Goal: Task Accomplishment & Management: Manage account settings

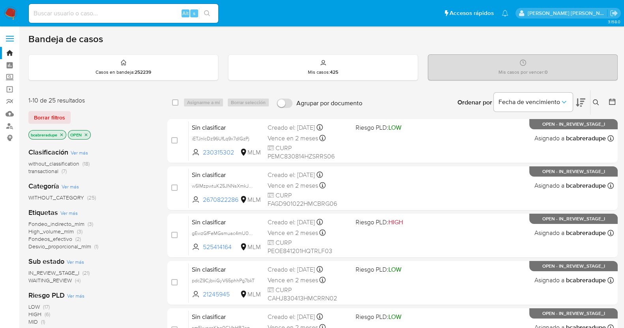
click at [63, 133] on icon "close-filter" at bounding box center [61, 134] width 3 height 3
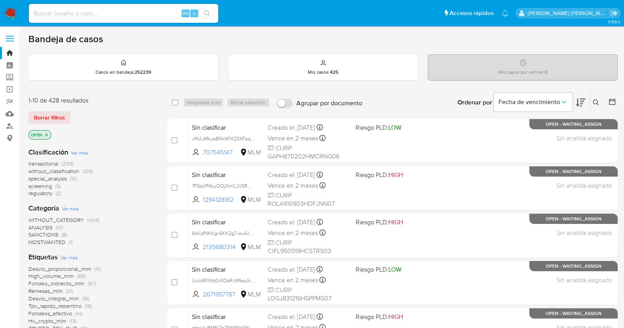
click at [596, 101] on icon at bounding box center [596, 102] width 6 height 6
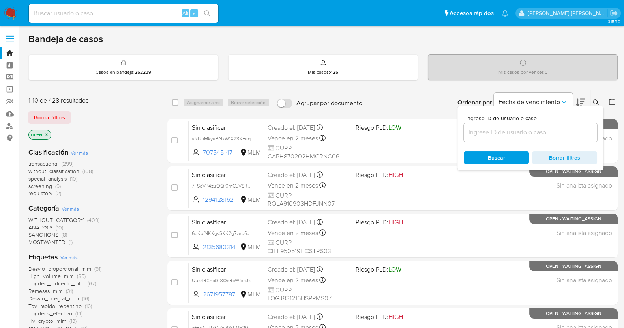
click at [504, 132] on input at bounding box center [530, 132] width 133 height 10
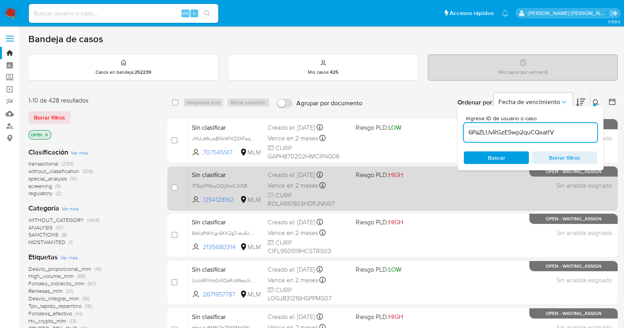
type input "6PaZLUvRGzE5wp2quCQxalfV"
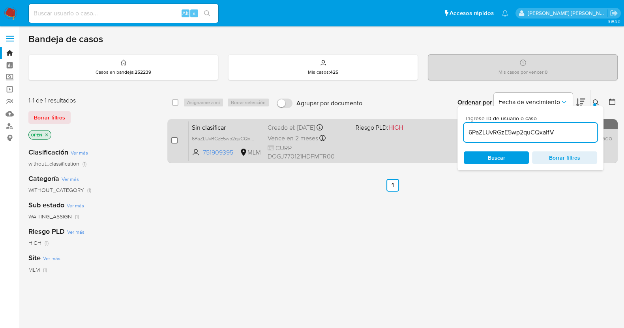
click at [174, 139] on input "checkbox" at bounding box center [174, 140] width 6 height 6
checkbox input "true"
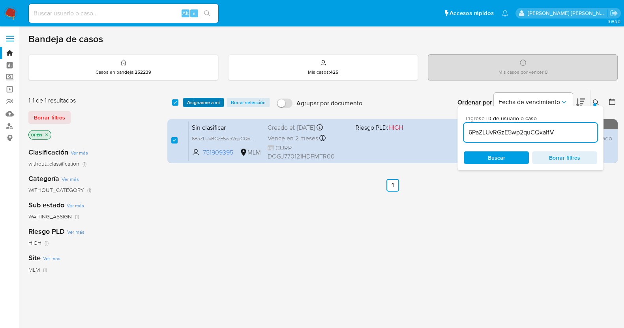
click at [210, 99] on span "Asignarme a mí" at bounding box center [203, 103] width 33 height 8
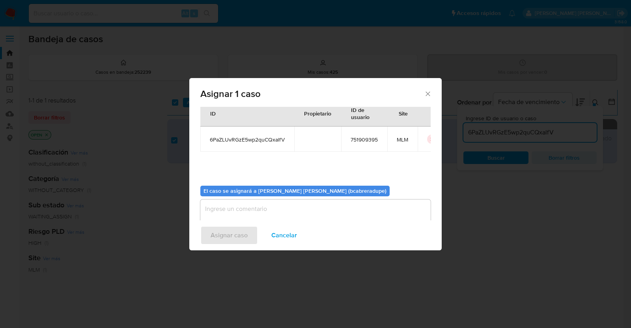
scroll to position [41, 0]
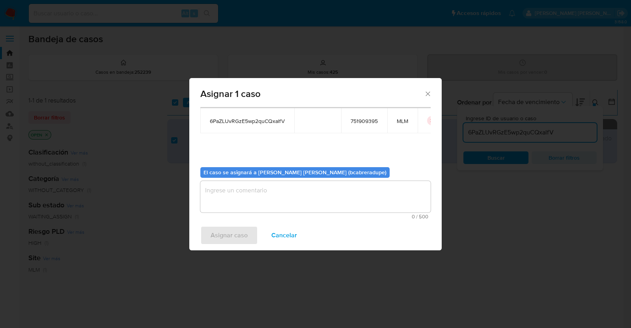
click at [322, 194] on textarea "assign-modal" at bounding box center [315, 197] width 230 height 32
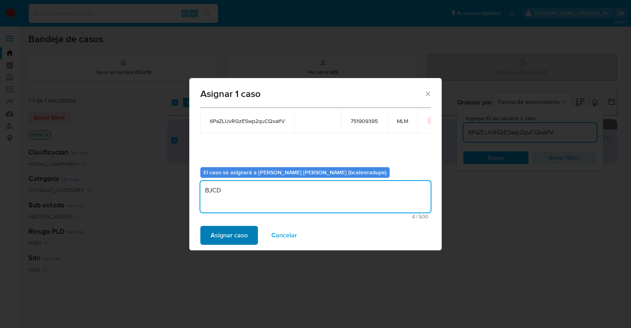
type textarea "BJCD"
click at [234, 234] on span "Asignar caso" at bounding box center [229, 235] width 37 height 17
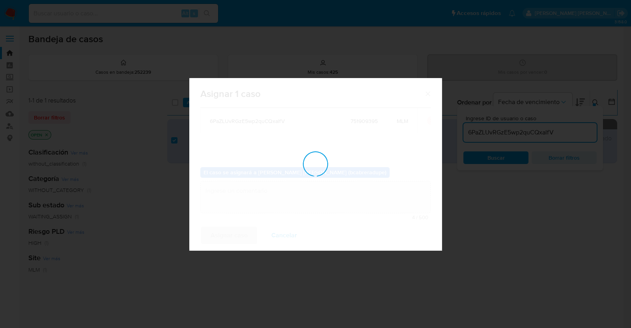
checkbox input "false"
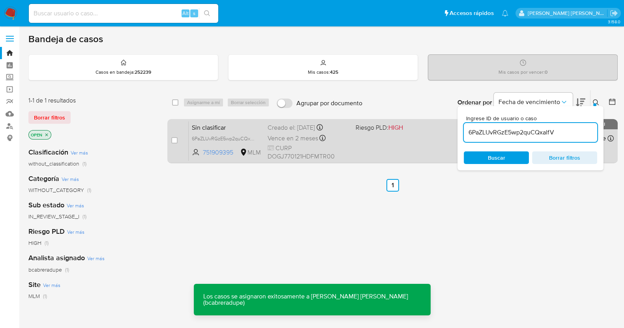
click at [279, 131] on div "Creado el: 04/09/2025 Creado el: 04/09/2025 17:22:05" at bounding box center [309, 128] width 82 height 9
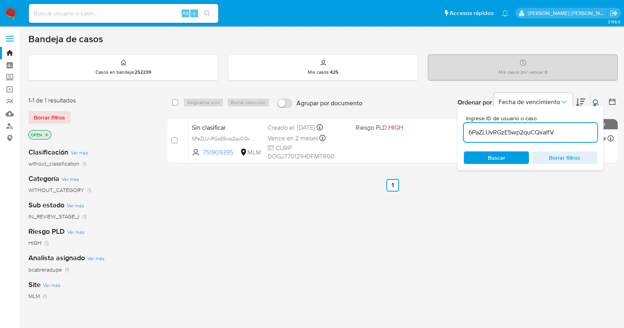
click at [491, 130] on input "6PaZLUvRGzE5wp2quCQxalfV" at bounding box center [530, 132] width 133 height 10
paste input "RWfnIgKLgEEyELcrFbUlbUys"
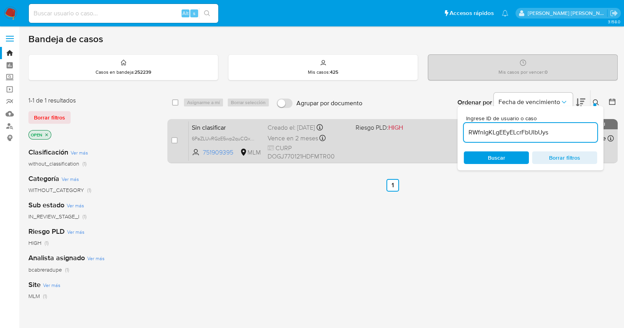
type input "RWfnIgKLgEEyELcrFbUlbUys"
click at [176, 138] on input "checkbox" at bounding box center [174, 140] width 6 height 6
checkbox input "true"
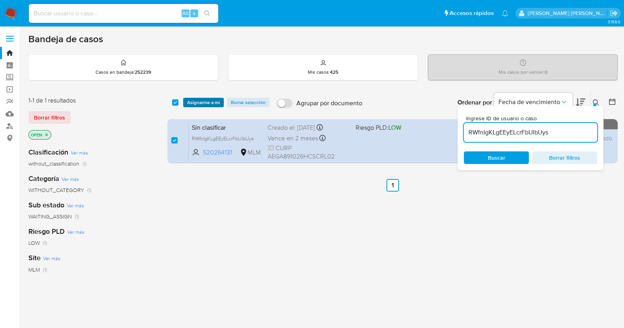
click at [202, 99] on span "Asignarme a mí" at bounding box center [203, 103] width 33 height 8
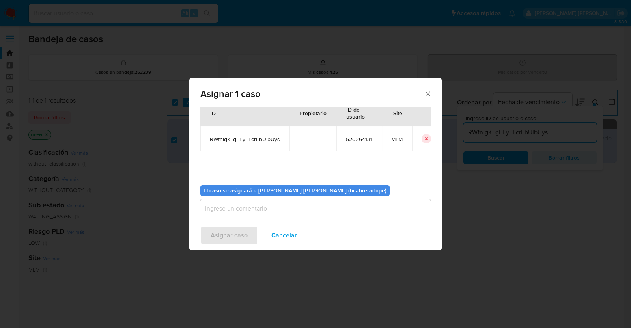
scroll to position [41, 0]
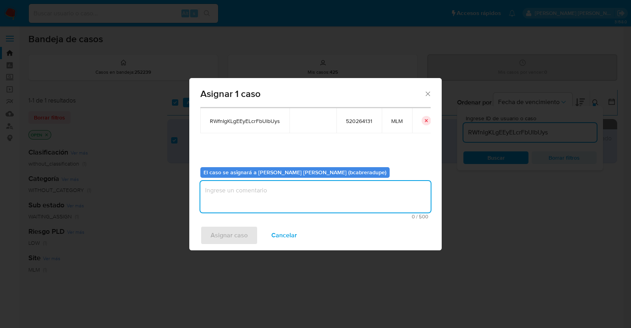
click at [312, 195] on textarea "assign-modal" at bounding box center [315, 197] width 230 height 32
type textarea "BJCD"
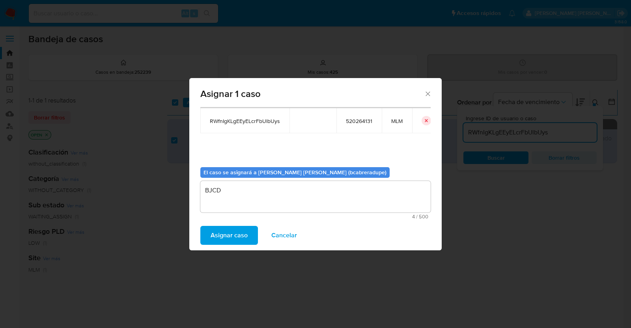
click at [233, 228] on span "Asignar caso" at bounding box center [229, 235] width 37 height 17
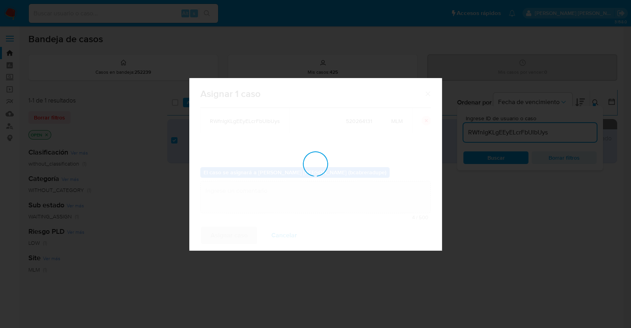
checkbox input "false"
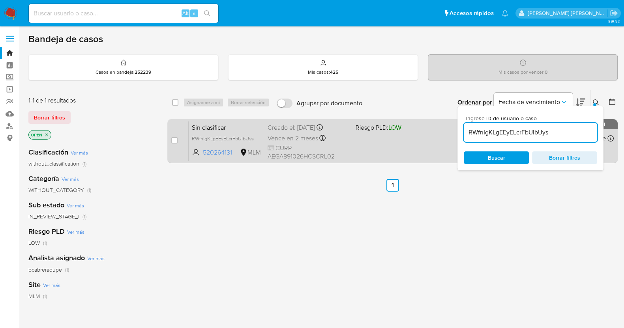
click at [288, 129] on div "Creado el: 04/09/2025 Creado el: 04/09/2025 17:14:51" at bounding box center [309, 128] width 82 height 9
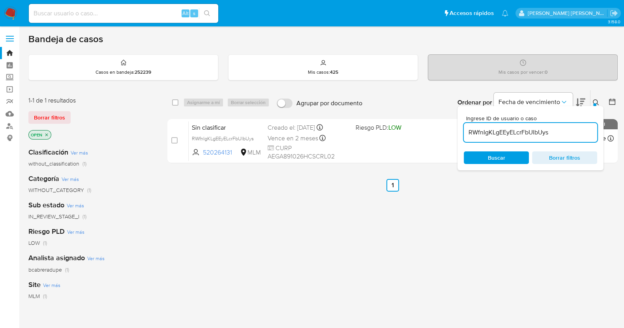
click at [511, 130] on input "RWfnIgKLgEEyELcrFbUlbUys" at bounding box center [530, 132] width 133 height 10
paste input "3d8Whf52TTzXJyrv5nQF3Ab9"
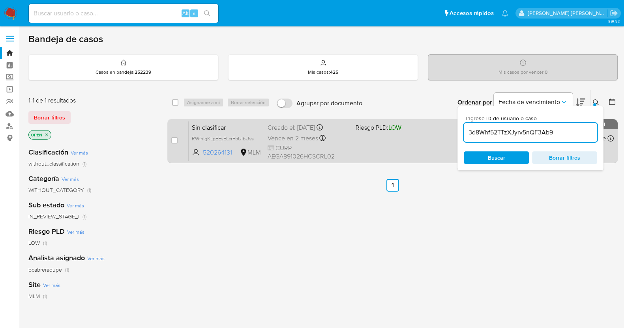
type input "3d8Whf52TTzXJyrv5nQF3Ab9"
click at [176, 139] on input "checkbox" at bounding box center [174, 140] width 6 height 6
checkbox input "true"
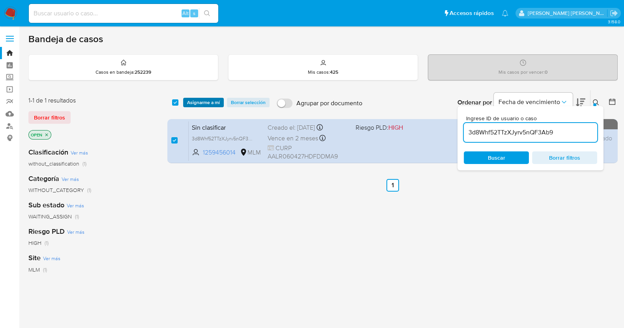
click at [204, 101] on span "Asignarme a mí" at bounding box center [203, 103] width 33 height 8
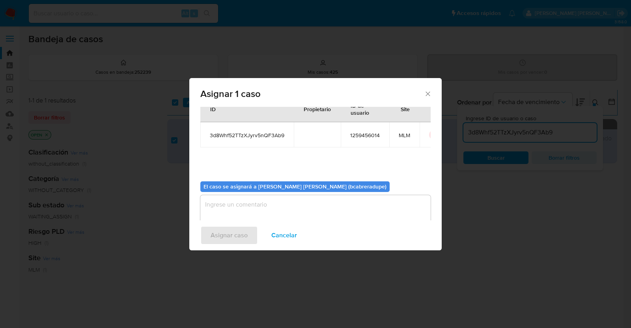
scroll to position [41, 0]
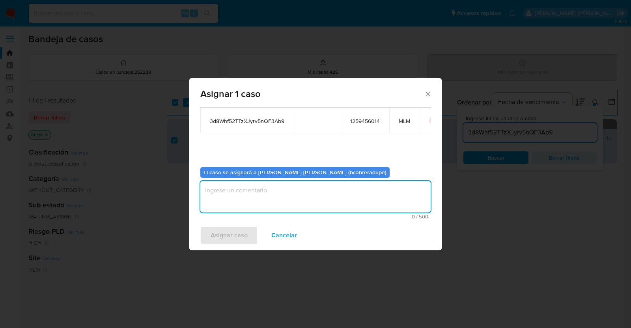
click at [298, 190] on textarea "assign-modal" at bounding box center [315, 197] width 230 height 32
type textarea "BJCD"
click at [238, 233] on span "Asignar caso" at bounding box center [229, 235] width 37 height 17
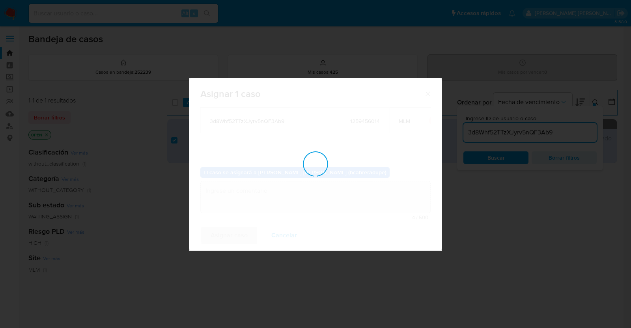
checkbox input "false"
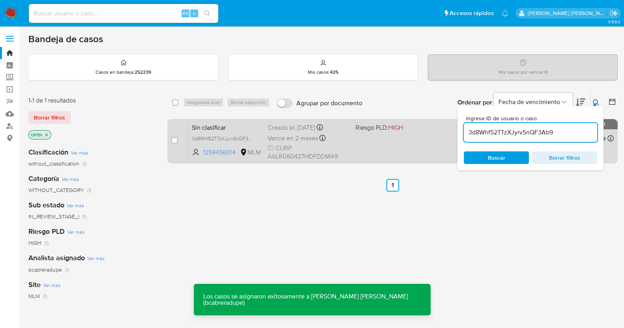
click at [239, 129] on span "Sin clasificar" at bounding box center [226, 127] width 69 height 10
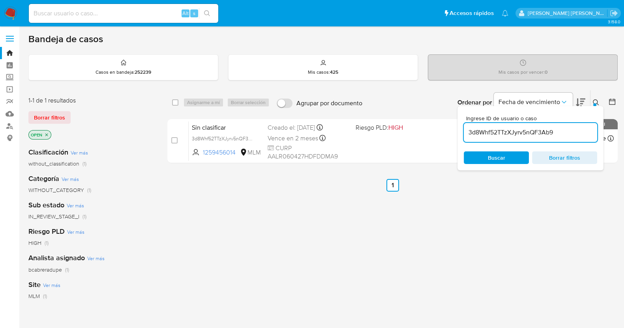
click at [513, 132] on input "3d8Whf52TTzXJyrv5nQF3Ab9" at bounding box center [530, 132] width 133 height 10
paste input "4mtOqsNujd9SNeAzAwlqAXjN"
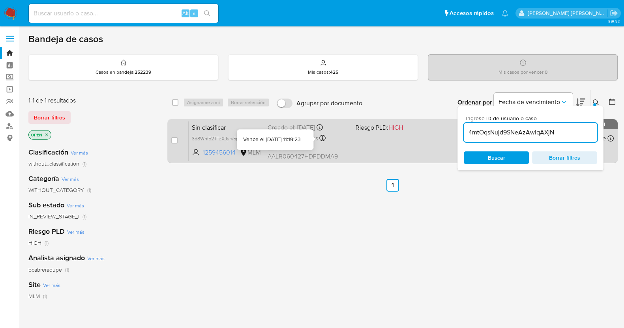
type input "4mtOqsNujd9SNeAzAwlqAXjN"
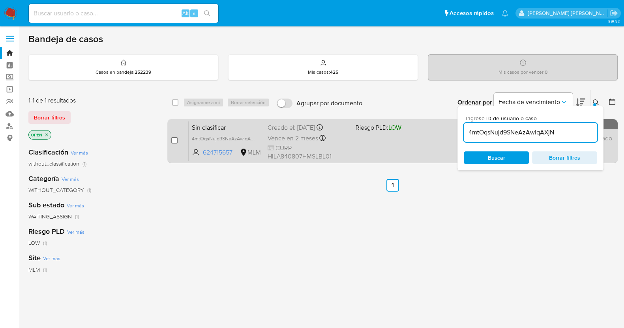
click at [174, 141] on input "checkbox" at bounding box center [174, 140] width 6 height 6
checkbox input "true"
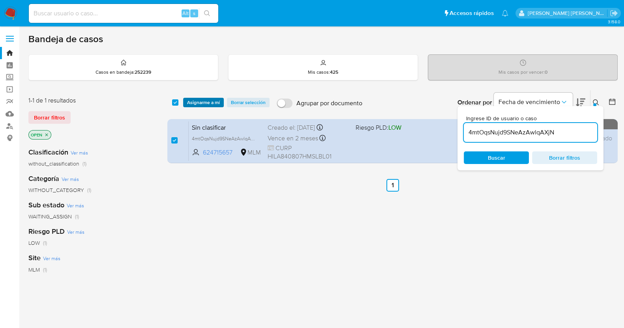
click at [202, 101] on span "Asignarme a mí" at bounding box center [203, 103] width 33 height 8
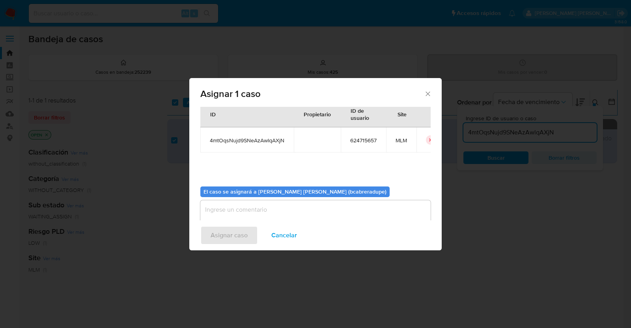
scroll to position [41, 0]
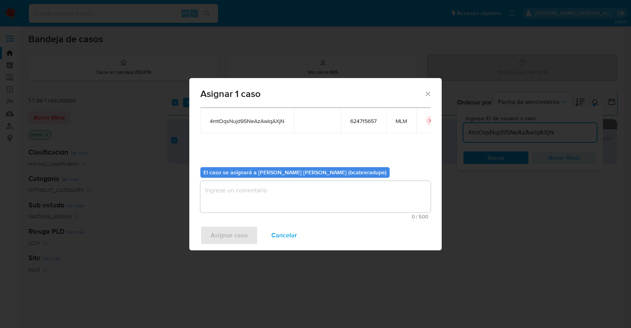
click at [318, 202] on textarea "assign-modal" at bounding box center [315, 197] width 230 height 32
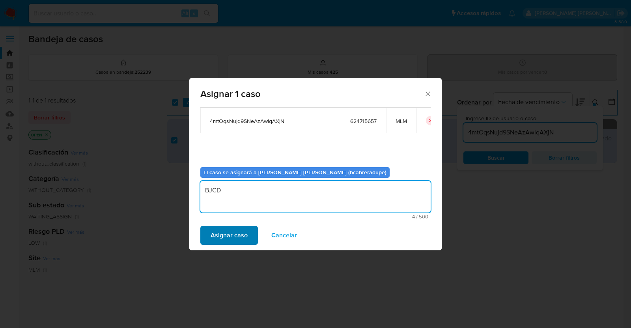
type textarea "BJCD"
click at [243, 236] on span "Asignar caso" at bounding box center [229, 235] width 37 height 17
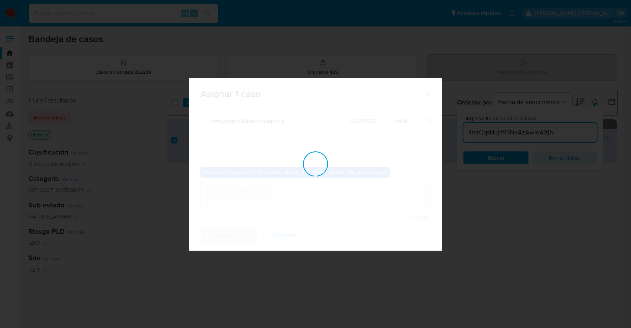
checkbox input "false"
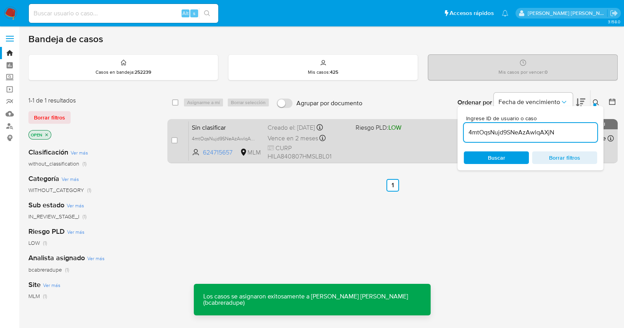
click at [283, 131] on div "Sin clasificar 4mtOqsNujd9SNeAzAwlqAXjN 624715657 MLM Riesgo PLD: LOW Creado el…" at bounding box center [401, 141] width 425 height 40
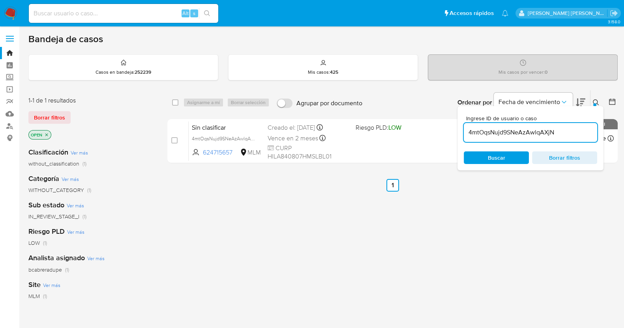
click at [488, 133] on input "4mtOqsNujd9SNeAzAwlqAXjN" at bounding box center [530, 132] width 133 height 10
paste input "aFk7Xo8wLdDzNp9167WHKRC7"
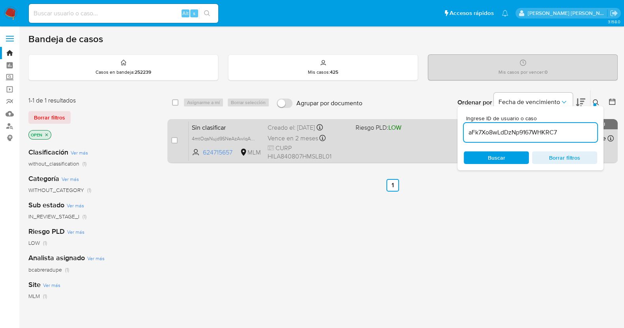
type input "aFk7Xo8wLdDzNp9167WHKRC7"
click at [176, 138] on input "checkbox" at bounding box center [174, 140] width 6 height 6
checkbox input "true"
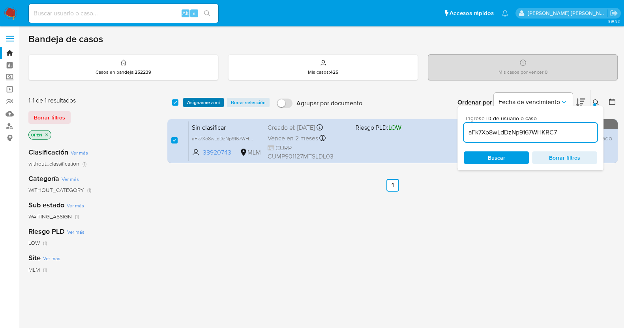
click at [211, 101] on span "Asignarme a mí" at bounding box center [203, 103] width 33 height 8
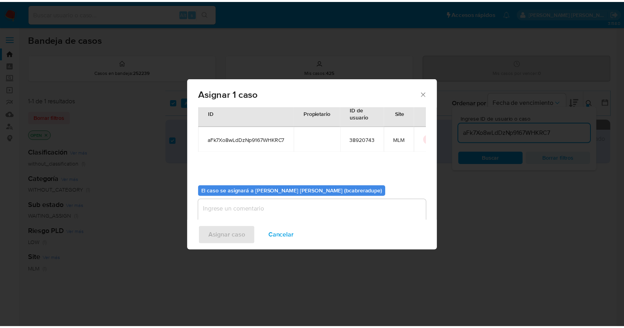
scroll to position [41, 0]
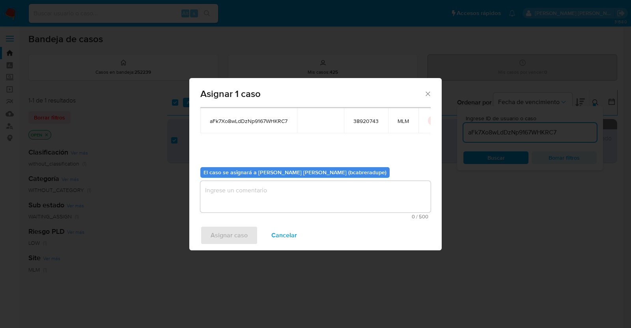
click at [313, 211] on textarea "assign-modal" at bounding box center [315, 197] width 230 height 32
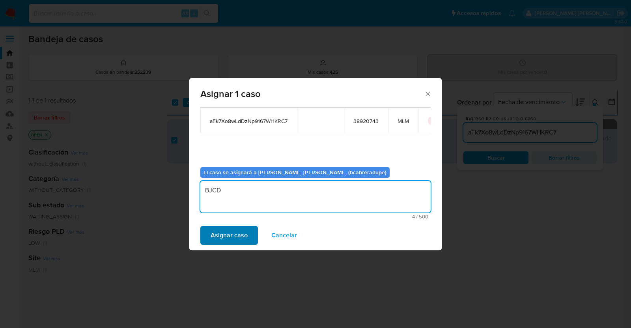
type textarea "BJCD"
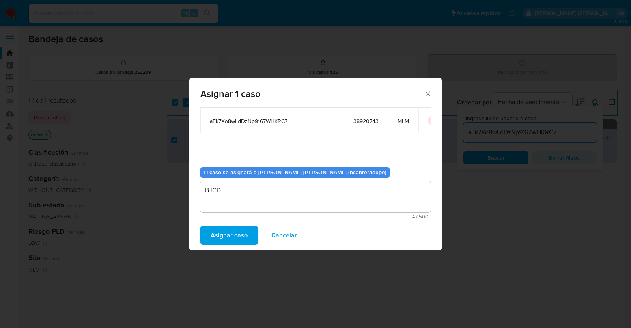
click at [245, 232] on span "Asignar caso" at bounding box center [229, 235] width 37 height 17
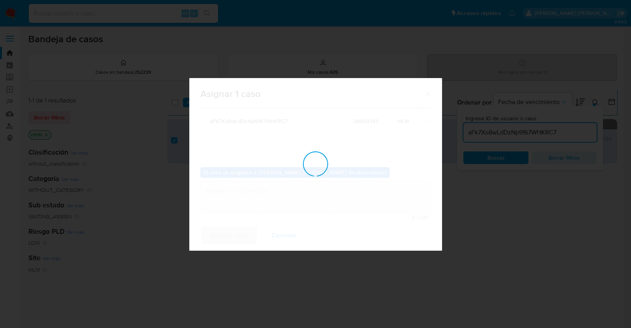
checkbox input "false"
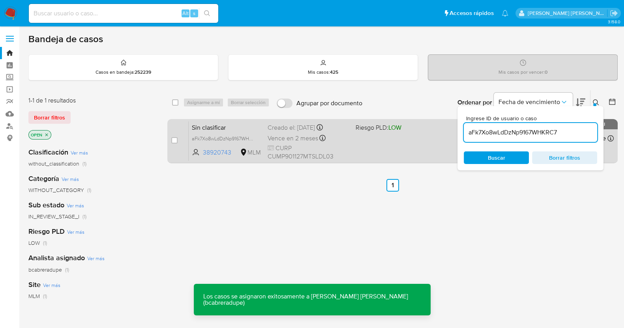
click at [245, 129] on span "Sin clasificar" at bounding box center [226, 127] width 69 height 10
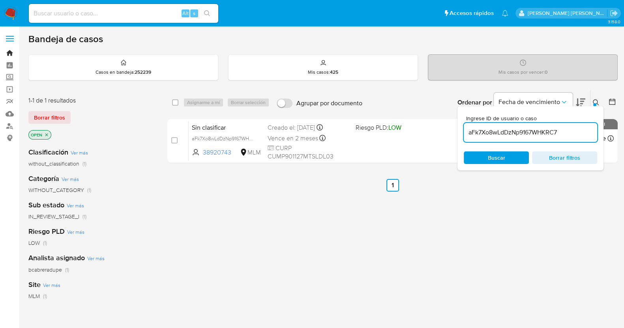
click at [13, 55] on link "Bandeja" at bounding box center [47, 53] width 94 height 12
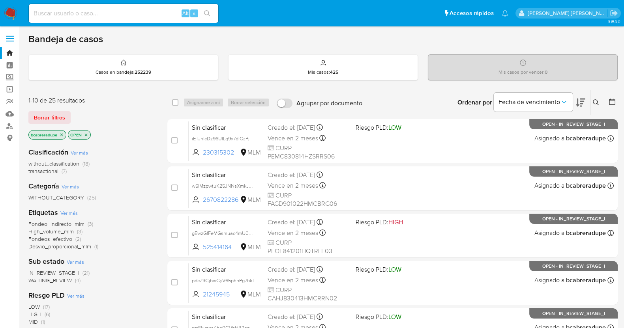
click at [120, 6] on div "Alt s" at bounding box center [123, 13] width 189 height 19
click at [166, 14] on input at bounding box center [123, 13] width 189 height 10
paste input "282088532"
type input "282088532"
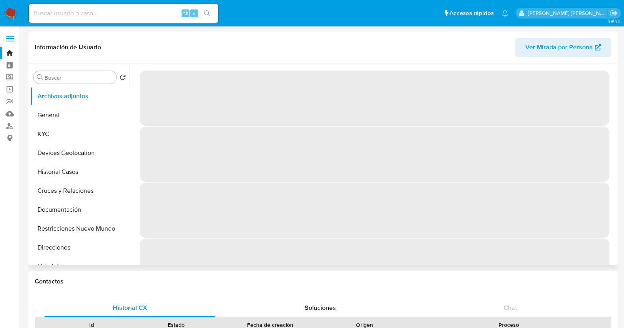
select select "10"
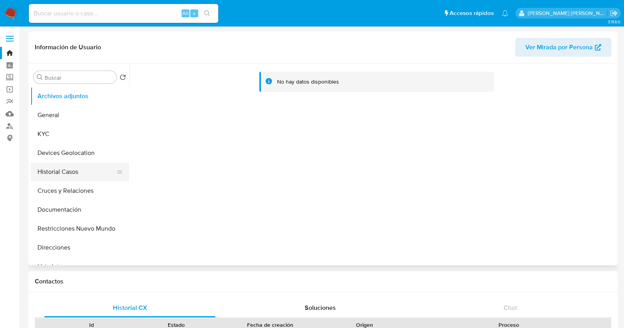
click at [69, 173] on button "Historial Casos" at bounding box center [76, 172] width 92 height 19
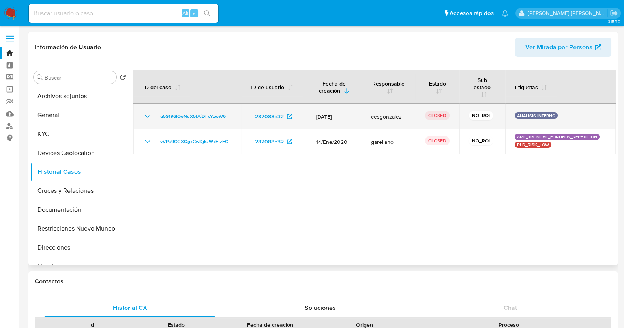
click at [144, 115] on icon "Mostrar/Ocultar" at bounding box center [147, 116] width 9 height 9
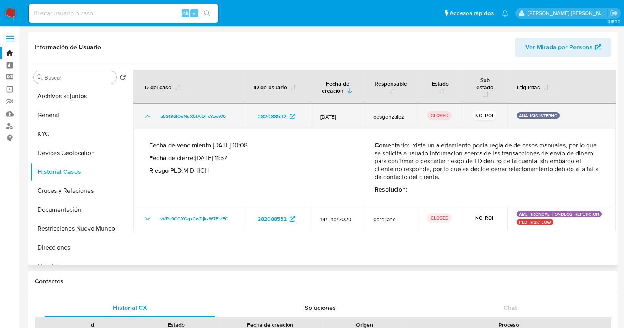
click at [144, 114] on icon "Mostrar/Ocultar" at bounding box center [147, 116] width 9 height 9
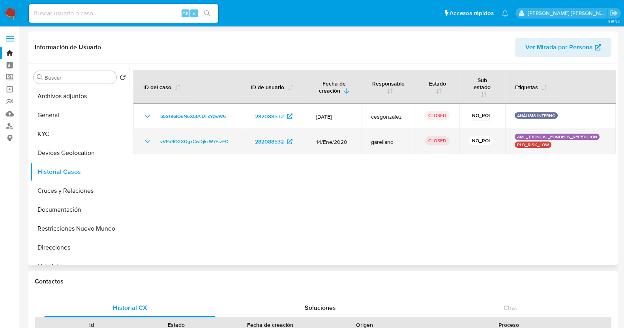
click at [145, 140] on icon "Mostrar/Ocultar" at bounding box center [147, 141] width 9 height 9
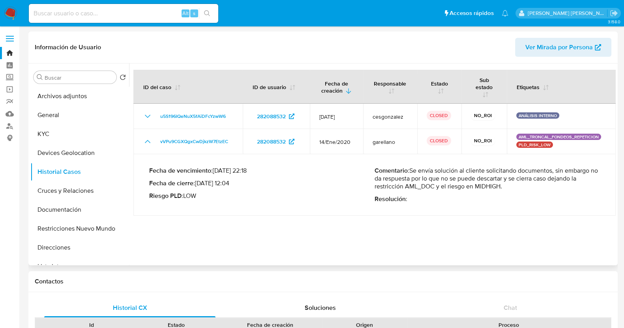
drag, startPoint x: 416, startPoint y: 171, endPoint x: 513, endPoint y: 187, distance: 97.7
click at [513, 187] on p "Comentario : Se envía solución al cliente solicitando documentos, sin embargo n…" at bounding box center [486, 179] width 225 height 24
click at [159, 9] on input at bounding box center [123, 13] width 189 height 10
paste input "547925101"
type input "547925101"
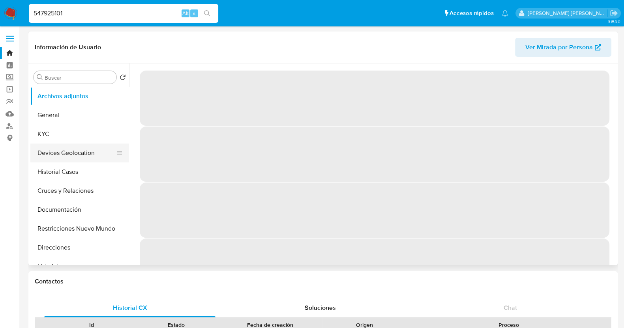
select select "10"
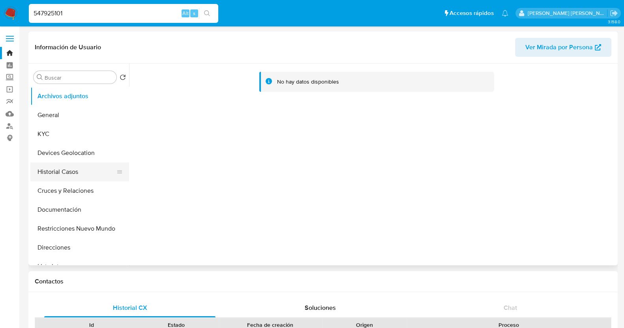
click at [79, 172] on button "Historial Casos" at bounding box center [76, 172] width 92 height 19
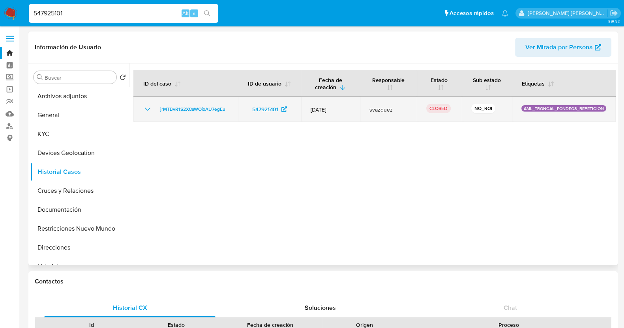
click at [144, 109] on icon "Mostrar/Ocultar" at bounding box center [147, 109] width 9 height 9
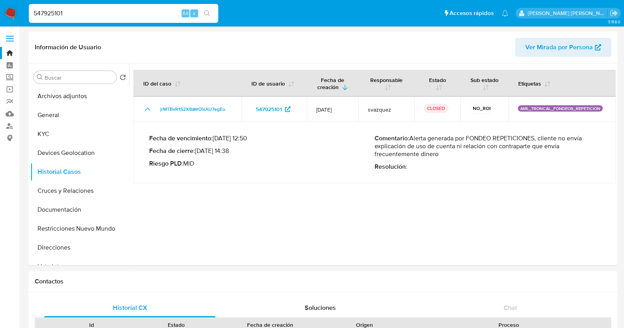
click at [103, 6] on div "547925101 Alt s" at bounding box center [123, 13] width 189 height 19
click at [101, 15] on input "547925101" at bounding box center [123, 13] width 189 height 10
paste input "30423220"
type input "530423220"
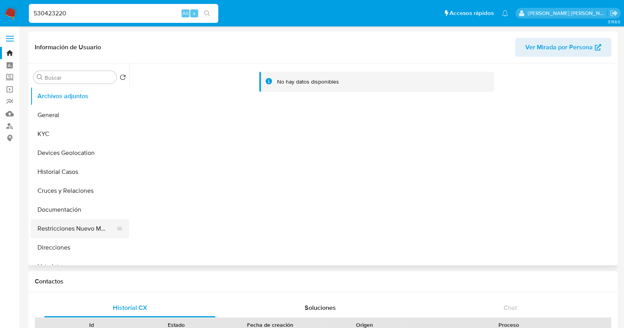
select select "10"
click at [93, 228] on button "Restricciones Nuevo Mundo" at bounding box center [76, 228] width 92 height 19
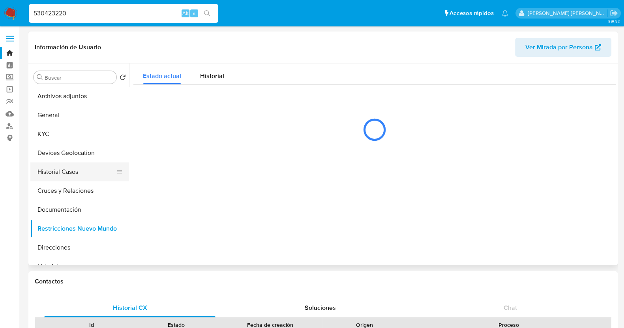
click at [73, 167] on button "Historial Casos" at bounding box center [76, 172] width 92 height 19
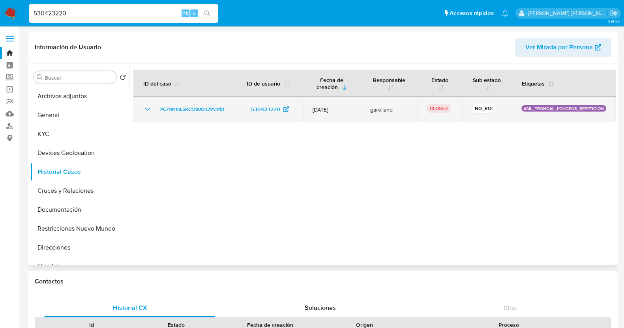
click at [144, 106] on icon "Mostrar/Ocultar" at bounding box center [147, 109] width 9 height 9
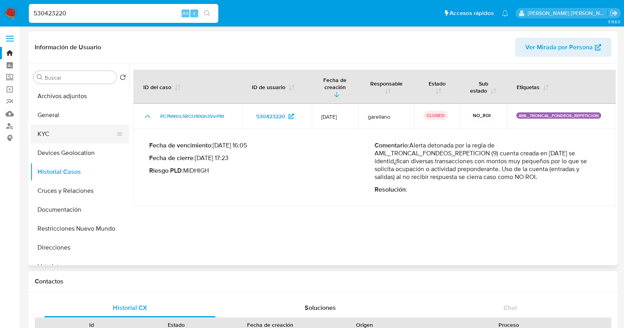
click at [62, 134] on button "KYC" at bounding box center [76, 134] width 92 height 19
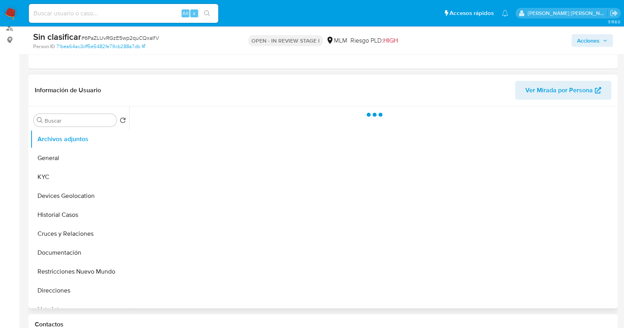
scroll to position [98, 0]
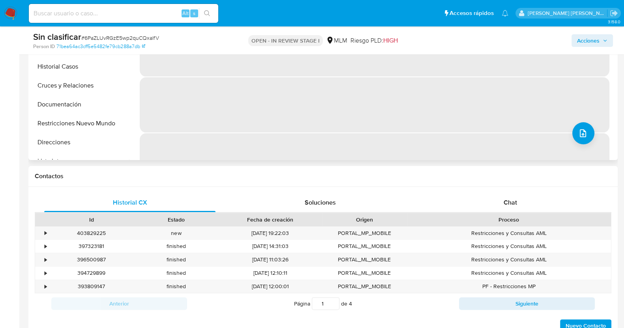
select select "10"
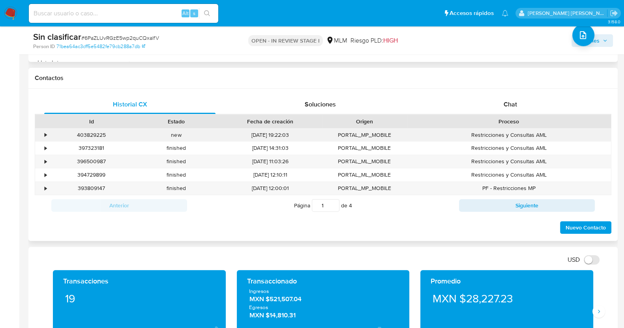
click at [43, 134] on div "•" at bounding box center [42, 135] width 14 height 13
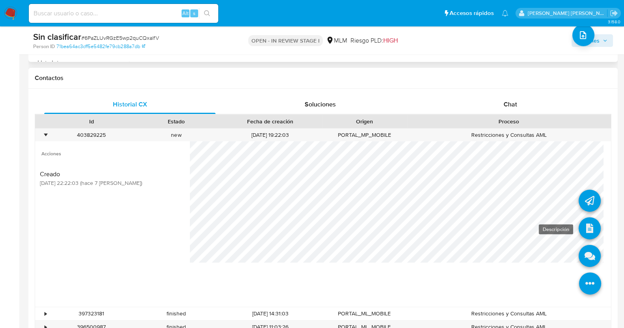
click at [584, 225] on icon at bounding box center [589, 228] width 22 height 22
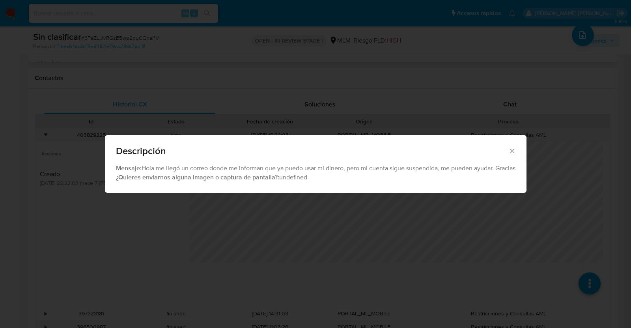
click at [512, 149] on icon "Cerrar" at bounding box center [513, 151] width 8 height 8
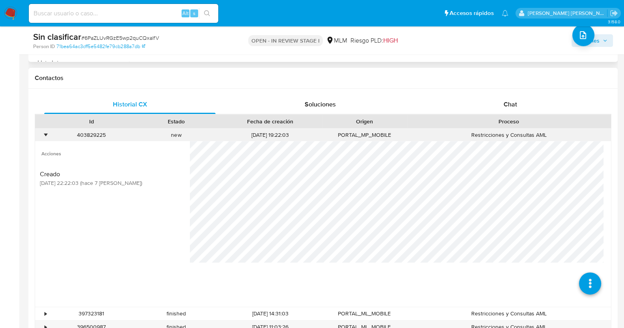
click at [45, 135] on div "•" at bounding box center [46, 134] width 2 height 7
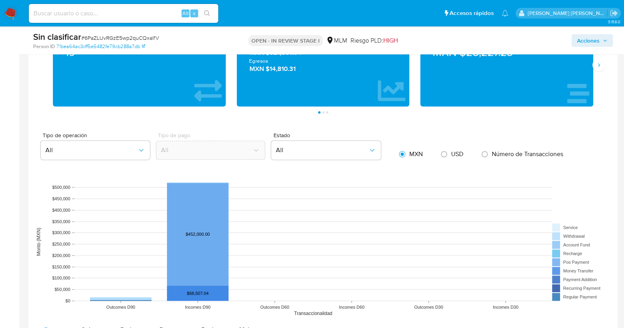
scroll to position [493, 0]
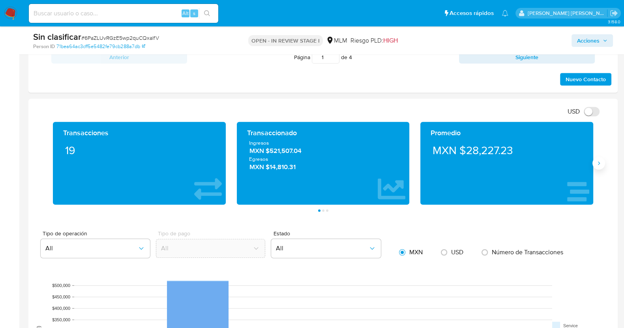
click at [599, 167] on button "Siguiente" at bounding box center [598, 163] width 13 height 13
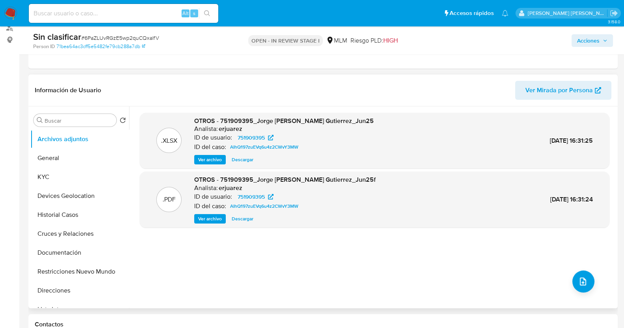
scroll to position [148, 0]
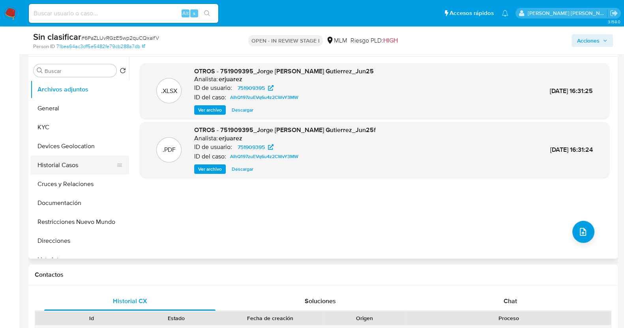
click at [66, 165] on button "Historial Casos" at bounding box center [76, 165] width 92 height 19
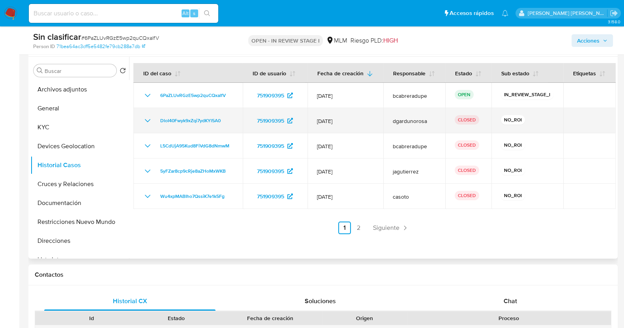
click at [147, 120] on icon "Mostrar/Ocultar" at bounding box center [147, 120] width 9 height 9
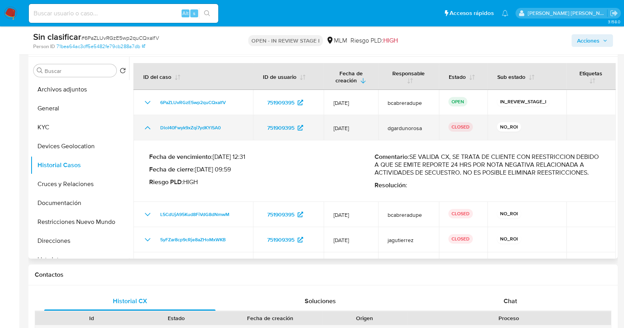
click at [147, 120] on td "DloI40Fwyk9xZqi7ydKYl5A0" at bounding box center [193, 127] width 120 height 25
click at [150, 125] on icon "Mostrar/Ocultar" at bounding box center [147, 127] width 9 height 9
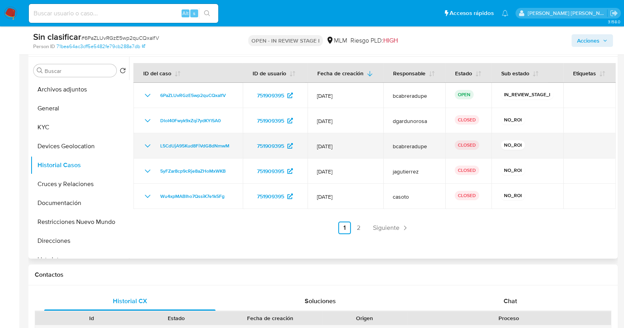
click at [148, 144] on icon "Mostrar/Ocultar" at bounding box center [147, 145] width 9 height 9
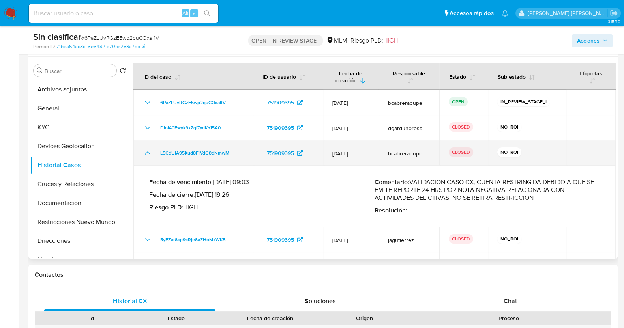
click at [147, 144] on td "L5CdUjA95Kud8FiVdG8dNmwM" at bounding box center [192, 152] width 119 height 25
click at [149, 152] on icon "Mostrar/Ocultar" at bounding box center [147, 152] width 9 height 9
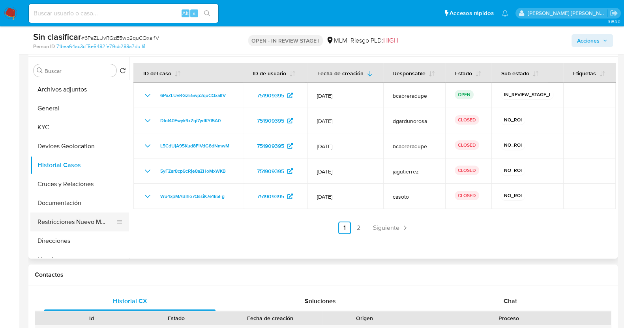
click at [85, 219] on button "Restricciones Nuevo Mundo" at bounding box center [76, 222] width 92 height 19
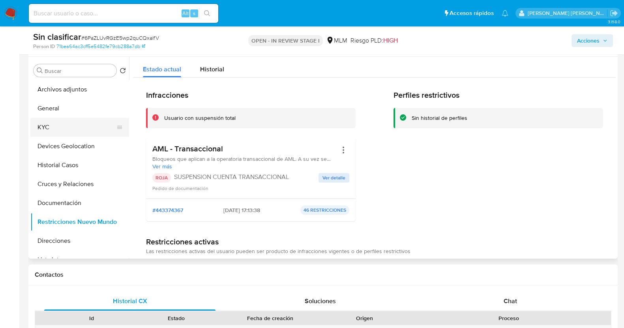
click at [63, 125] on button "KYC" at bounding box center [76, 127] width 92 height 19
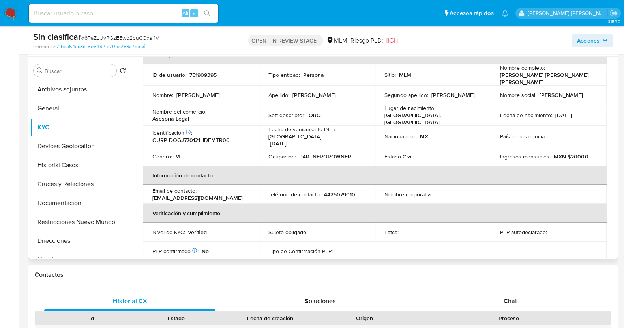
scroll to position [0, 0]
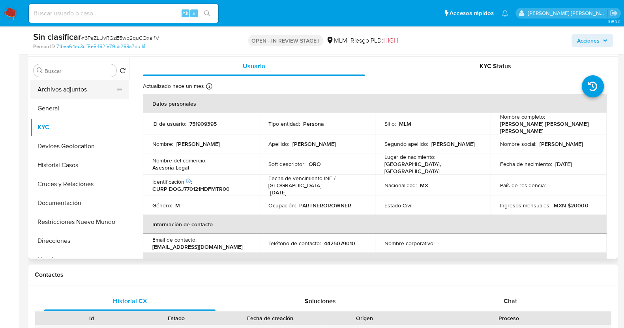
click at [71, 88] on button "Archivos adjuntos" at bounding box center [76, 89] width 92 height 19
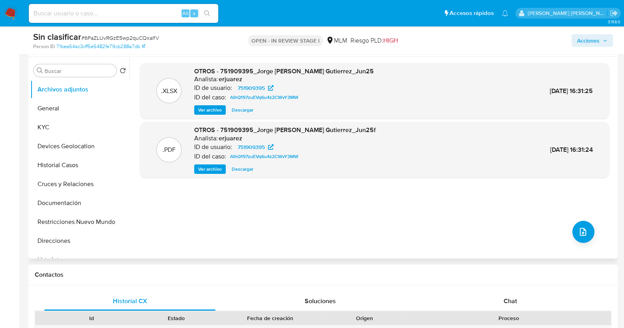
click at [205, 171] on span "Ver archivo" at bounding box center [210, 169] width 24 height 8
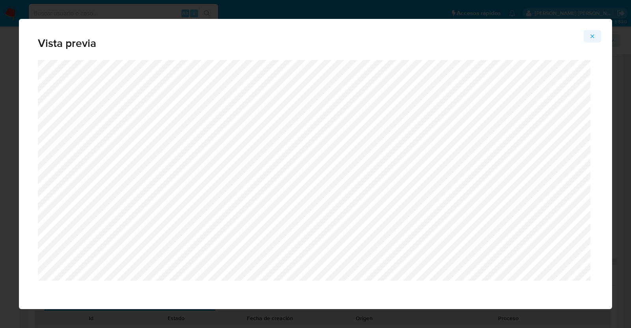
click at [595, 34] on icon "Attachment preview" at bounding box center [593, 36] width 6 height 6
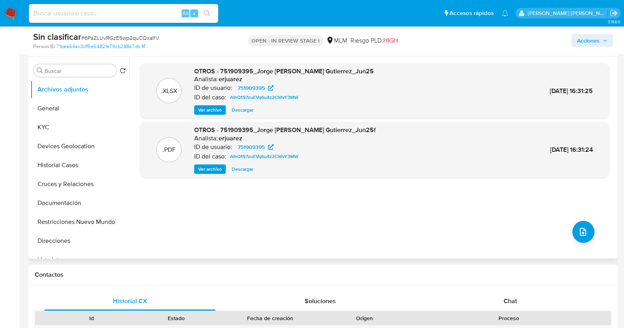
scroll to position [98, 0]
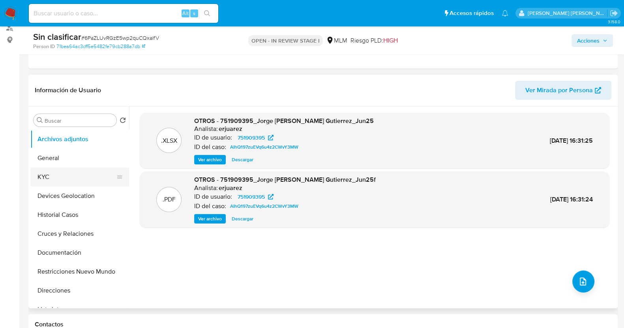
click at [61, 180] on button "KYC" at bounding box center [76, 177] width 92 height 19
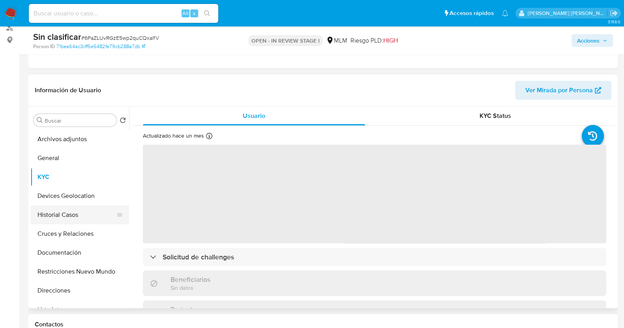
click at [79, 210] on button "Historial Casos" at bounding box center [76, 215] width 92 height 19
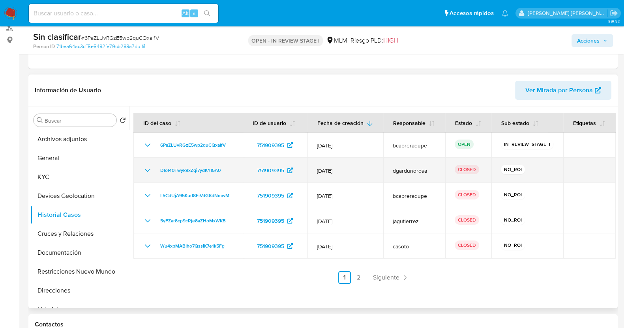
click at [146, 170] on icon "Mostrar/Ocultar" at bounding box center [147, 170] width 9 height 9
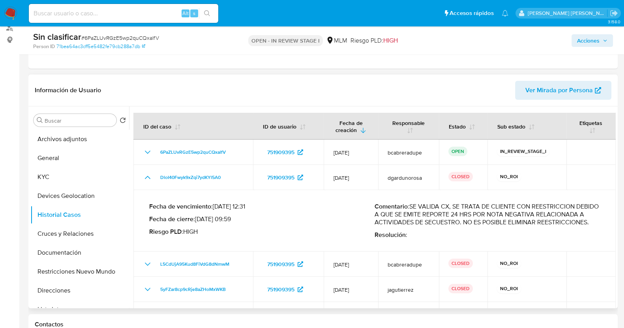
drag, startPoint x: 412, startPoint y: 206, endPoint x: 428, endPoint y: 228, distance: 27.5
click at [428, 227] on p "Comentario : SE VALIDA CX, SE TRATA DE CLIENTE CON REESTRICCION DEBIDO A QUE SE…" at bounding box center [486, 215] width 225 height 24
click at [589, 43] on span "Acciones" at bounding box center [588, 40] width 22 height 13
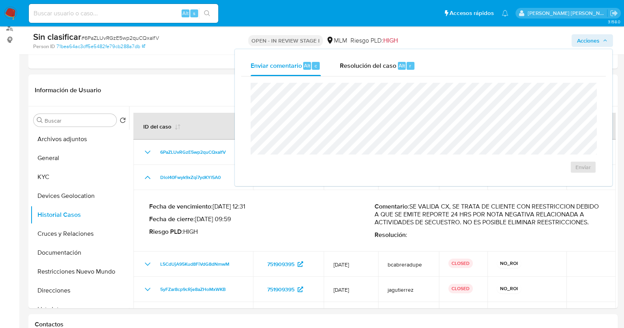
drag, startPoint x: 357, startPoint y: 66, endPoint x: 355, endPoint y: 81, distance: 15.6
click at [357, 66] on span "Resolución del caso" at bounding box center [368, 65] width 56 height 9
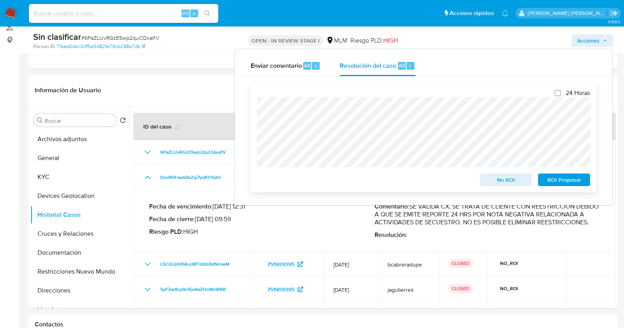
click at [500, 178] on span "No ROI" at bounding box center [505, 179] width 41 height 11
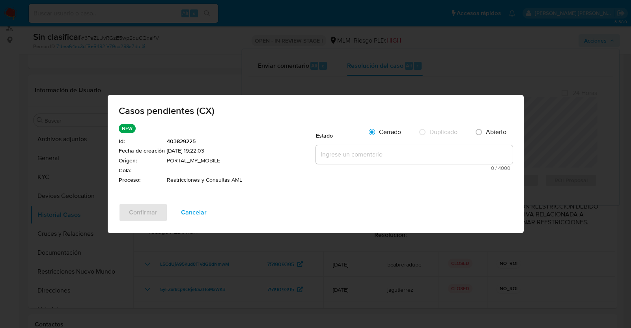
click at [361, 155] on textarea at bounding box center [414, 154] width 197 height 19
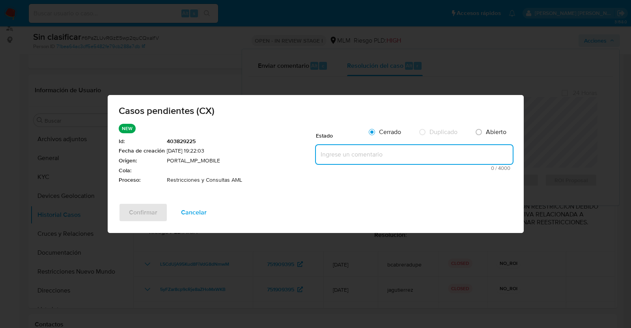
paste textarea "SE VALIDA CX, SE TRATA DE CLIENTE CON REESTRICCION DEBIDO A QUE SE EMITE REPORT…"
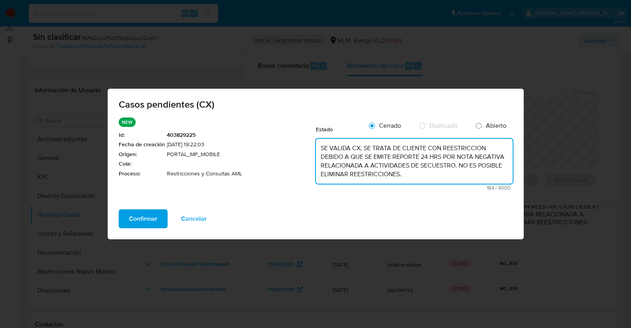
click at [453, 148] on textarea "SE VALIDA CX, SE TRATA DE CLIENTE CON REESTRICCION DEBIDO A QUE SE EMITE REPORT…" at bounding box center [414, 161] width 197 height 45
type textarea "SE VALIDA CX, SE TRATA DE CLIENTE CON RESTRICCION DEBIDO A QUE SE EMITE REPORTE…"
click at [197, 220] on span "Cancelar" at bounding box center [194, 218] width 26 height 17
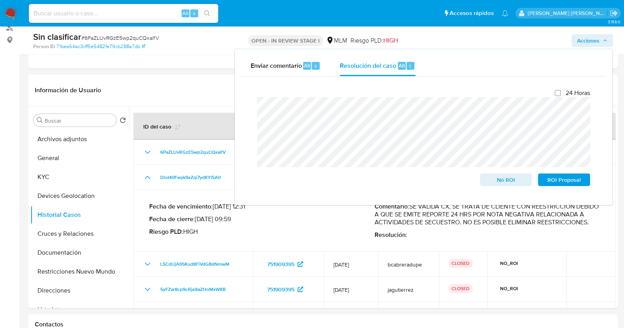
click at [238, 110] on div "Enviar comentario Alt c Resolución del caso Alt r Cierre de caso 24 Horas No RO…" at bounding box center [423, 127] width 377 height 156
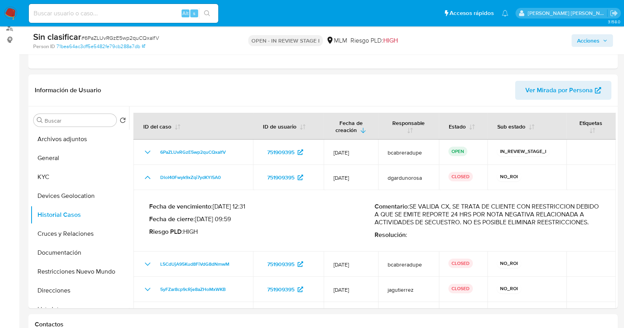
click at [591, 39] on span "Acciones" at bounding box center [588, 40] width 22 height 13
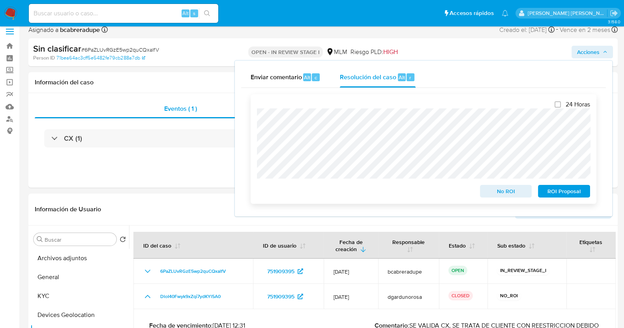
scroll to position [0, 0]
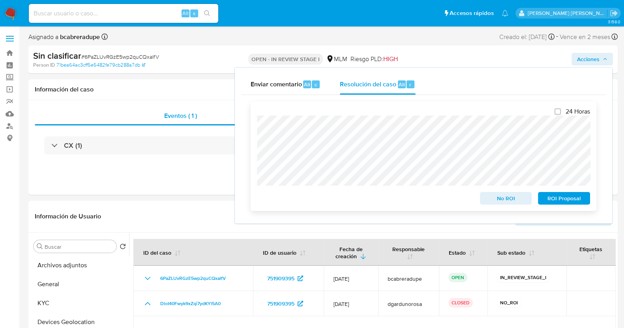
click at [514, 198] on span "No ROI" at bounding box center [505, 198] width 41 height 11
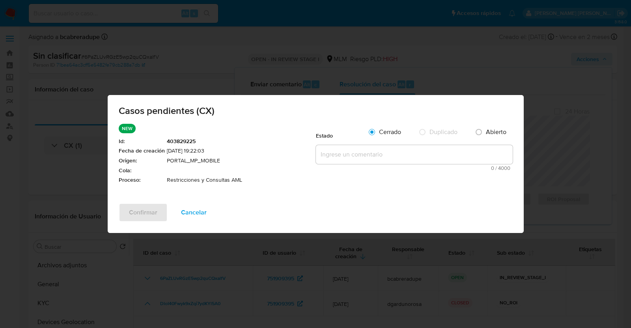
click at [369, 160] on textarea at bounding box center [414, 154] width 197 height 19
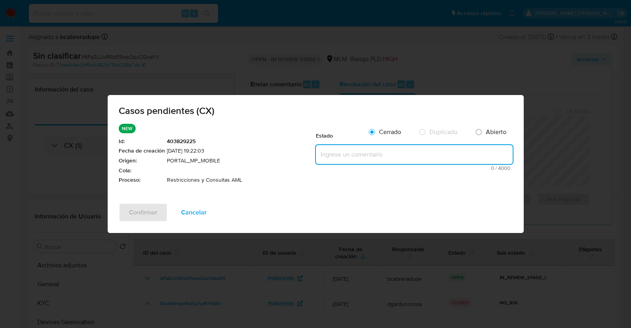
paste textarea "SE VALIDA CX, EL CUENTA CLIENTE CON RESTRICCION DEBIDO A QUE SE EMITE REPORTE 2…"
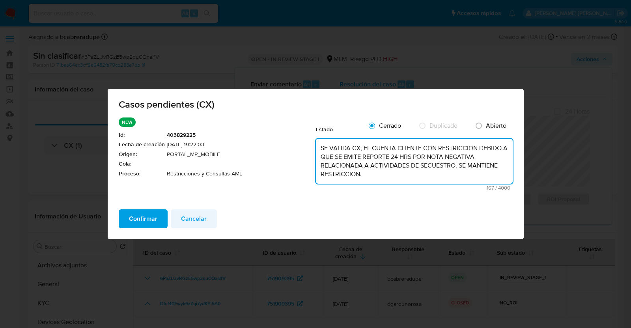
type textarea "SE VALIDA CX, EL CUENTA CLIENTE CON RESTRICCION DEBIDO A QUE SE EMITE REPORTE 2…"
click at [189, 220] on span "Cancelar" at bounding box center [194, 218] width 26 height 17
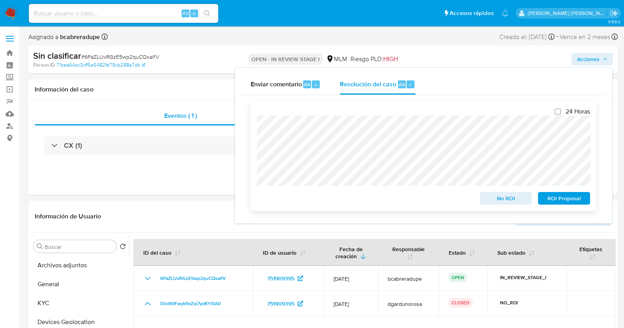
click at [494, 198] on span "No ROI" at bounding box center [505, 198] width 41 height 11
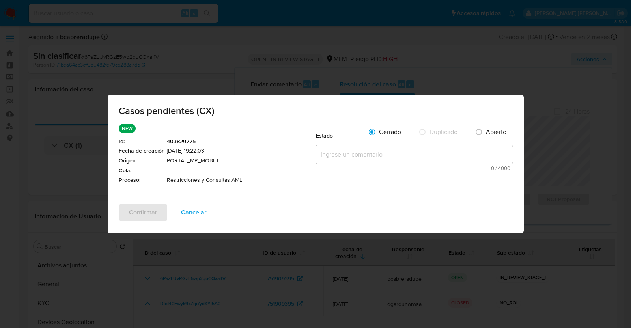
click at [341, 157] on textarea at bounding box center [414, 154] width 197 height 19
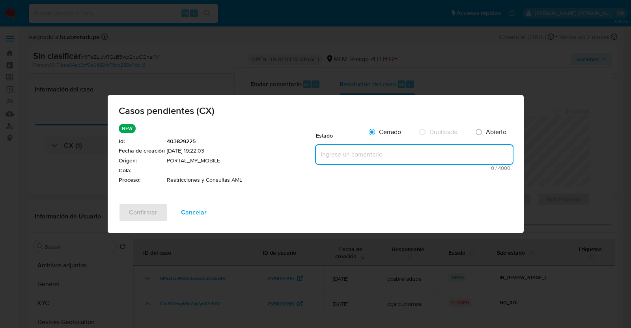
paste textarea "SE VALIDA CX, EL CUENTA CLIENTE CON RESTRICCION DEBIDO A QUE SE EMITE REPORTE 2…"
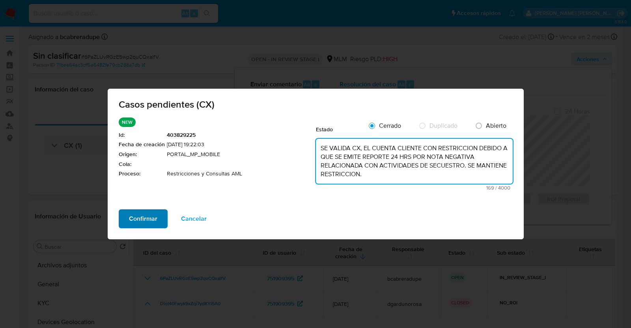
type textarea "SE VALIDA CX, EL CUENTA CLIENTE CON RESTRICCION DEBIDO A QUE SE EMITE REPORTE 2…"
click at [148, 216] on span "Confirmar" at bounding box center [143, 218] width 28 height 17
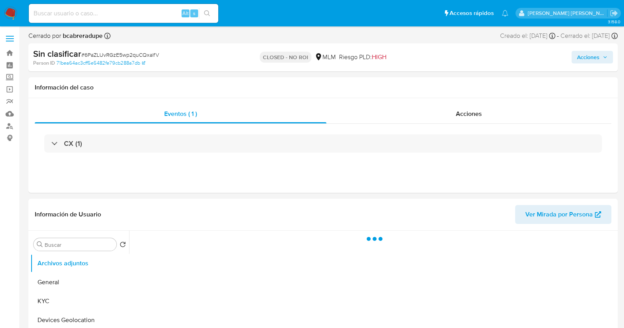
select select "10"
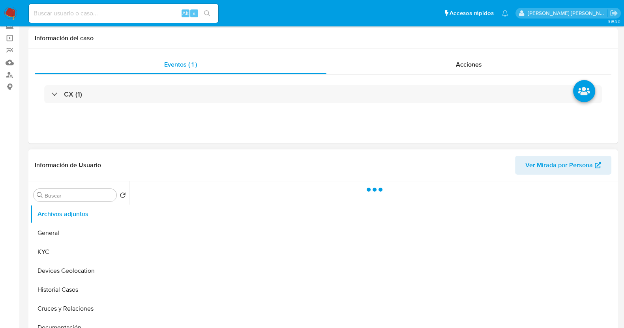
scroll to position [98, 0]
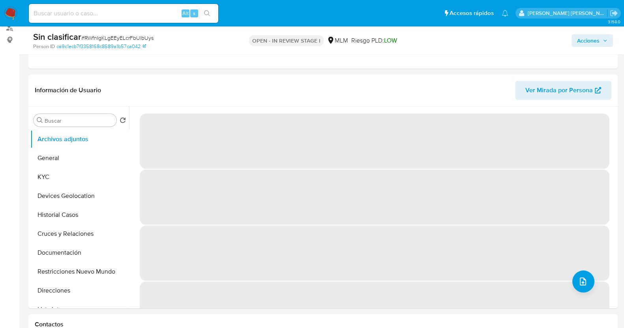
select select "10"
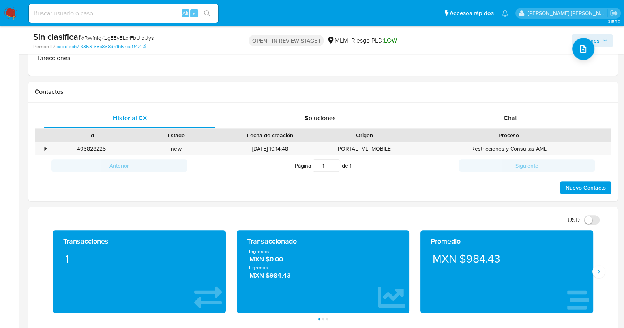
scroll to position [394, 0]
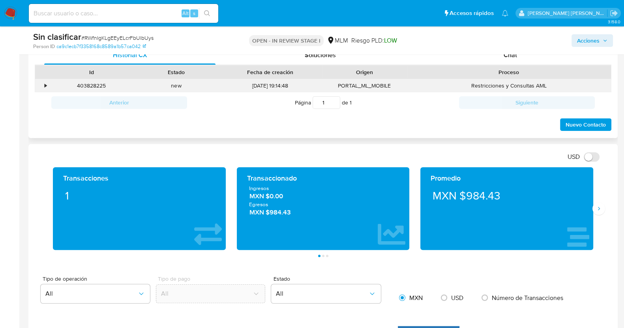
click at [48, 84] on div "•" at bounding box center [42, 85] width 14 height 13
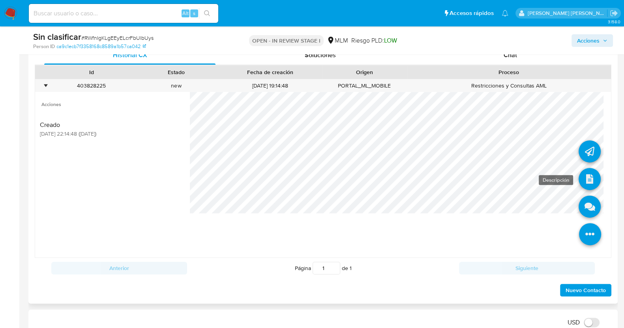
click at [586, 178] on icon at bounding box center [589, 179] width 22 height 22
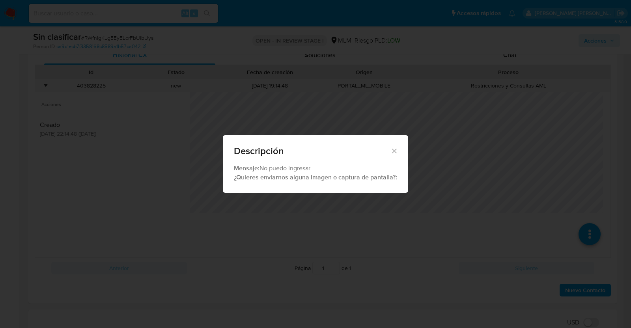
drag, startPoint x: 395, startPoint y: 150, endPoint x: 328, endPoint y: 150, distance: 67.1
click at [396, 150] on icon "Cerrar" at bounding box center [395, 151] width 8 height 8
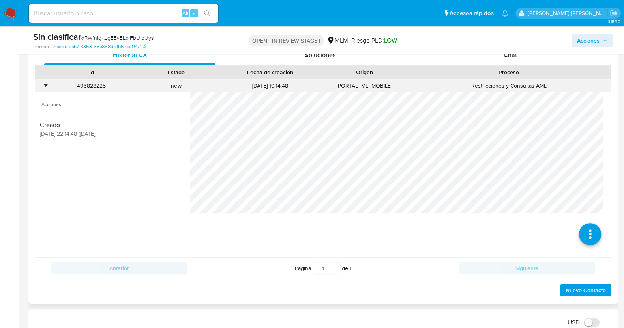
click at [45, 86] on div "•" at bounding box center [46, 85] width 2 height 7
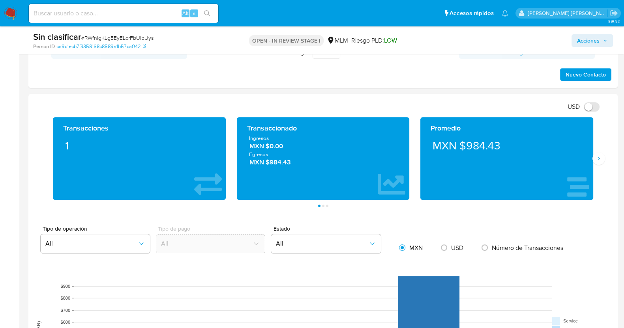
scroll to position [493, 0]
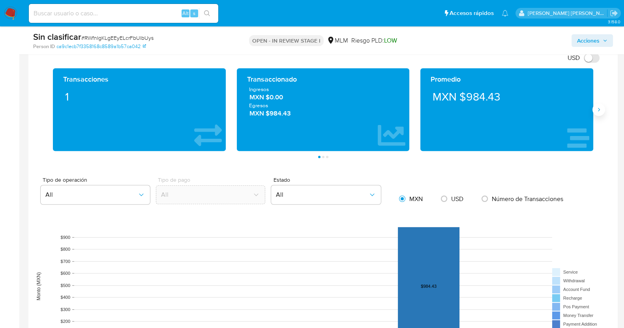
click at [599, 107] on icon "Siguiente" at bounding box center [598, 110] width 6 height 6
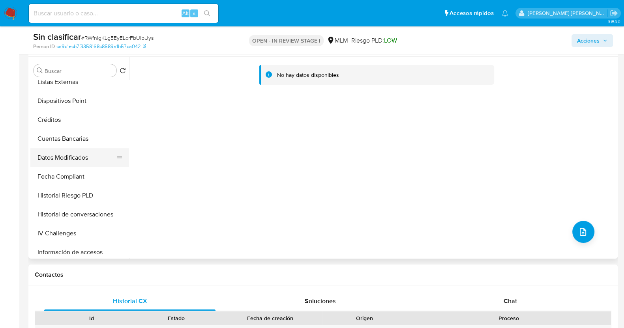
scroll to position [0, 0]
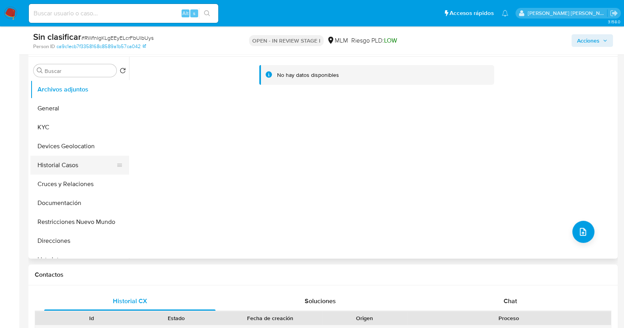
drag, startPoint x: 80, startPoint y: 167, endPoint x: 92, endPoint y: 161, distance: 12.4
click at [81, 167] on button "Historial Casos" at bounding box center [76, 165] width 92 height 19
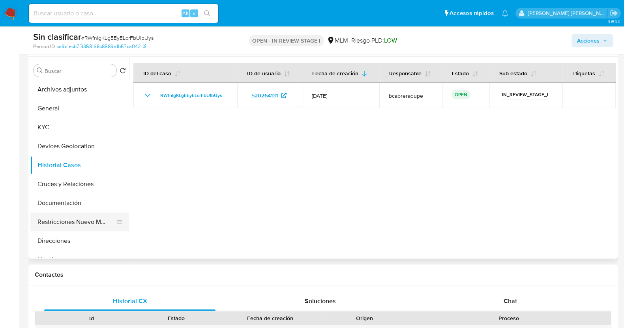
click at [91, 220] on button "Restricciones Nuevo Mundo" at bounding box center [76, 222] width 92 height 19
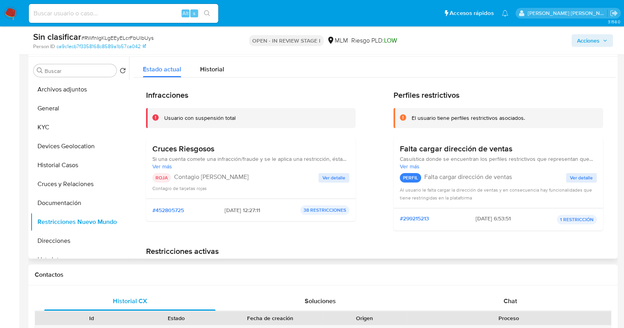
click at [339, 180] on span "Ver detalle" at bounding box center [333, 178] width 23 height 8
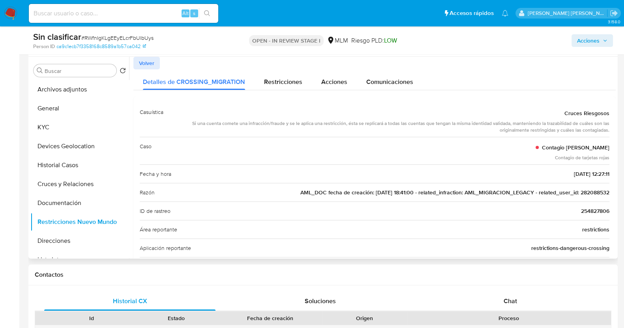
click at [592, 190] on span "AML_DOC fecha de creación: [DATE] 18:41:00 - related_infraction: AML_MIGRACION_…" at bounding box center [454, 193] width 309 height 8
click at [123, 36] on span "# RWfnIgKLgEEyELcrFbUlbUys" at bounding box center [117, 38] width 72 height 8
copy span "RWfnIgKLgEEyELcrFbUlbUys"
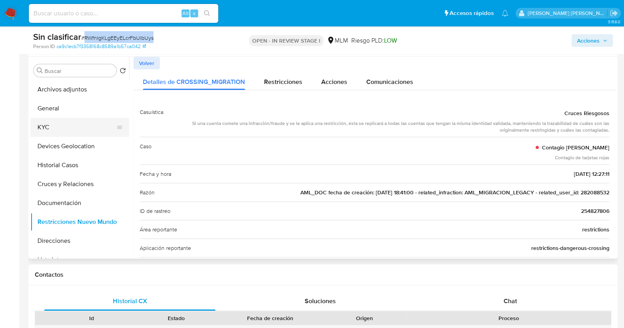
click at [63, 127] on button "KYC" at bounding box center [76, 127] width 92 height 19
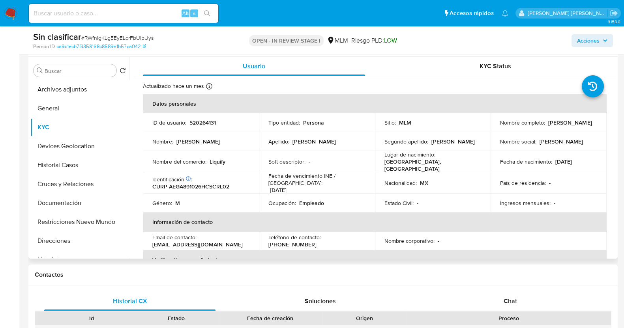
click at [204, 127] on td "ID de usuario : 520264131" at bounding box center [201, 122] width 116 height 19
click at [203, 121] on p "520264131" at bounding box center [202, 122] width 26 height 7
copy p "520264131"
drag, startPoint x: 499, startPoint y: 125, endPoint x: 570, endPoint y: 127, distance: 71.4
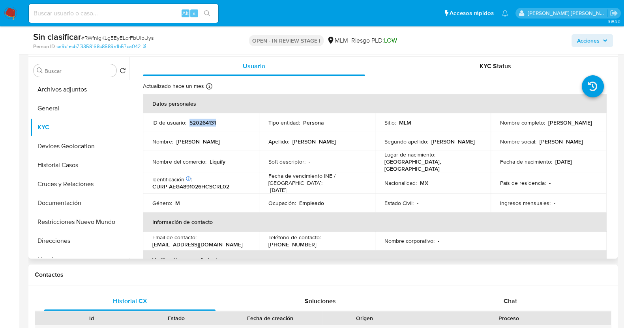
click at [570, 126] on div "Nombre completo : [PERSON_NAME]" at bounding box center [548, 122] width 97 height 7
copy p "[PERSON_NAME]"
click at [103, 218] on button "Restricciones Nuevo Mundo" at bounding box center [76, 222] width 92 height 19
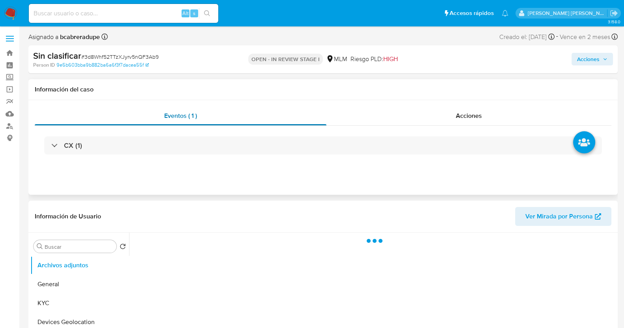
scroll to position [148, 0]
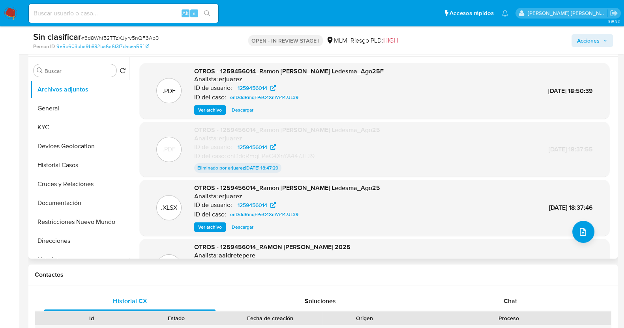
select select "10"
click at [64, 166] on button "Historial Casos" at bounding box center [76, 165] width 92 height 19
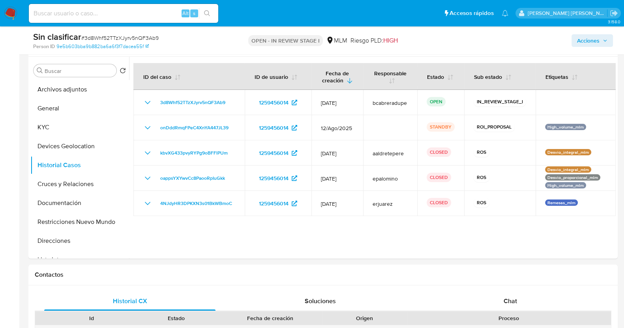
scroll to position [345, 0]
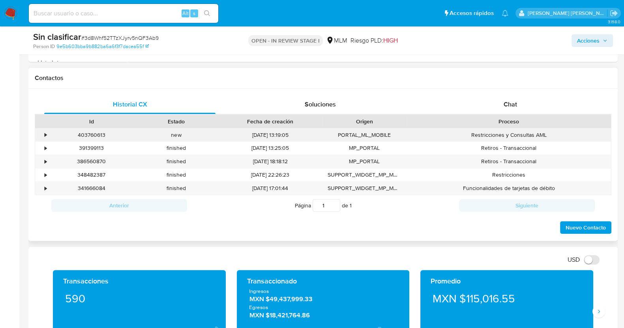
click at [45, 135] on div "•" at bounding box center [46, 134] width 2 height 7
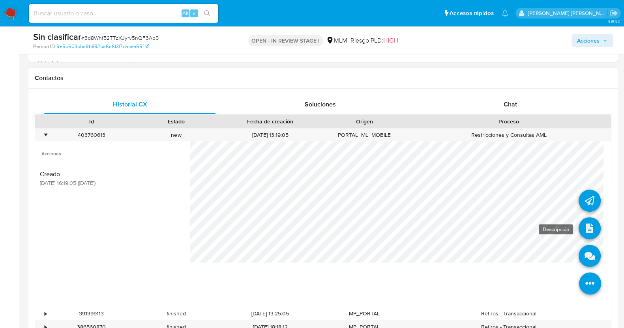
click at [578, 224] on icon at bounding box center [589, 228] width 22 height 22
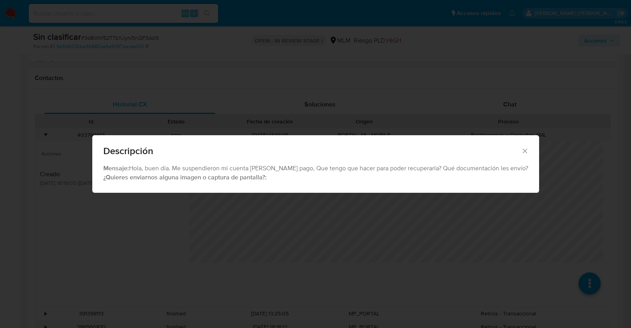
click at [521, 149] on icon "Cerrar" at bounding box center [525, 151] width 8 height 8
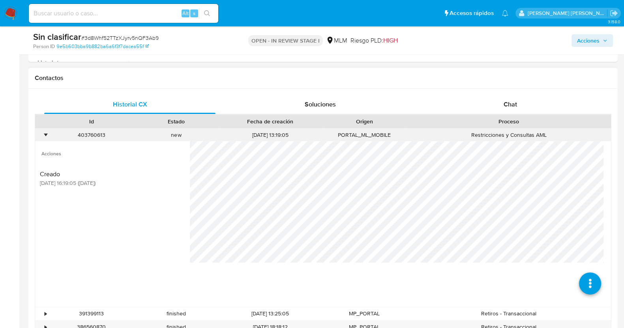
click at [48, 133] on div "•" at bounding box center [42, 135] width 14 height 13
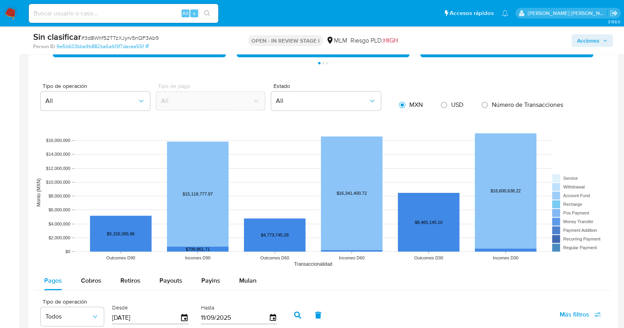
scroll to position [493, 0]
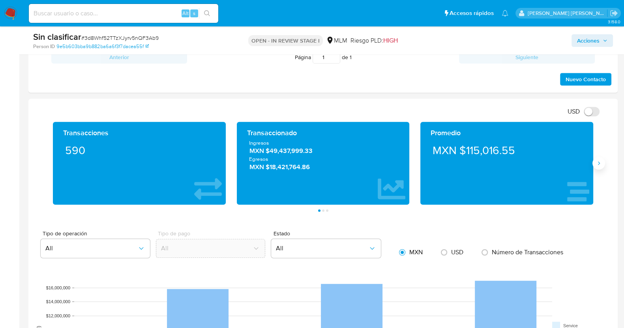
click at [596, 160] on icon "Siguiente" at bounding box center [598, 163] width 6 height 6
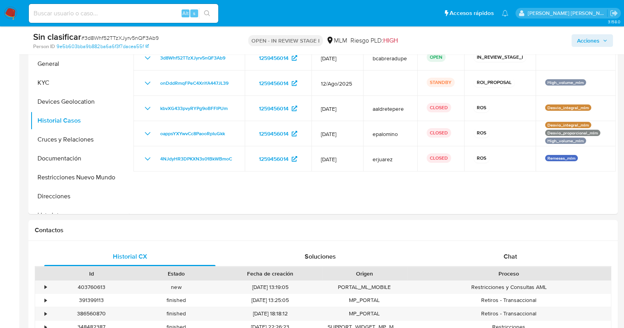
scroll to position [148, 0]
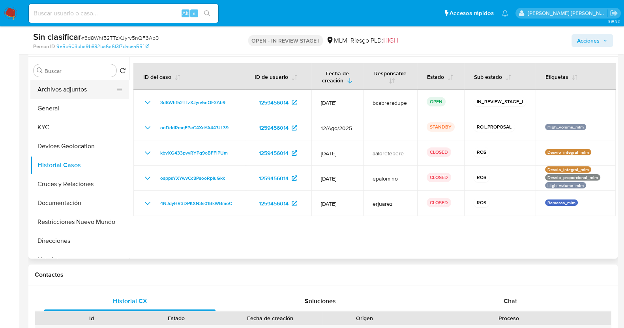
click at [71, 90] on button "Archivos adjuntos" at bounding box center [76, 89] width 92 height 19
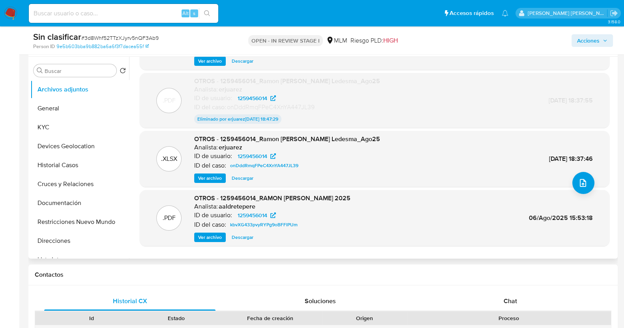
scroll to position [65, 0]
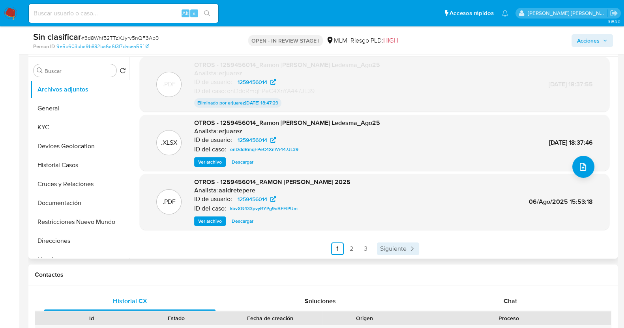
click at [401, 247] on span "Siguiente" at bounding box center [393, 249] width 26 height 6
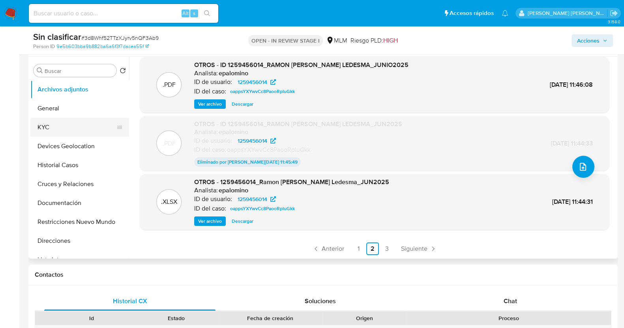
click at [61, 129] on button "KYC" at bounding box center [76, 127] width 92 height 19
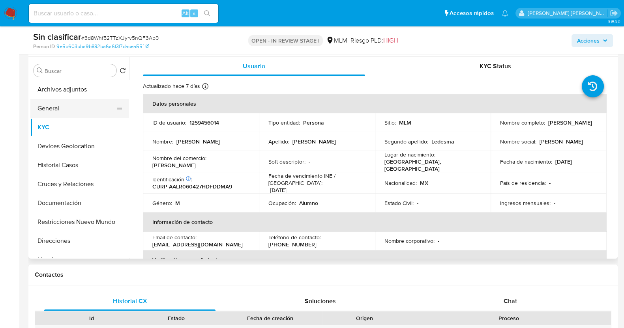
scroll to position [49, 0]
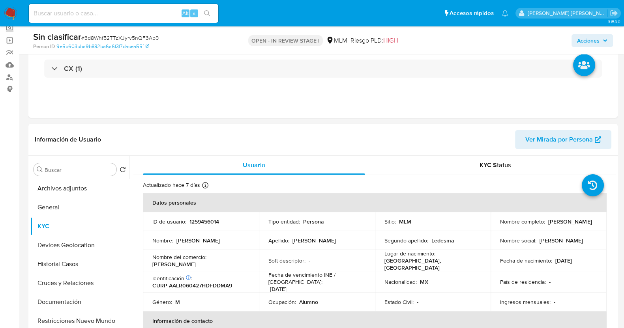
click at [600, 35] on span "Acciones" at bounding box center [592, 40] width 30 height 11
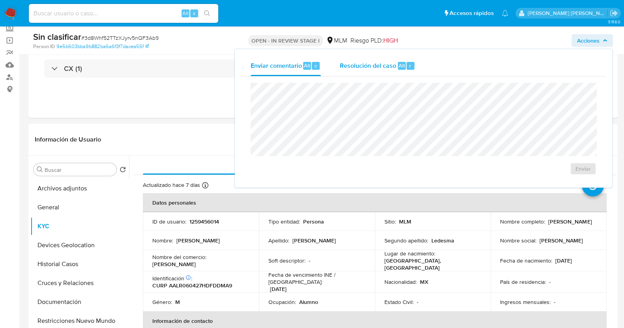
click at [401, 61] on div "Resolución del caso Alt r" at bounding box center [377, 66] width 75 height 21
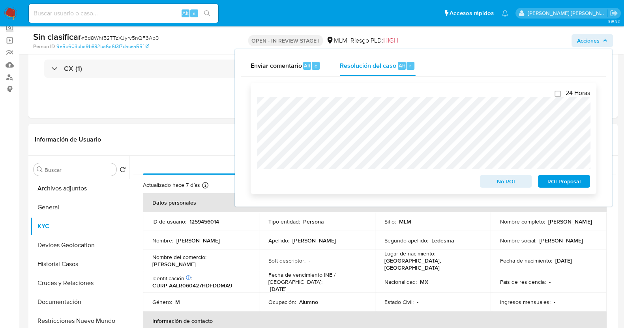
click at [514, 185] on span "No ROI" at bounding box center [505, 181] width 41 height 11
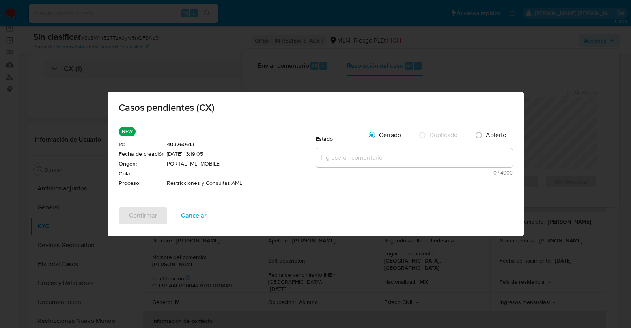
click at [366, 155] on textarea at bounding box center [414, 157] width 197 height 19
paste textarea "SE VALIDA CASO CX, CLIENTE CUENTA CON RESTRICCION DEBIDO A QUE TIENE MAS DE UN …"
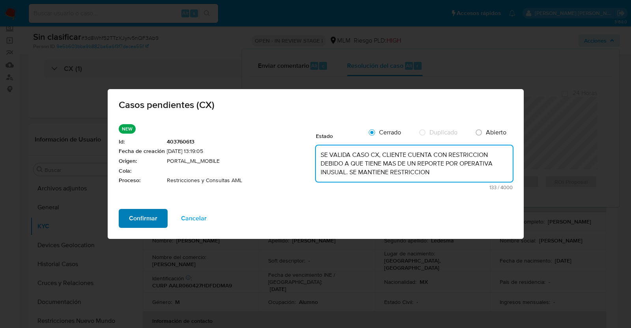
type textarea "SE VALIDA CASO CX, CLIENTE CUENTA CON RESTRICCION DEBIDO A QUE TIENE MAS DE UN …"
click at [143, 218] on span "Confirmar" at bounding box center [143, 218] width 28 height 17
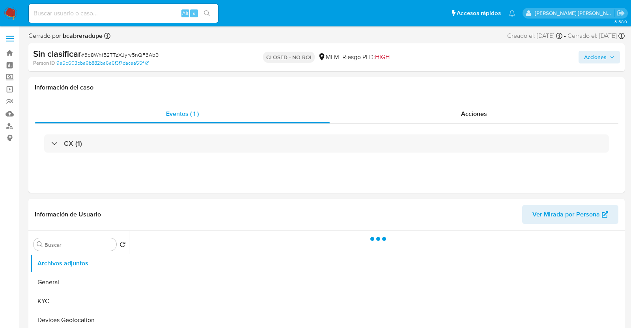
select select "10"
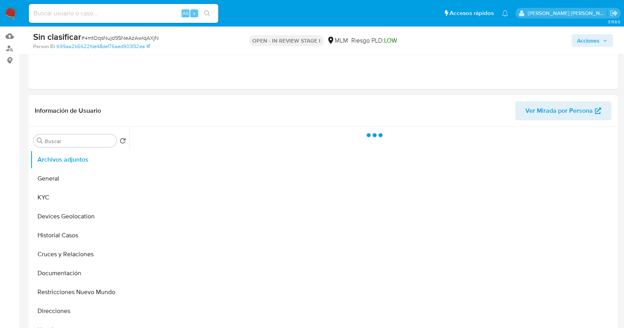
scroll to position [98, 0]
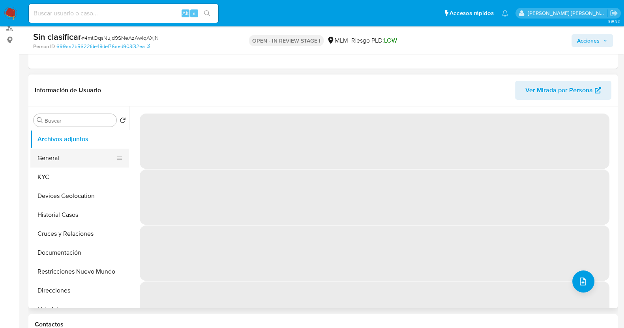
select select "10"
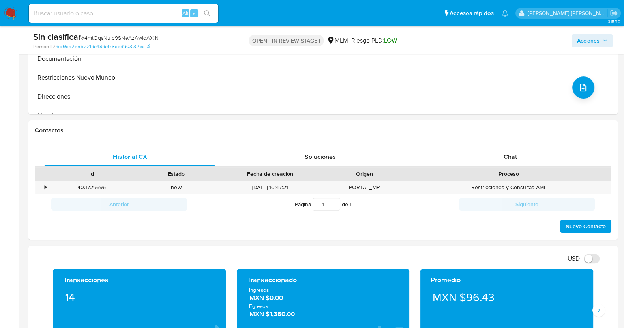
scroll to position [345, 0]
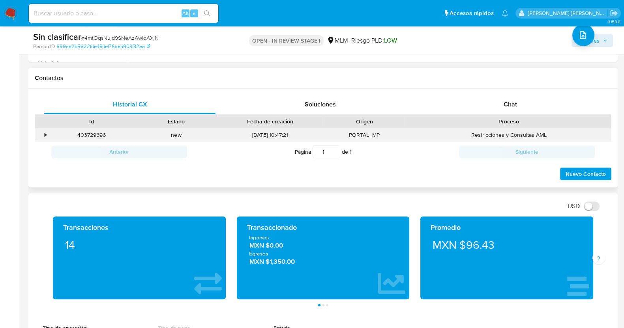
click at [45, 135] on div "•" at bounding box center [46, 134] width 2 height 7
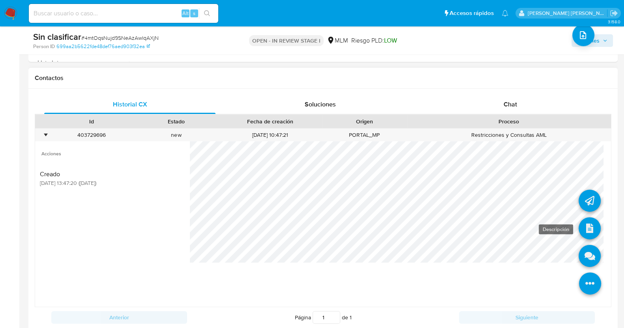
click at [583, 227] on icon at bounding box center [589, 228] width 22 height 22
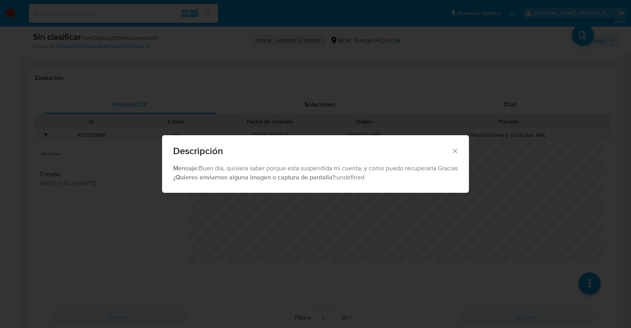
click at [455, 149] on icon "Cerrar" at bounding box center [455, 151] width 4 height 4
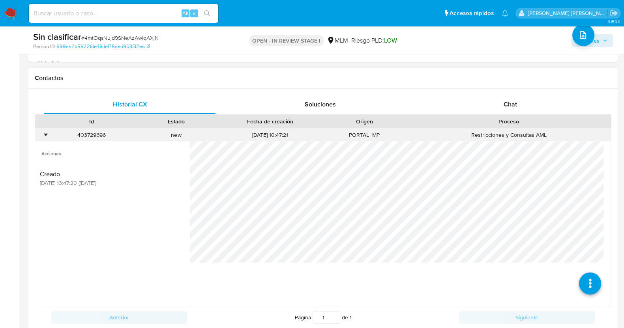
click at [46, 135] on div "•" at bounding box center [46, 134] width 2 height 7
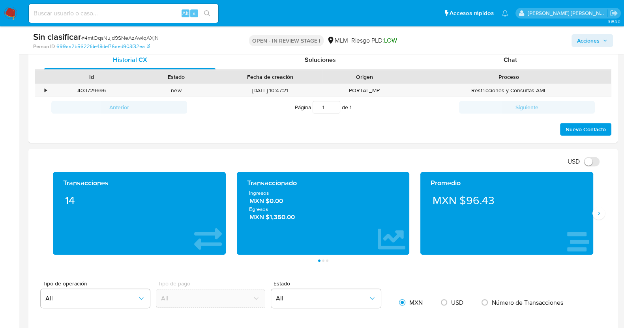
scroll to position [444, 0]
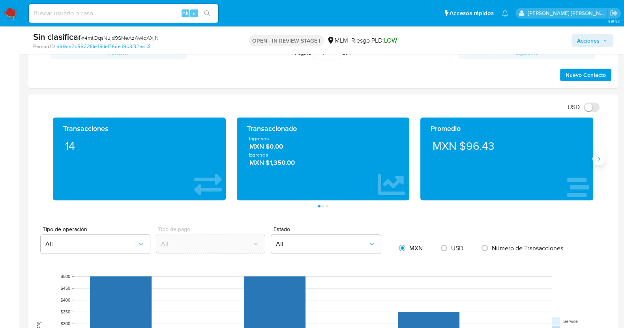
click at [603, 157] on button "Siguiente" at bounding box center [598, 159] width 13 height 13
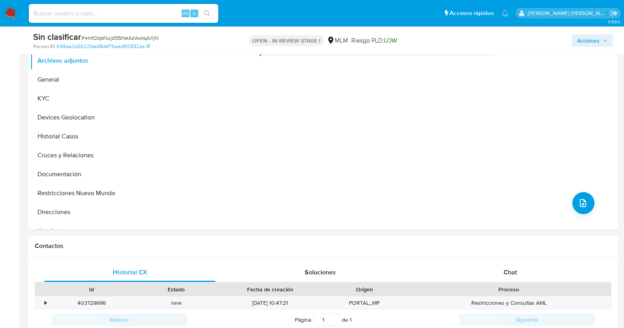
scroll to position [197, 0]
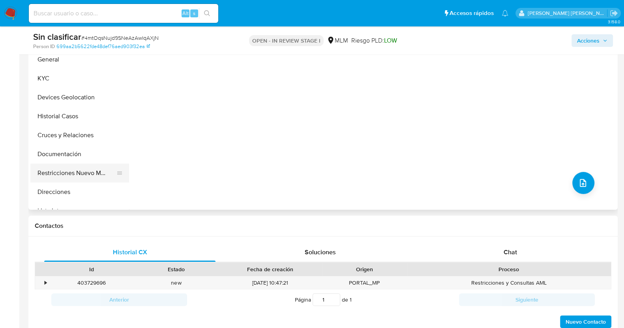
click at [63, 172] on button "Restricciones Nuevo Mundo" at bounding box center [76, 173] width 92 height 19
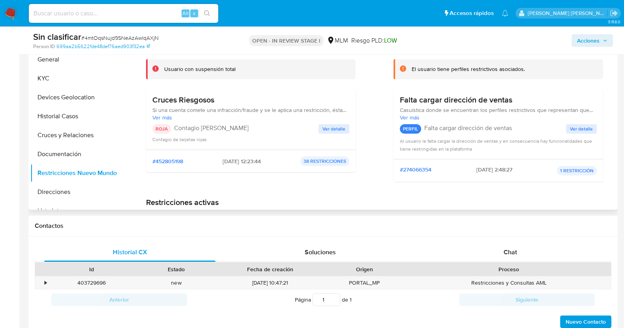
click at [331, 127] on span "Ver detalle" at bounding box center [333, 129] width 23 height 8
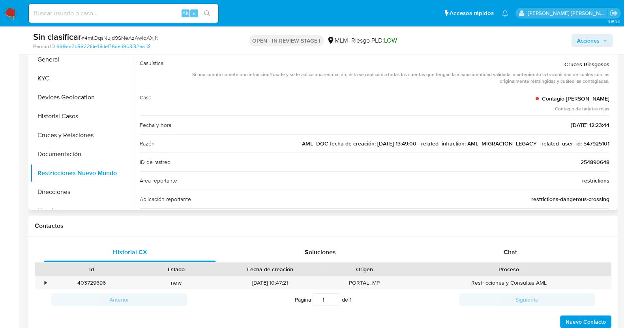
click at [590, 142] on span "AML_DOC fecha de creación: 07/08/2020 13:49:00 - related_infraction: AML_MIGRAC…" at bounding box center [455, 144] width 307 height 8
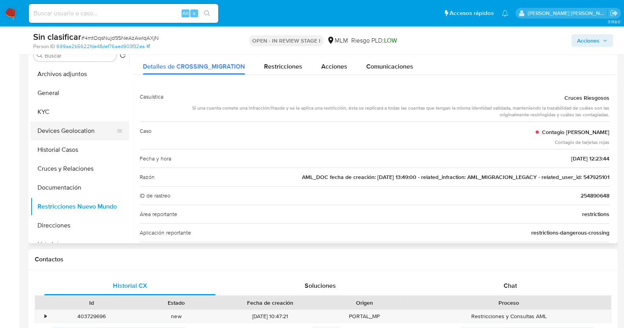
scroll to position [148, 0]
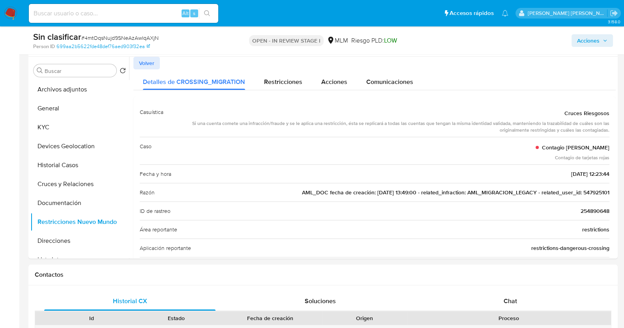
click at [605, 39] on icon "button" at bounding box center [605, 40] width 5 height 5
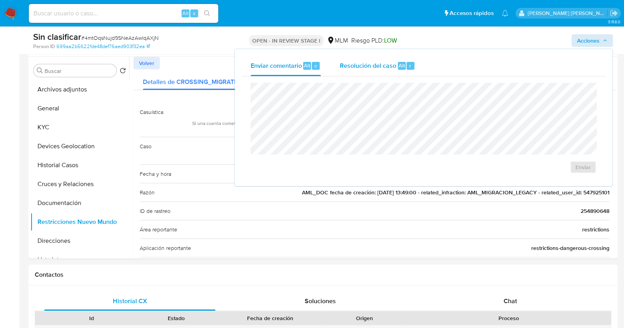
click at [377, 63] on span "Resolución del caso" at bounding box center [368, 65] width 56 height 9
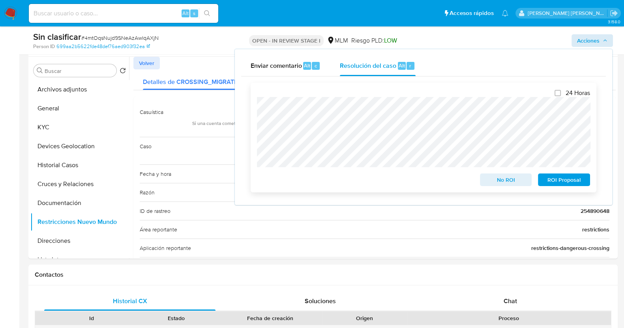
click at [509, 183] on span "No ROI" at bounding box center [505, 179] width 41 height 11
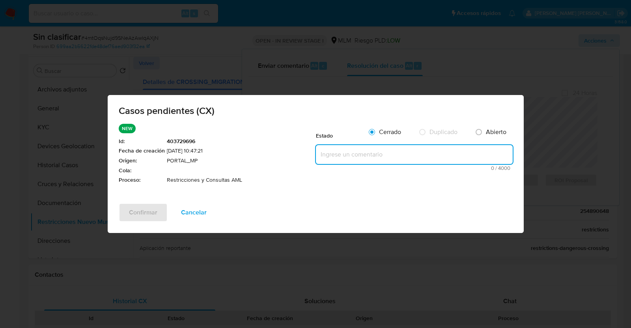
click at [355, 152] on textarea at bounding box center [414, 154] width 197 height 19
paste textarea "SE VALIDA CASO CX, CLIENTE CON RESTRICCION DEBIDO A FONDEO INUSUAL. SE MANTIENE…"
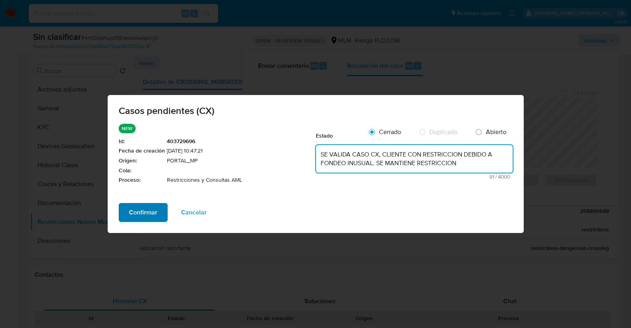
type textarea "SE VALIDA CASO CX, CLIENTE CON RESTRICCION DEBIDO A FONDEO INUSUAL. SE MANTIENE…"
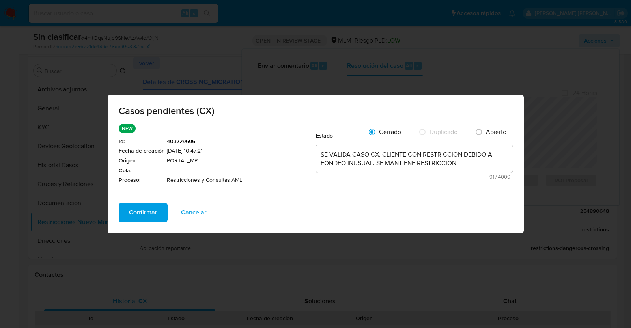
click at [154, 215] on span "Confirmar" at bounding box center [143, 212] width 28 height 17
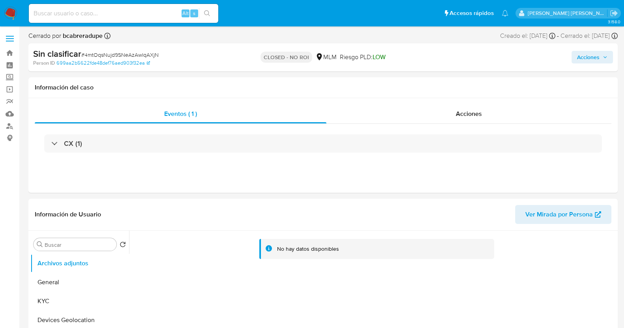
select select "10"
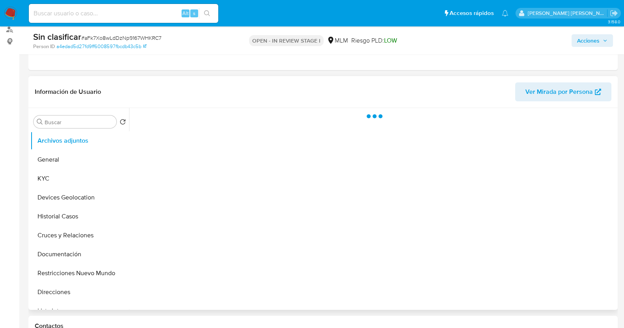
scroll to position [98, 0]
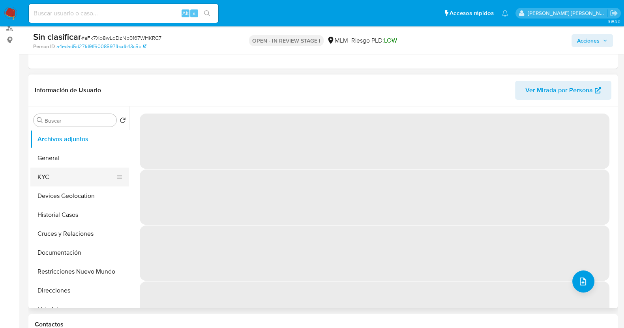
select select "10"
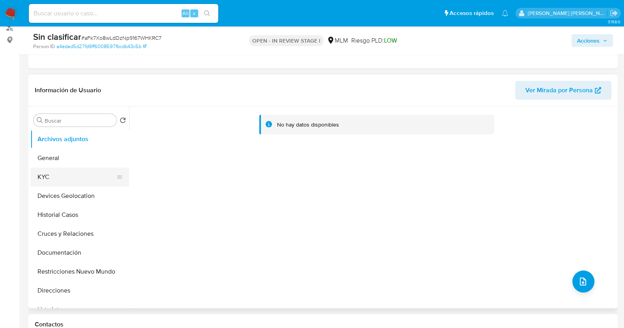
click at [75, 175] on button "KYC" at bounding box center [76, 177] width 92 height 19
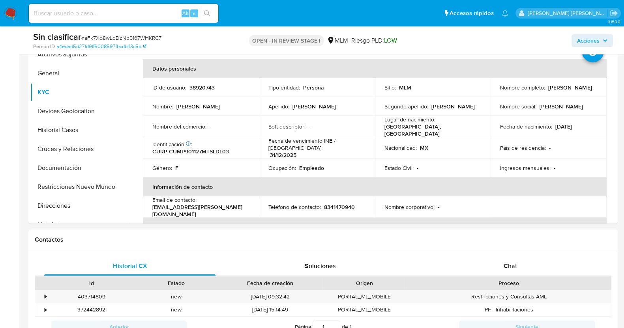
scroll to position [296, 0]
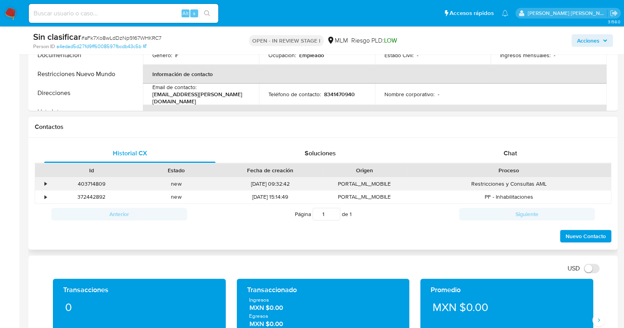
click at [45, 182] on div "•" at bounding box center [46, 183] width 2 height 7
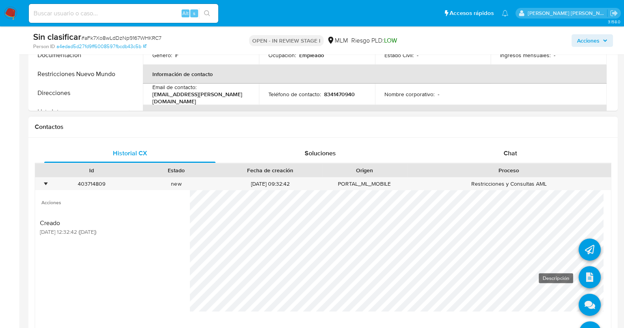
click at [583, 285] on icon at bounding box center [589, 277] width 22 height 22
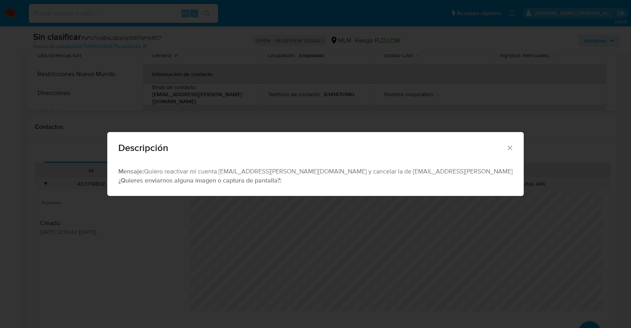
click at [506, 144] on icon "Cerrar" at bounding box center [510, 148] width 8 height 8
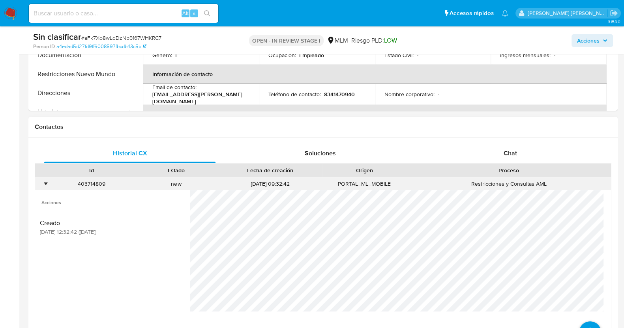
click at [47, 182] on div "•" at bounding box center [46, 183] width 2 height 7
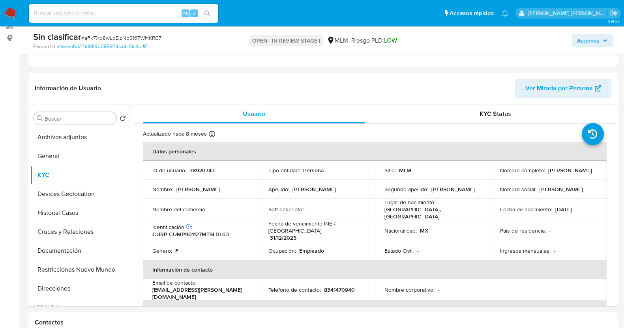
scroll to position [98, 0]
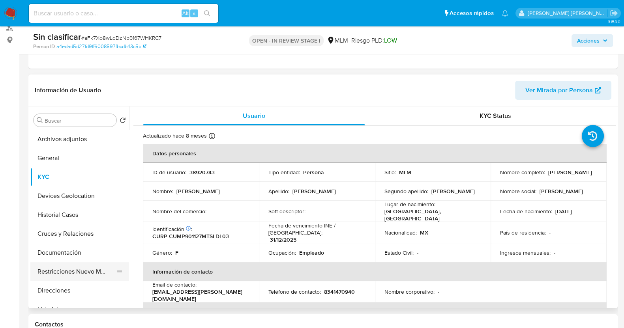
click at [72, 267] on button "Restricciones Nuevo Mundo" at bounding box center [76, 271] width 92 height 19
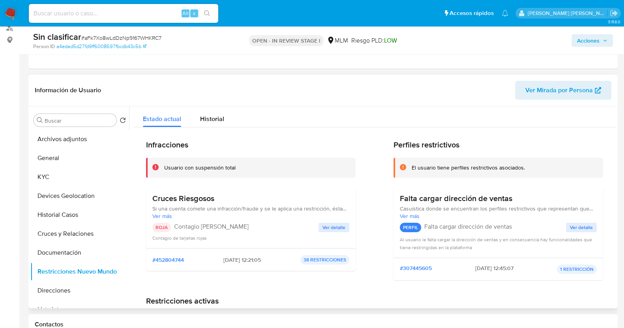
click at [333, 225] on span "Ver detalle" at bounding box center [333, 228] width 23 height 8
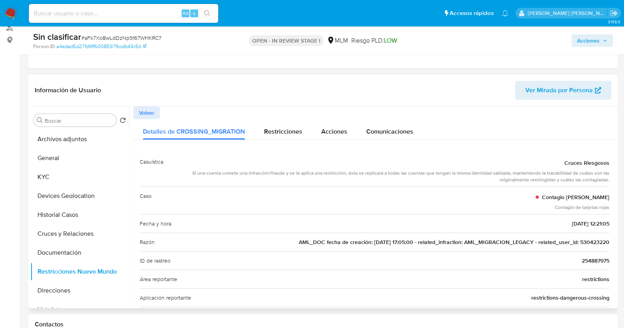
click at [597, 243] on span "AML_DOC fecha de creación: [DATE] 17:05:00 - related_infraction: AML_MIGRACION_…" at bounding box center [454, 242] width 311 height 8
click at [51, 178] on button "KYC" at bounding box center [76, 177] width 92 height 19
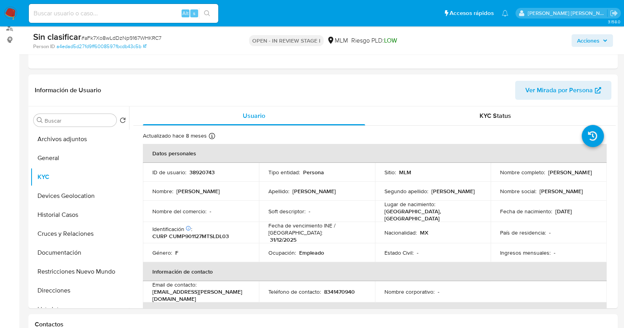
click at [596, 43] on span "Acciones" at bounding box center [588, 40] width 22 height 13
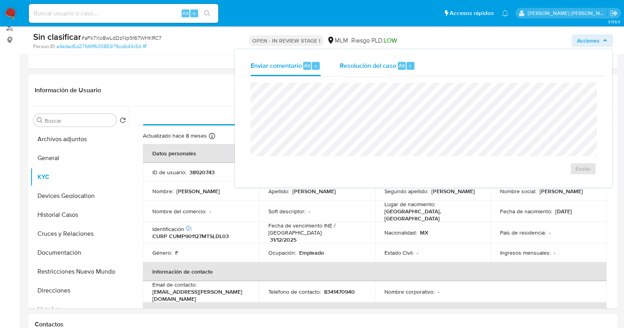
click at [371, 67] on span "Resolución del caso" at bounding box center [368, 65] width 56 height 9
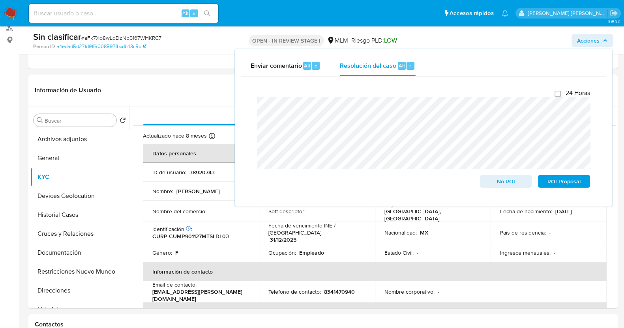
click at [243, 110] on div "Cierre de caso 24 Horas No ROI ROI Proposal" at bounding box center [423, 139] width 365 height 124
click at [251, 106] on div "24 Horas No ROI ROI Proposal" at bounding box center [424, 138] width 346 height 111
click at [507, 184] on span "No ROI" at bounding box center [505, 181] width 41 height 11
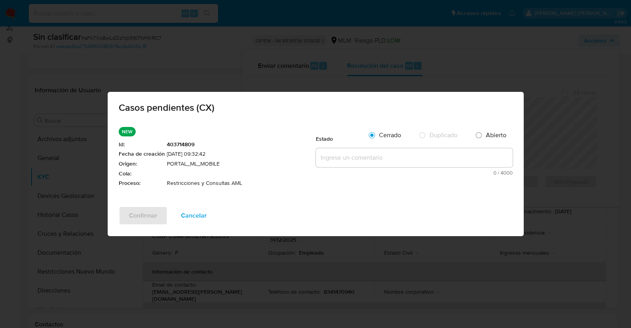
drag, startPoint x: 360, startPoint y: 161, endPoint x: 337, endPoint y: 158, distance: 23.4
click at [359, 161] on textarea at bounding box center [414, 157] width 197 height 19
paste textarea "SE VALIDA CASO CX, CLIENTE CON RESTICCION DEBIDO A OPERATIVA CON FONDEO INUSUAL…"
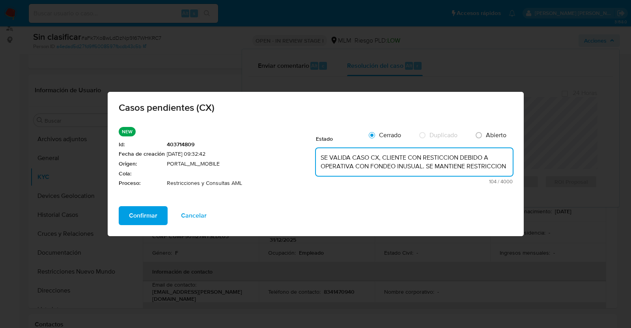
type textarea "SE VALIDA CASO CX, CLIENTE CON RESTICCION DEBIDO A OPERATIVA CON FONDEO INUSUAL…"
click at [148, 214] on span "Confirmar" at bounding box center [143, 215] width 28 height 17
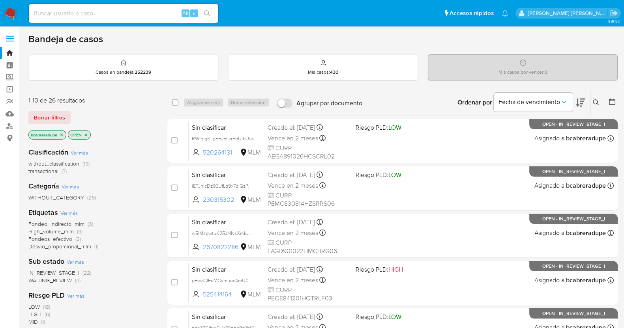
click at [62, 133] on icon "close-filter" at bounding box center [61, 135] width 5 height 5
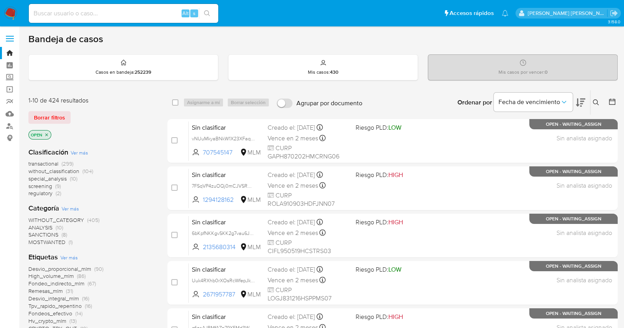
click at [593, 101] on icon at bounding box center [596, 102] width 6 height 6
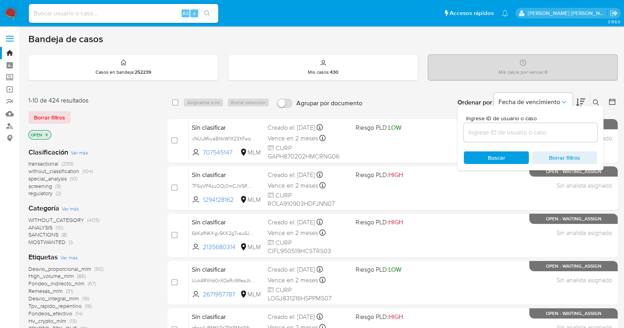
click at [497, 136] on input at bounding box center [530, 132] width 133 height 10
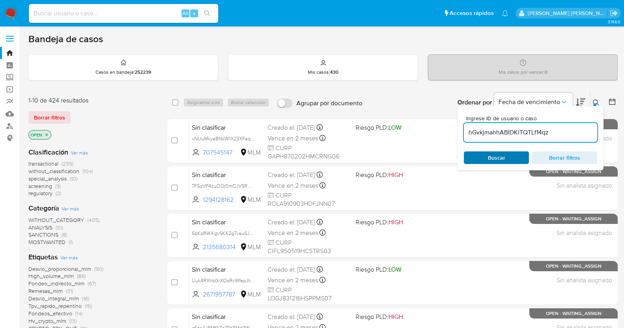
type input "hGvkjmahhABIDKITQTLf14qz"
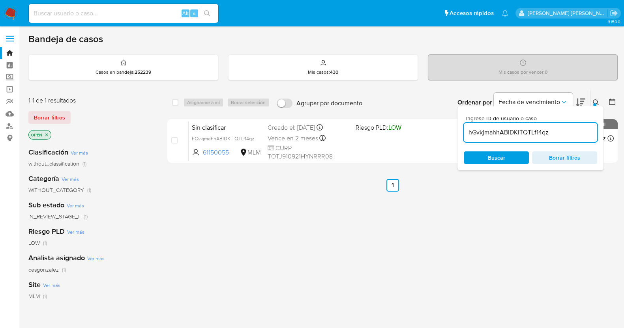
click at [505, 219] on div "select-all-cases-checkbox Asignarme a mí Borrar selección Agrupar por documento…" at bounding box center [392, 269] width 450 height 358
click at [594, 101] on icon at bounding box center [596, 102] width 6 height 6
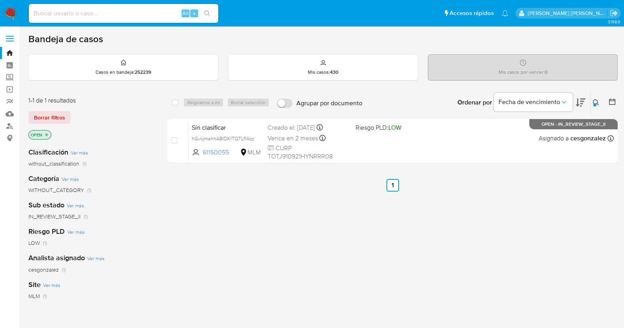
click at [596, 101] on icon at bounding box center [596, 102] width 6 height 6
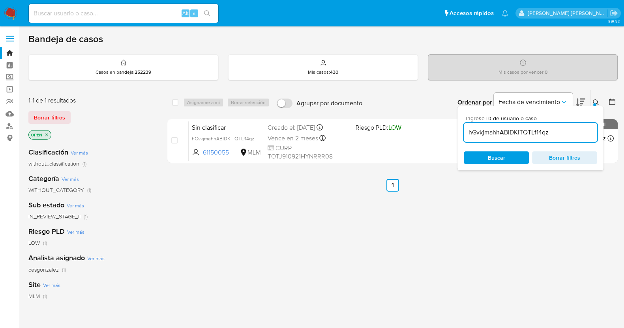
click at [524, 132] on input "hGvkjmahhABIDKITQTLf14qz" at bounding box center [530, 132] width 133 height 10
type input "5zoldaFHsNpoct7gNllqF6A0"
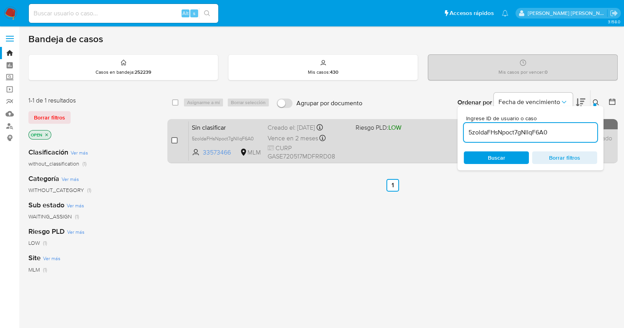
click at [174, 139] on input "checkbox" at bounding box center [174, 140] width 6 height 6
checkbox input "true"
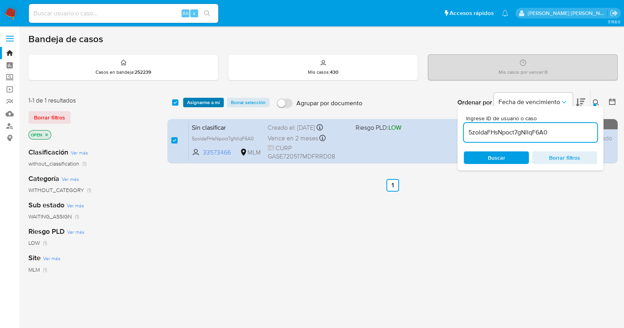
click at [206, 99] on span "Asignarme a mí" at bounding box center [203, 103] width 33 height 8
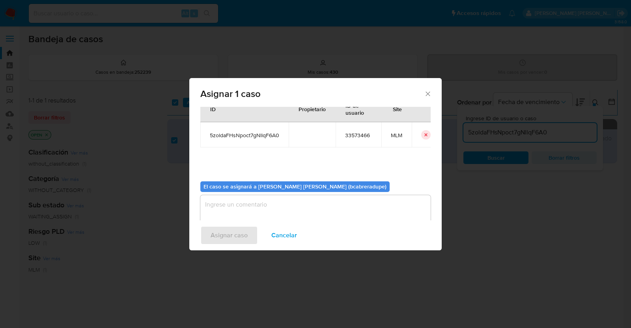
scroll to position [41, 0]
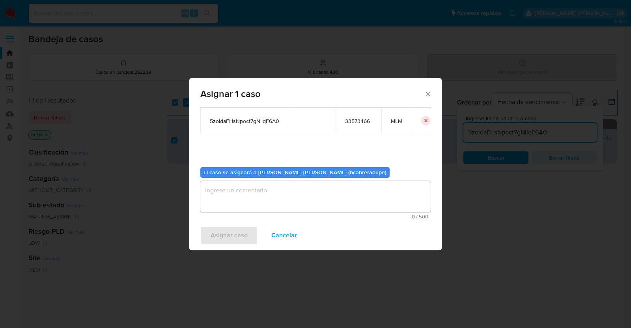
click at [350, 200] on textarea "assign-modal" at bounding box center [315, 197] width 230 height 32
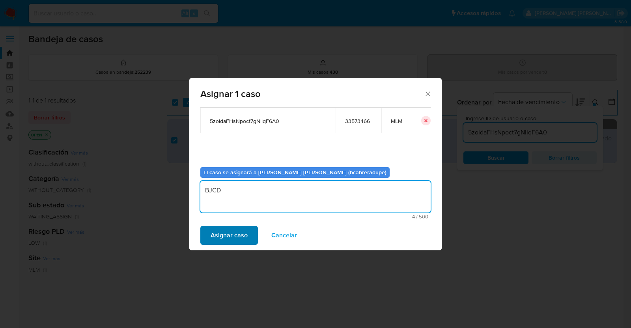
type textarea "BJCD"
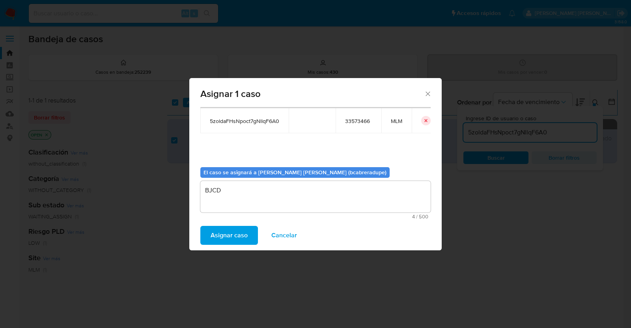
click at [249, 234] on button "Asignar caso" at bounding box center [229, 235] width 58 height 19
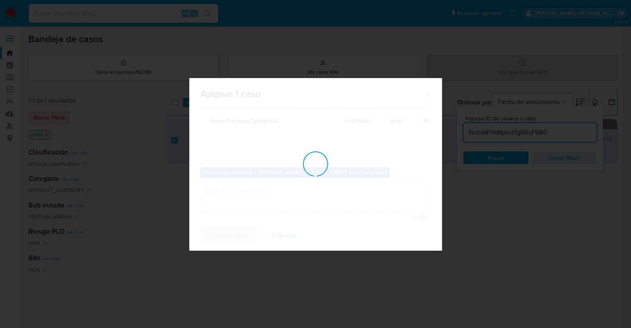
checkbox input "false"
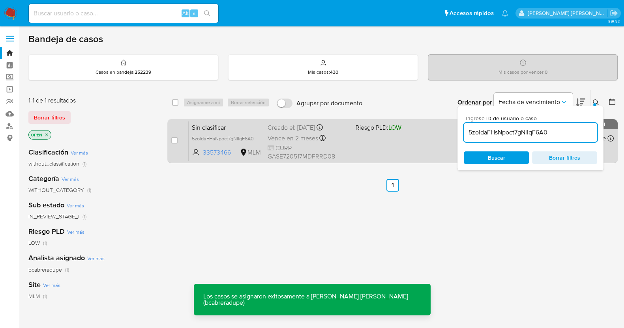
click at [268, 126] on div "Creado el: 05/09/2025 Creado el: 05/09/2025 12:10:10" at bounding box center [309, 128] width 82 height 9
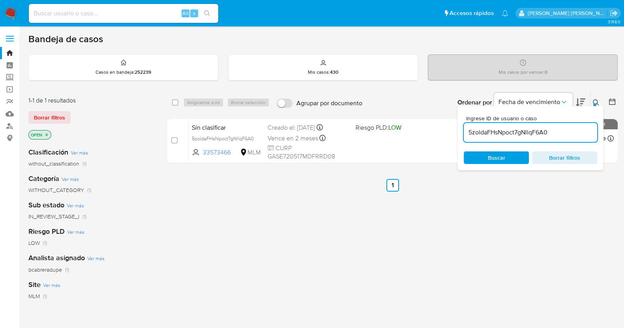
click at [515, 133] on input "5zoldaFHsNpoct7gNllqF6A0" at bounding box center [530, 132] width 133 height 10
paste input "IJtxiXEO9nFs9FCWvOZXLG7y"
type input "IJtxiXEO9nFs9FCWvOZXLG7y"
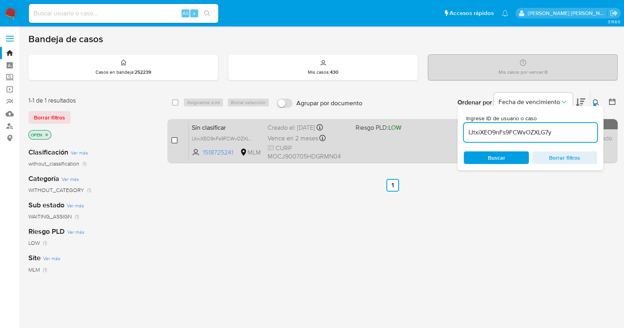
click at [174, 140] on input "checkbox" at bounding box center [174, 140] width 6 height 6
checkbox input "true"
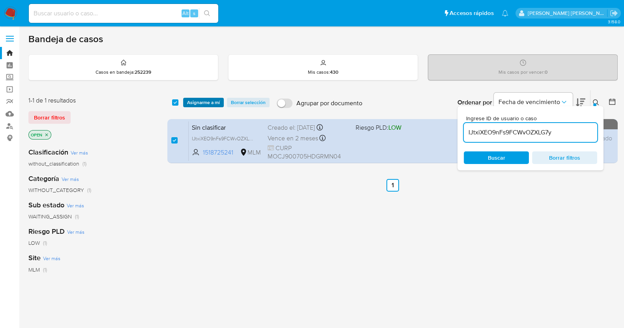
click at [196, 101] on span "Asignarme a mí" at bounding box center [203, 103] width 33 height 8
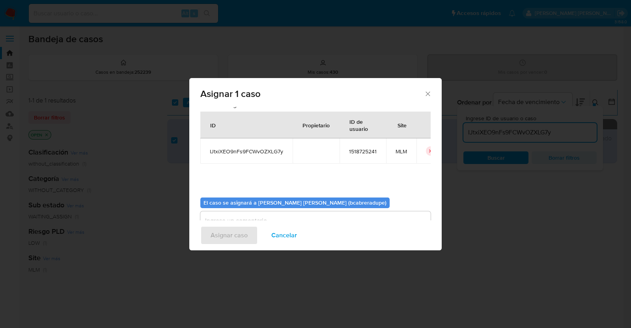
scroll to position [41, 0]
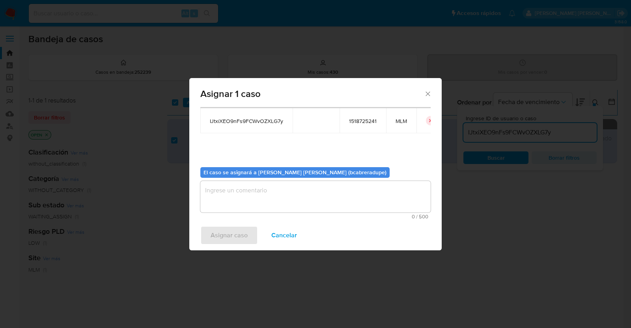
click at [353, 199] on textarea "assign-modal" at bounding box center [315, 197] width 230 height 32
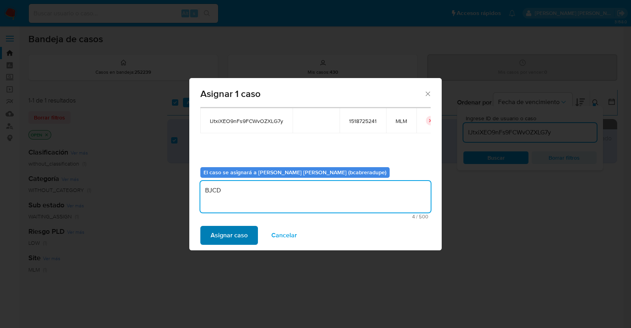
type textarea "BJCD"
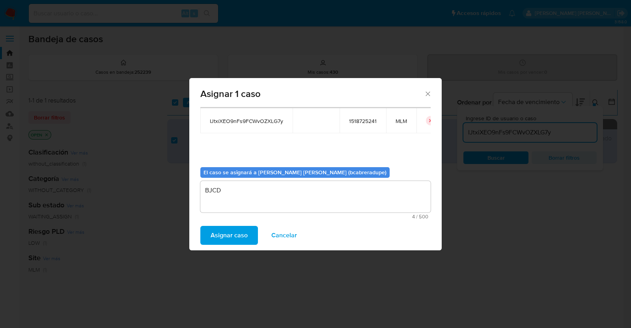
click at [238, 237] on span "Asignar caso" at bounding box center [229, 235] width 37 height 17
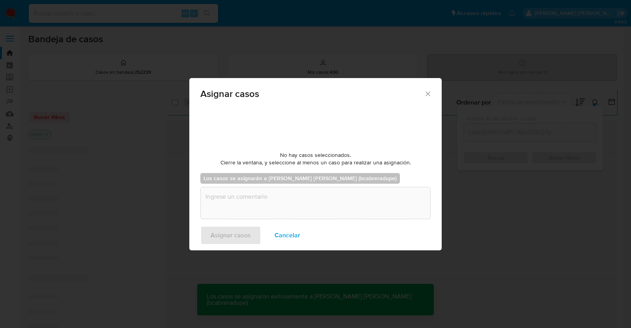
checkbox input "false"
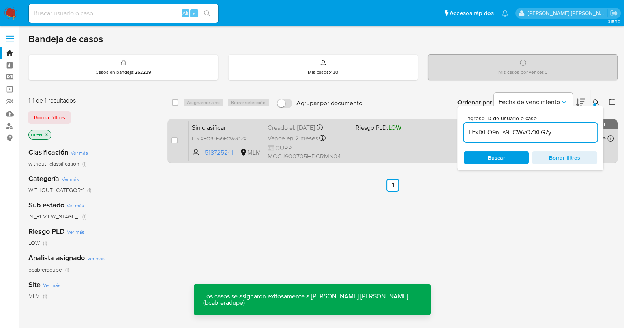
click at [261, 128] on div "Sin clasificar IJtxiXEO9nFs9FCWvOZXLG7y 1518725241 MLM Riesgo PLD: LOW Creado e…" at bounding box center [401, 141] width 425 height 40
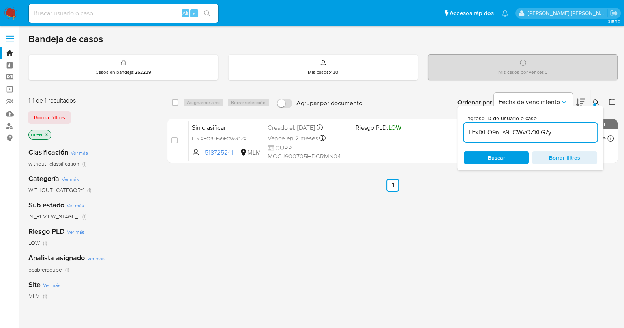
click at [511, 129] on input "IJtxiXEO9nFs9FCWvOZXLG7y" at bounding box center [530, 132] width 133 height 10
paste input "JSFAavHfQR7GC9rzf8hZKXDE"
type input "JSFAavHfQR7GC9rzf8hZKXDE"
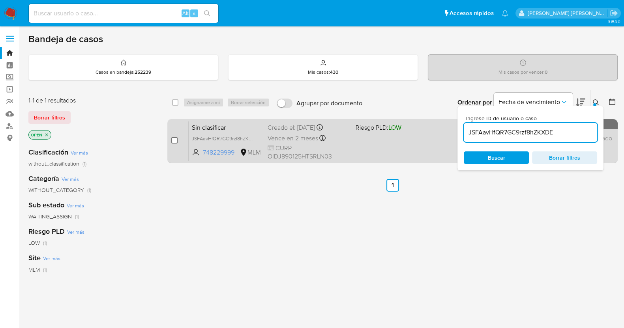
click at [176, 139] on input "checkbox" at bounding box center [174, 140] width 6 height 6
checkbox input "true"
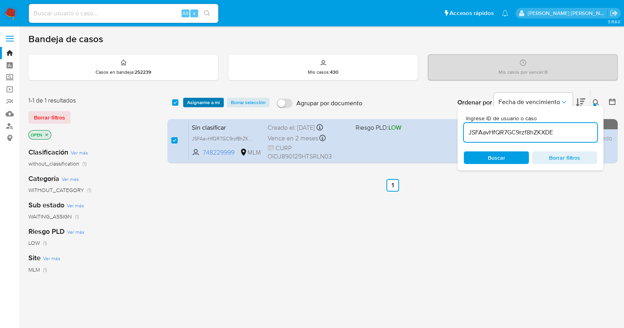
drag, startPoint x: 199, startPoint y: 103, endPoint x: 207, endPoint y: 104, distance: 8.3
click at [199, 103] on span "Asignarme a mí" at bounding box center [203, 103] width 33 height 8
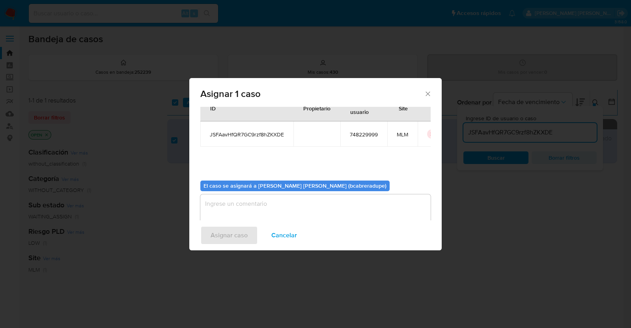
scroll to position [41, 0]
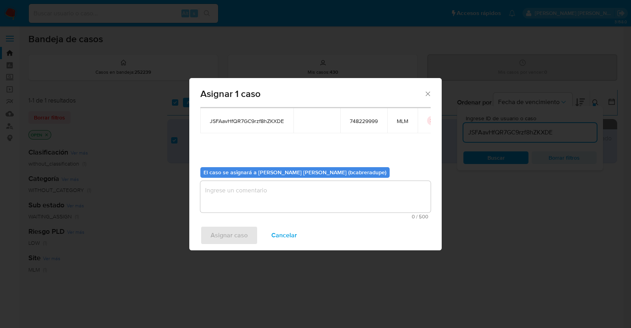
click at [341, 197] on textarea "assign-modal" at bounding box center [315, 197] width 230 height 32
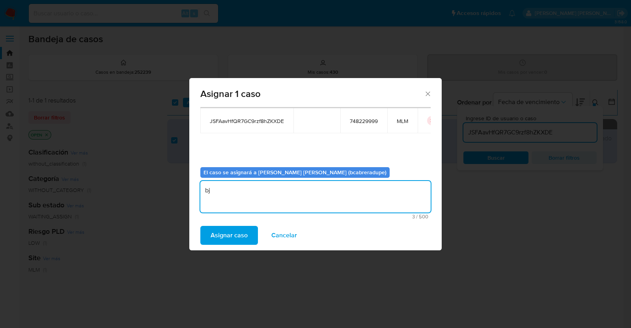
type textarea "b"
type textarea "BJCD"
click at [220, 239] on span "Asignar caso" at bounding box center [229, 235] width 37 height 17
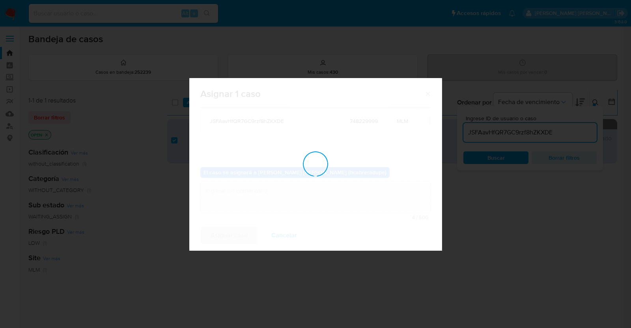
checkbox input "false"
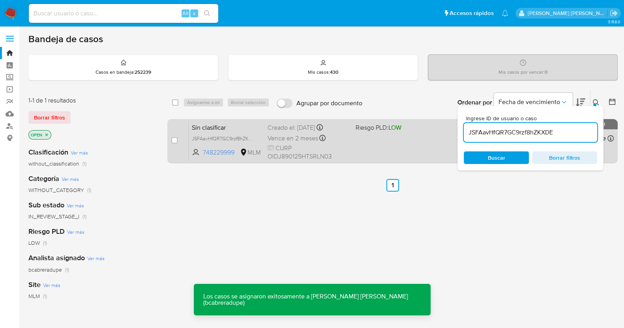
click at [215, 131] on span "Sin clasificar" at bounding box center [226, 127] width 69 height 10
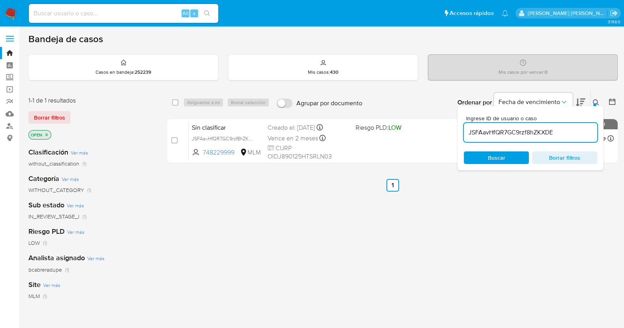
click at [499, 131] on input "JSFAavHfQR7GC9rzf8hZKXDE" at bounding box center [530, 132] width 133 height 10
paste input "rg7BugSVsCh9H9Lr6flj9QO0"
type input "rg7BugSVsCh9H9Lr6flj9QO0"
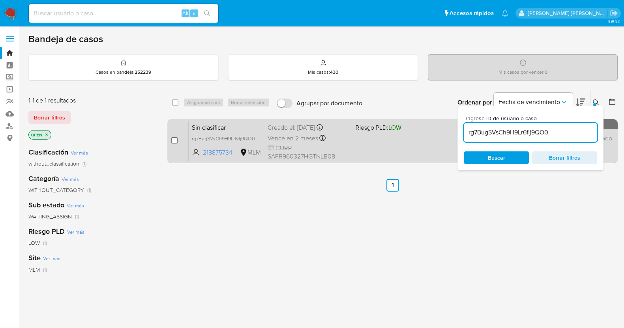
click at [172, 139] on input "checkbox" at bounding box center [174, 140] width 6 height 6
checkbox input "true"
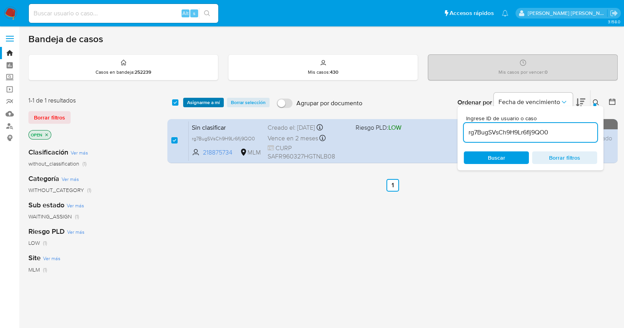
click at [207, 102] on span "Asignarme a mí" at bounding box center [203, 103] width 33 height 8
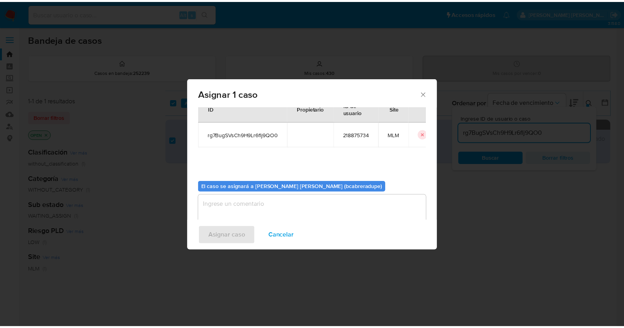
scroll to position [41, 0]
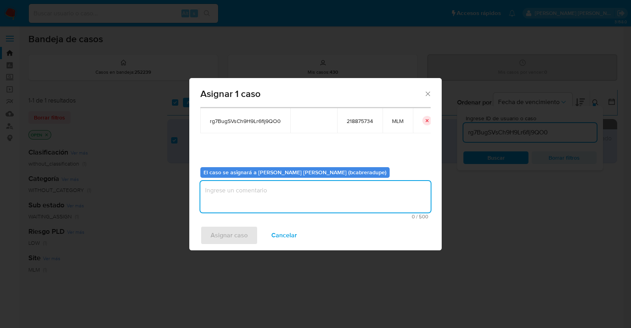
click at [327, 196] on textarea "assign-modal" at bounding box center [315, 197] width 230 height 32
type textarea "BJCD"
click at [230, 240] on span "Asignar caso" at bounding box center [229, 235] width 37 height 17
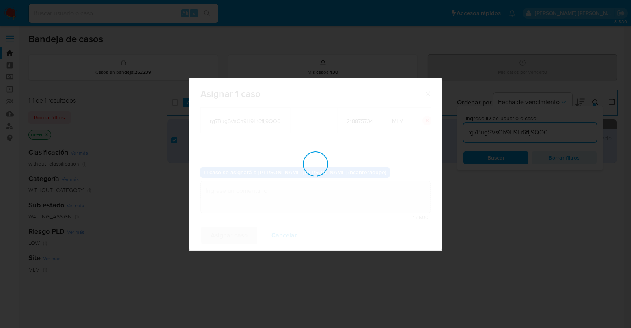
checkbox input "false"
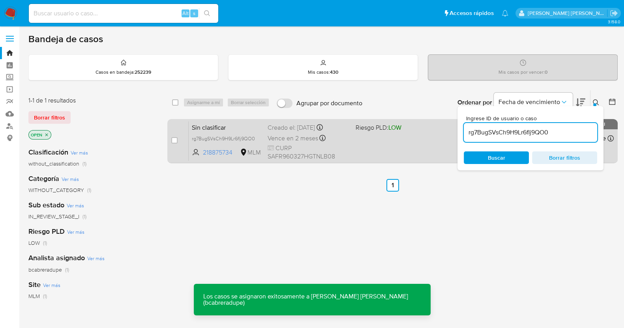
click at [228, 124] on span "Sin clasificar" at bounding box center [226, 127] width 69 height 10
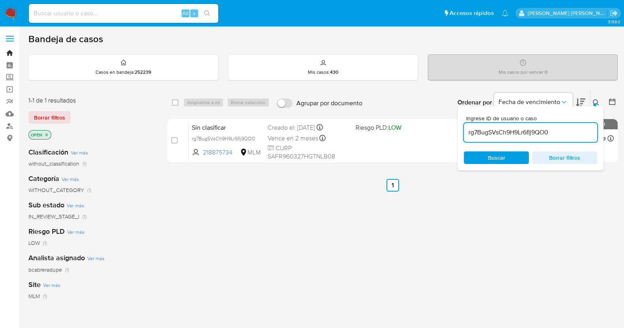
click at [10, 52] on link "Bandeja" at bounding box center [47, 53] width 94 height 12
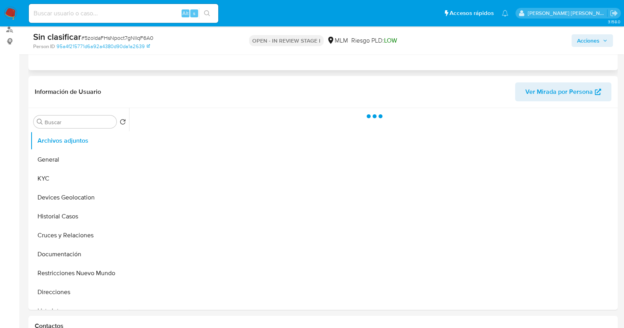
scroll to position [98, 0]
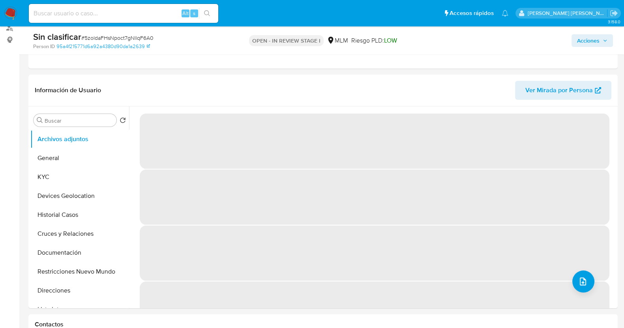
select select "10"
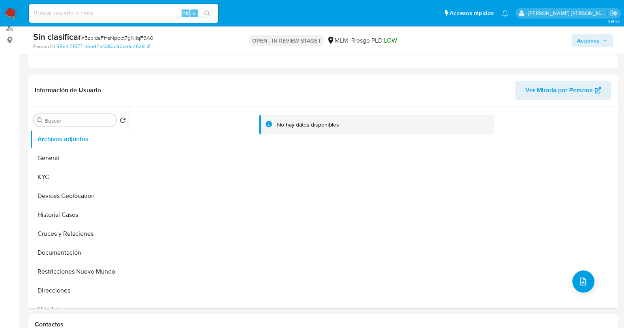
scroll to position [197, 0]
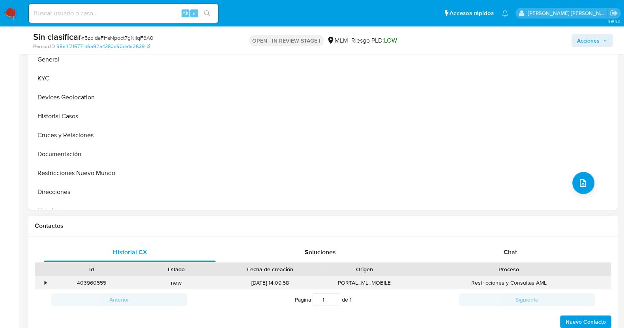
click at [45, 286] on div "•" at bounding box center [46, 282] width 2 height 7
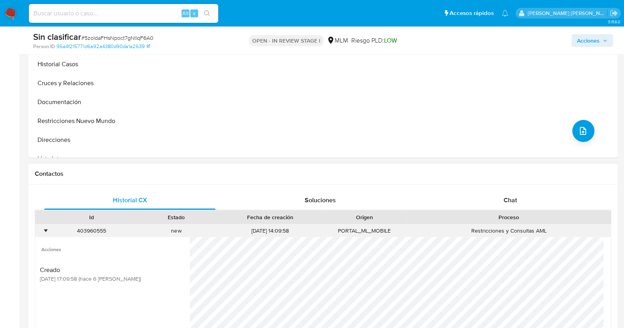
scroll to position [296, 0]
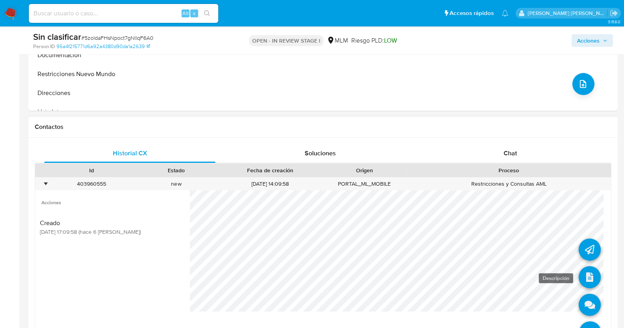
click at [580, 279] on icon at bounding box center [589, 277] width 22 height 22
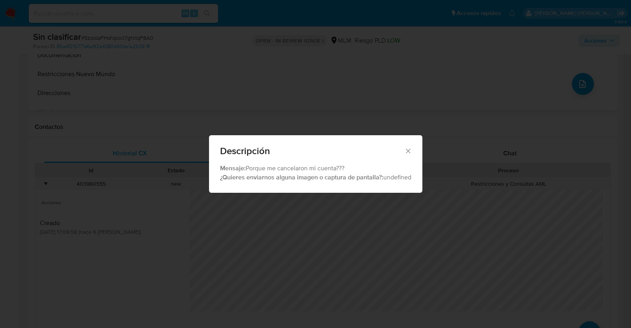
click at [406, 148] on icon "Cerrar" at bounding box center [408, 151] width 8 height 8
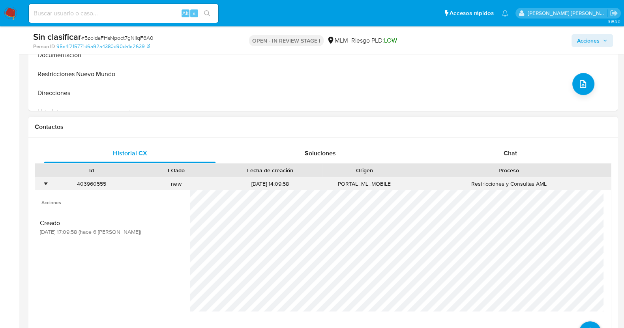
click at [41, 181] on div "•" at bounding box center [42, 184] width 14 height 13
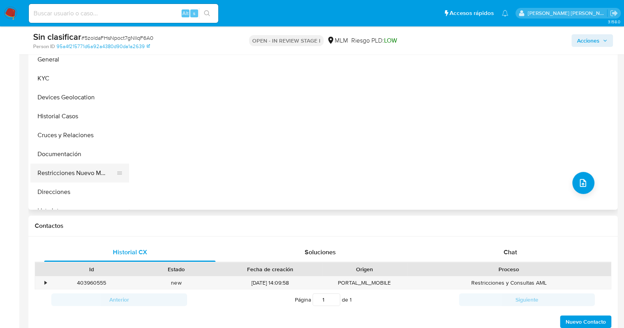
scroll to position [148, 0]
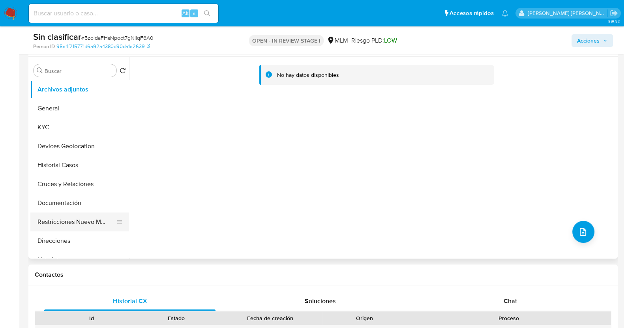
click at [84, 218] on button "Restricciones Nuevo Mundo" at bounding box center [76, 222] width 92 height 19
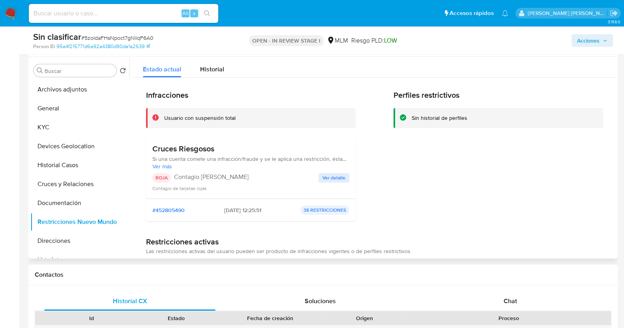
click at [326, 178] on span "Ver detalle" at bounding box center [333, 178] width 23 height 8
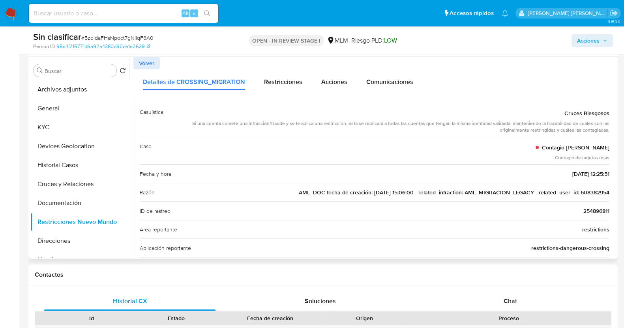
click at [604, 193] on span "AML_DOC fecha de creación: 07/01/2021 15:06:00 - related_infraction: AML_MIGRAC…" at bounding box center [454, 193] width 311 height 8
click at [60, 124] on button "KYC" at bounding box center [76, 127] width 92 height 19
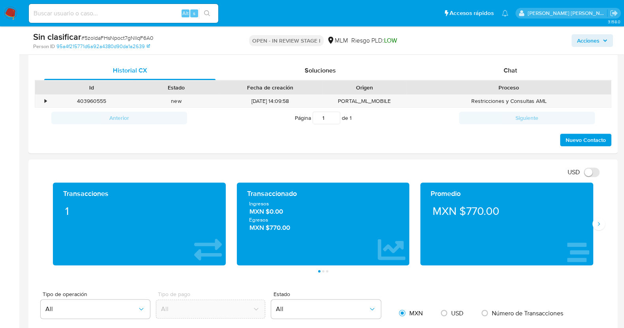
scroll to position [394, 0]
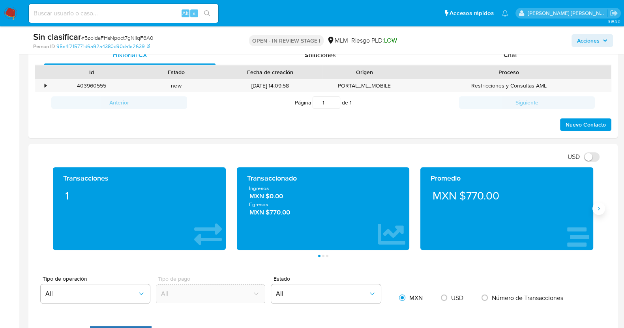
click at [598, 208] on icon "Siguiente" at bounding box center [598, 209] width 6 height 6
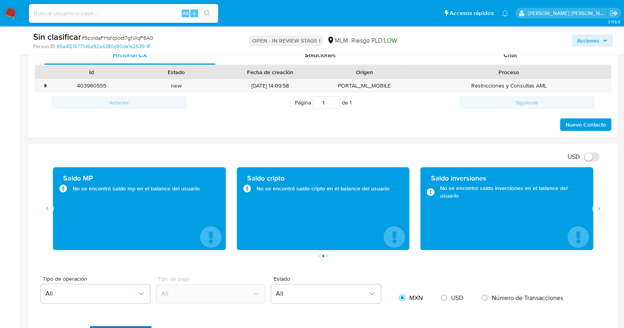
drag, startPoint x: 45, startPoint y: 208, endPoint x: 45, endPoint y: 190, distance: 17.8
click at [45, 208] on icon "Anterior" at bounding box center [47, 209] width 6 height 6
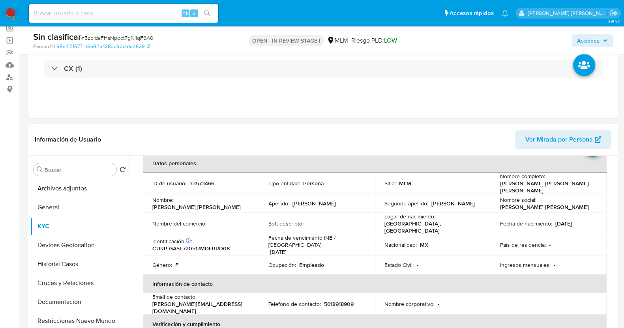
scroll to position [49, 0]
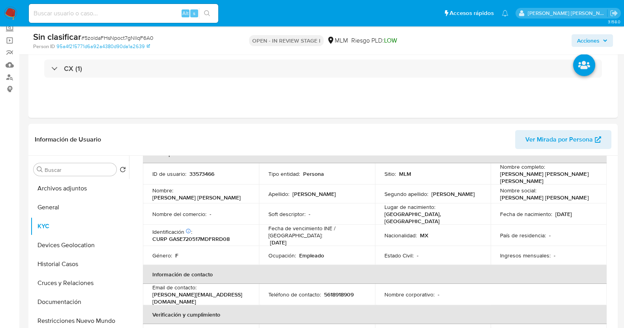
click at [601, 43] on span "Acciones" at bounding box center [592, 40] width 30 height 11
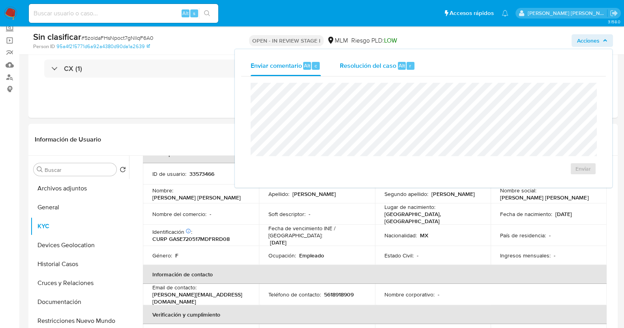
click at [366, 64] on span "Resolución del caso" at bounding box center [368, 65] width 56 height 9
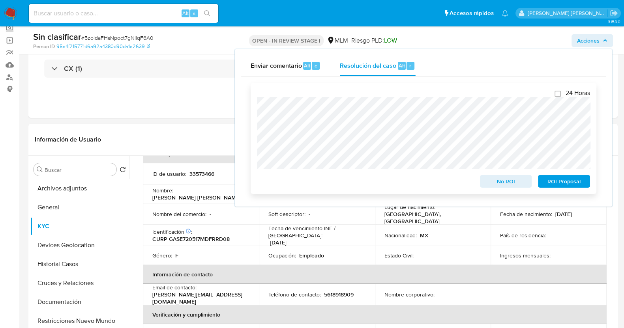
click at [500, 181] on span "No ROI" at bounding box center [505, 181] width 41 height 11
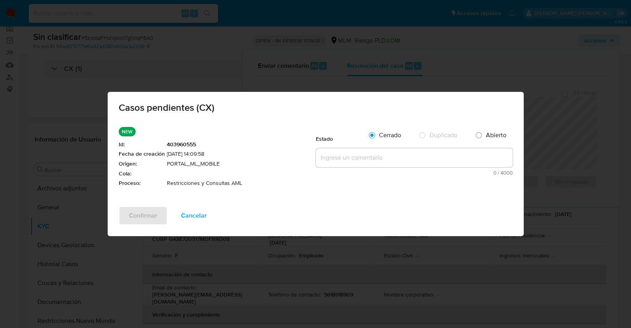
click at [348, 160] on textarea at bounding box center [414, 157] width 197 height 19
paste textarea "SE VALIDA CASO CX, CLIENTE CUENTA CON RESTRICCION DEBIDO A FONDEO INUSUAL. SE M…"
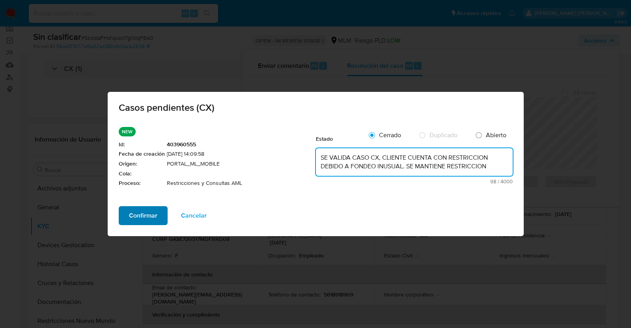
type textarea "SE VALIDA CASO CX, CLIENTE CUENTA CON RESTRICCION DEBIDO A FONDEO INUSUAL. SE M…"
click at [143, 216] on span "Confirmar" at bounding box center [143, 215] width 28 height 17
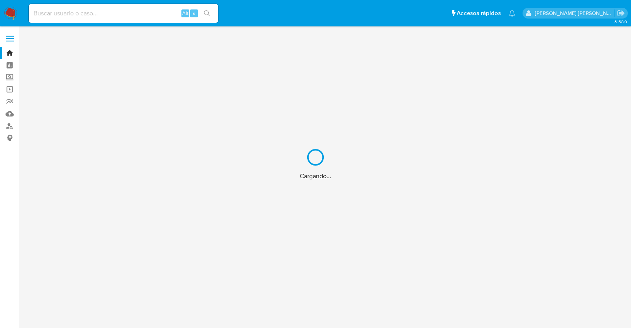
click at [145, 15] on div "Cargando..." at bounding box center [315, 164] width 631 height 328
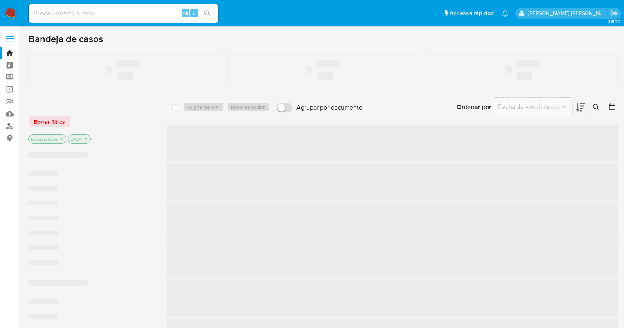
click at [148, 11] on input at bounding box center [123, 13] width 189 height 10
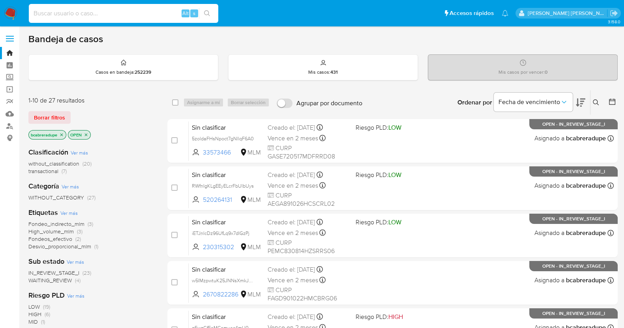
paste input "608382954"
type input "608382954"
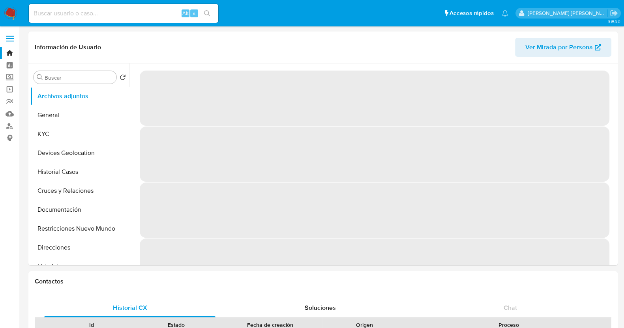
select select "10"
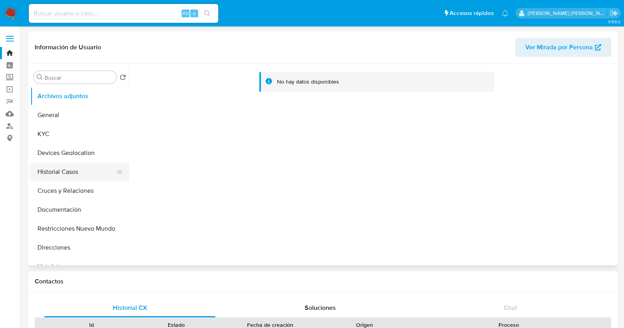
click at [66, 176] on button "Historial Casos" at bounding box center [76, 172] width 92 height 19
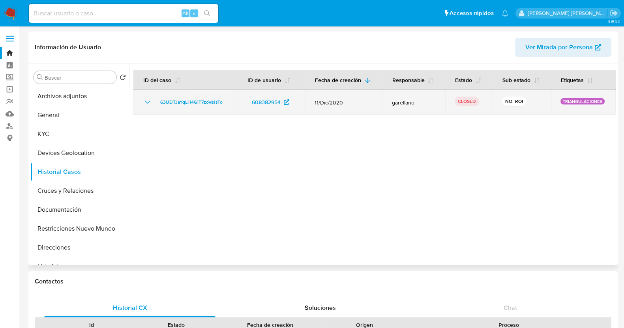
click at [148, 100] on icon "Mostrar/Ocultar" at bounding box center [147, 101] width 9 height 9
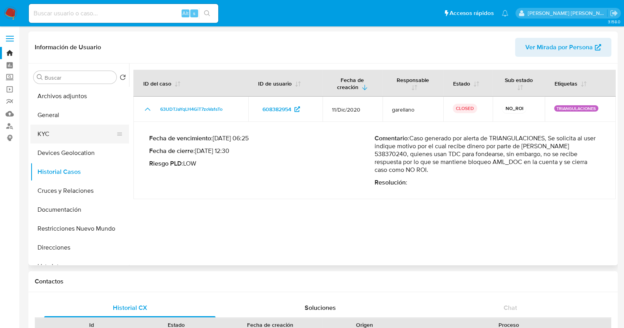
click at [63, 131] on button "KYC" at bounding box center [76, 134] width 92 height 19
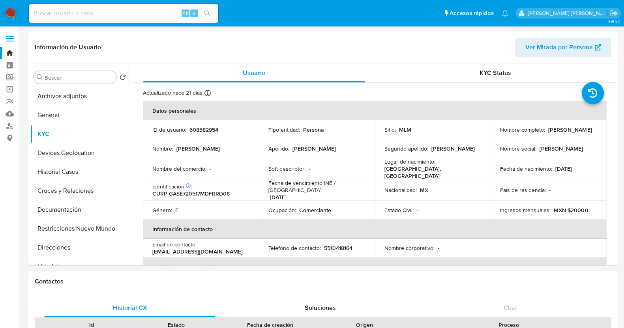
click at [88, 13] on input at bounding box center [123, 13] width 189 height 10
paste input "310831698"
type input "310831698"
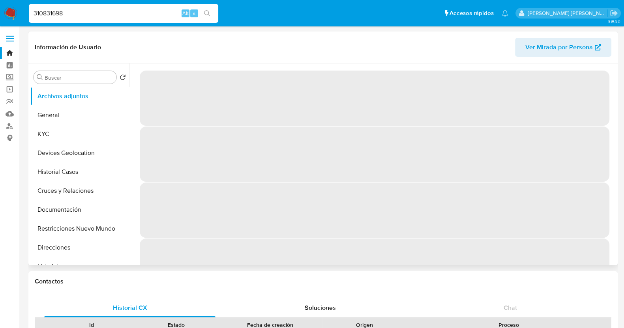
select select "10"
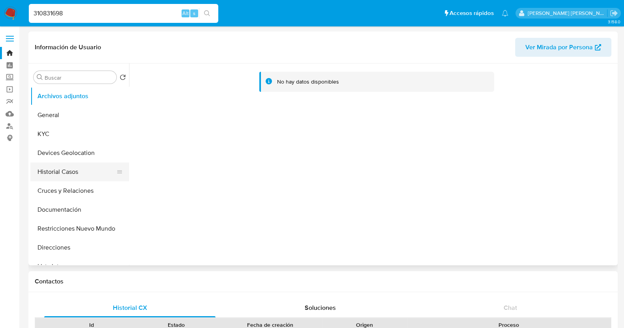
click at [54, 175] on button "Historial Casos" at bounding box center [76, 172] width 92 height 19
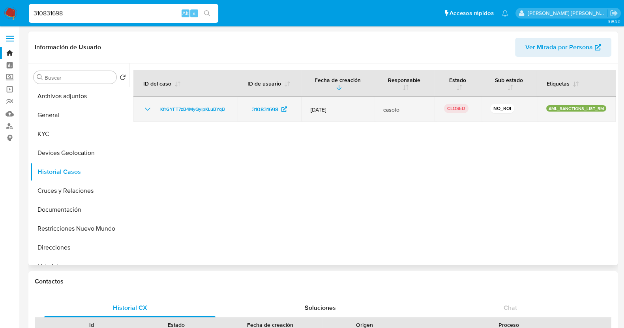
click at [149, 108] on icon "Mostrar/Ocultar" at bounding box center [147, 109] width 9 height 9
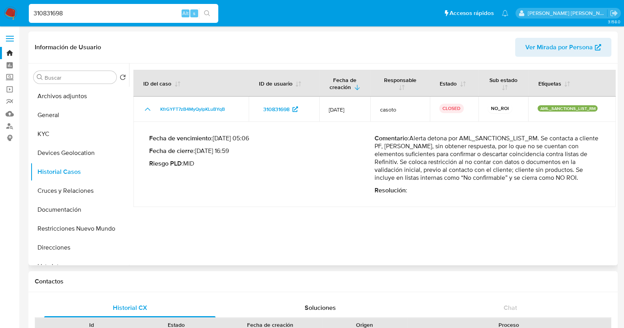
drag, startPoint x: 543, startPoint y: 165, endPoint x: 487, endPoint y: 151, distance: 57.0
click at [540, 165] on p "Comentario : Alerta detona por AML_SANCTIONS_LIST_RM. Se contacta a cliente PF,…" at bounding box center [486, 158] width 225 height 47
drag, startPoint x: 410, startPoint y: 139, endPoint x: 584, endPoint y: 176, distance: 178.0
click at [584, 176] on p "Comentario : Alerta detona por AML_SANCTIONS_LIST_RM. Se contacta a cliente PF,…" at bounding box center [486, 158] width 225 height 47
click at [80, 135] on button "KYC" at bounding box center [76, 134] width 92 height 19
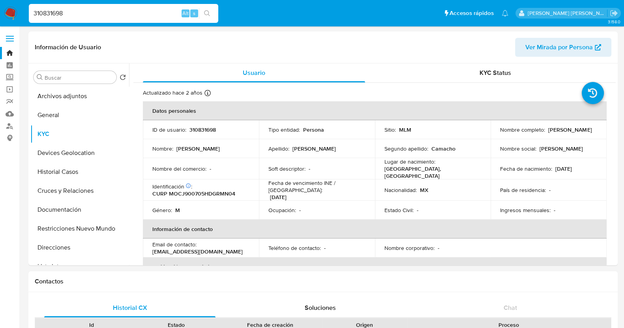
click at [136, 16] on input "310831698" at bounding box center [123, 13] width 189 height 10
paste input "163261836"
type input "163261836"
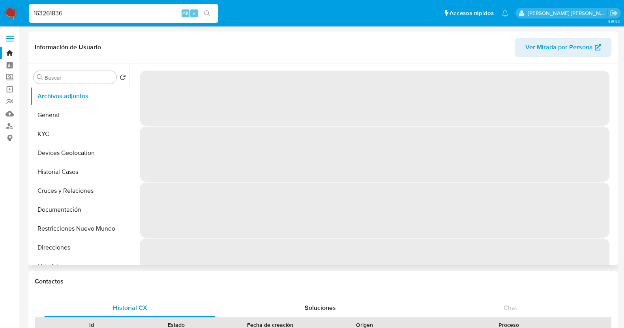
select select "10"
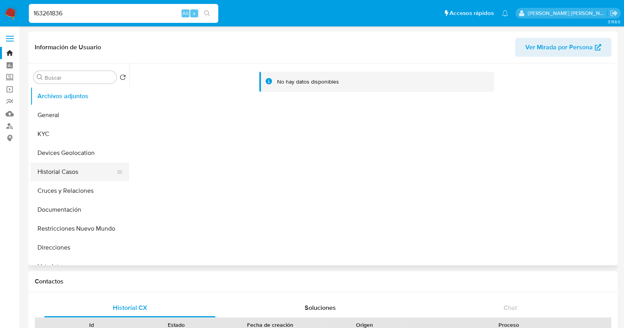
click at [69, 174] on button "Historial Casos" at bounding box center [76, 172] width 92 height 19
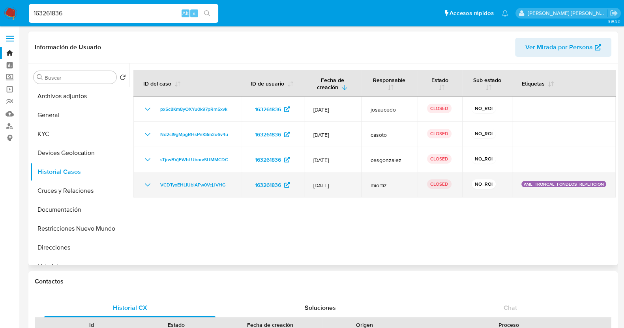
click at [145, 182] on icon "Mostrar/Ocultar" at bounding box center [147, 184] width 9 height 9
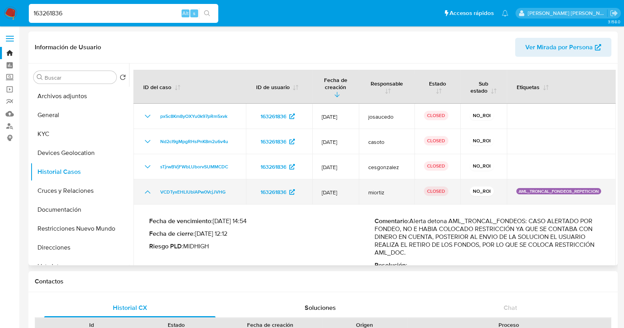
click at [145, 182] on td "VCDTyxEHLlUblAPw0VcjJVHG" at bounding box center [189, 192] width 112 height 25
click at [148, 188] on icon "Mostrar/Ocultar" at bounding box center [147, 191] width 9 height 9
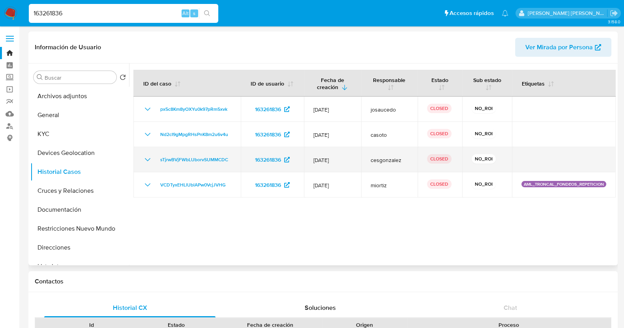
click at [148, 159] on icon "Mostrar/Ocultar" at bounding box center [147, 159] width 9 height 9
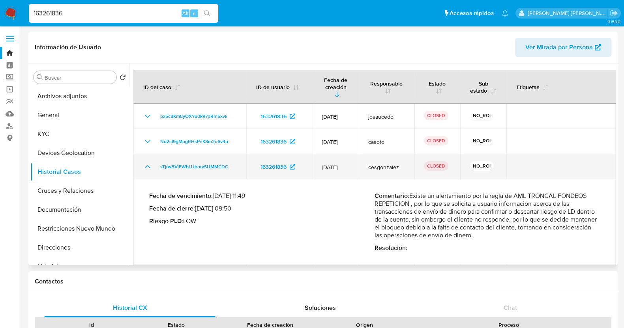
click at [148, 159] on td "sTjrwBVjFWbLUborvSUMMCDC" at bounding box center [189, 166] width 113 height 25
click at [149, 163] on icon "Mostrar/Ocultar" at bounding box center [147, 166] width 9 height 9
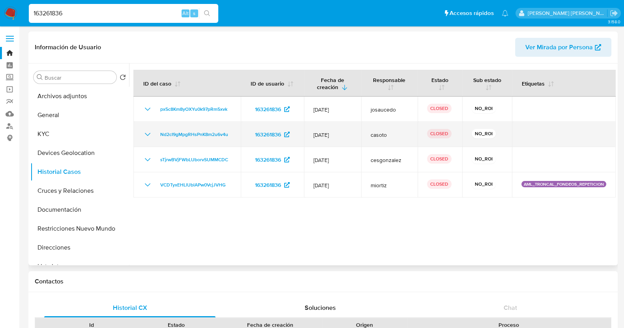
click at [150, 135] on icon "Mostrar/Ocultar" at bounding box center [147, 134] width 9 height 9
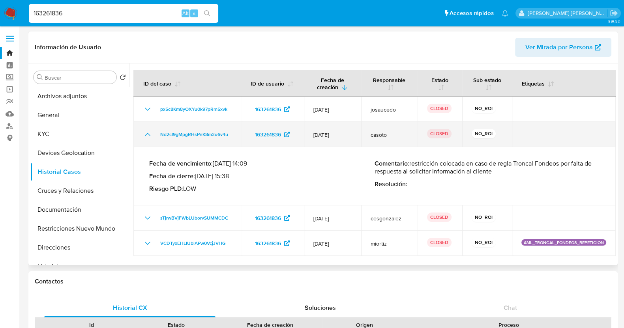
click at [150, 135] on icon "Mostrar/Ocultar" at bounding box center [147, 134] width 9 height 9
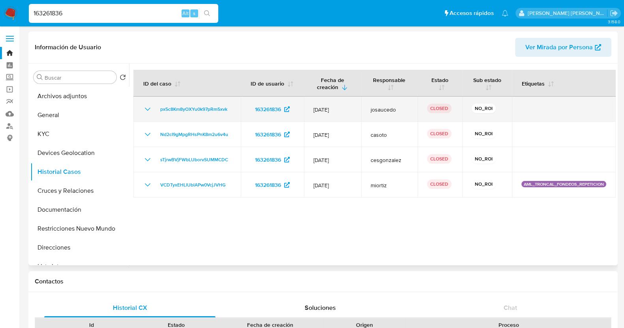
click at [148, 110] on icon "Mostrar/Ocultar" at bounding box center [148, 109] width 6 height 3
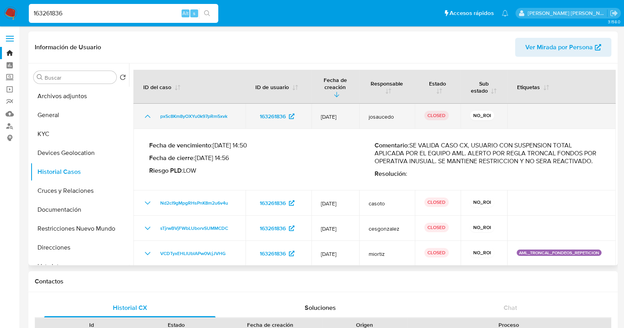
click at [148, 115] on icon "Mostrar/Ocultar" at bounding box center [148, 116] width 6 height 3
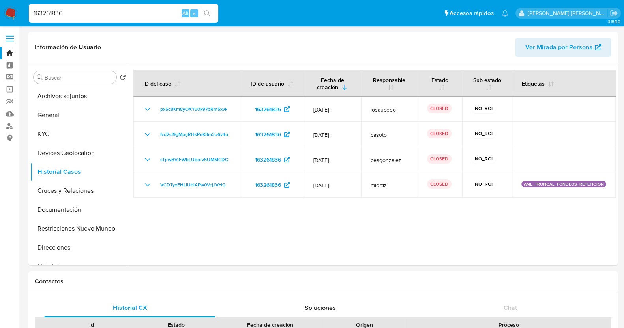
click at [118, 13] on input "163261836" at bounding box center [123, 13] width 189 height 10
paste input "27497350"
type input "27497350"
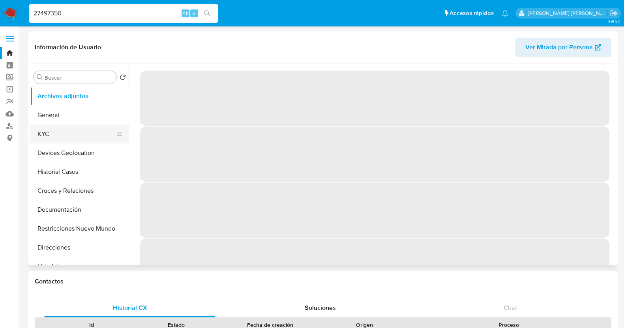
select select "10"
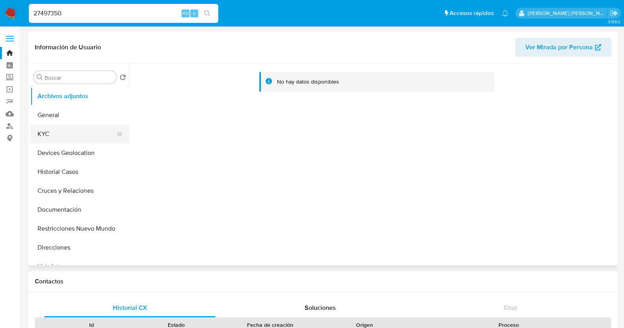
click at [47, 132] on button "KYC" at bounding box center [76, 134] width 92 height 19
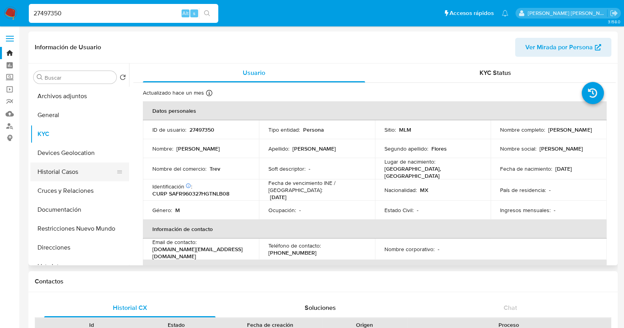
click at [67, 169] on button "Historial Casos" at bounding box center [76, 172] width 92 height 19
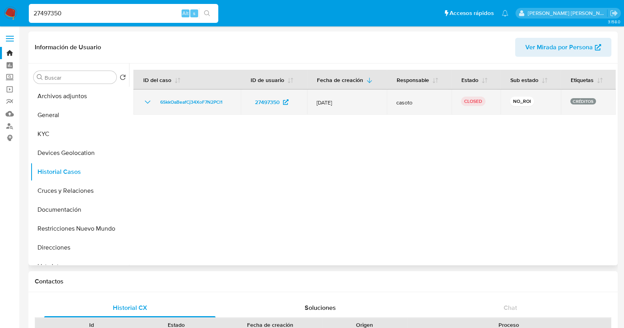
click at [145, 102] on icon "Mostrar/Ocultar" at bounding box center [147, 101] width 9 height 9
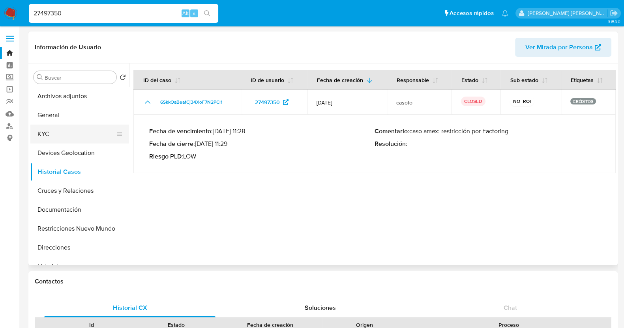
click at [59, 131] on button "KYC" at bounding box center [76, 134] width 92 height 19
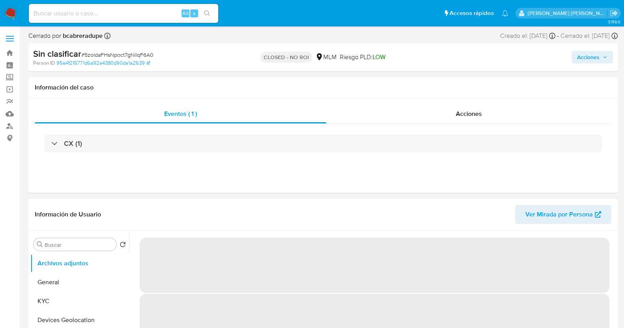
select select "10"
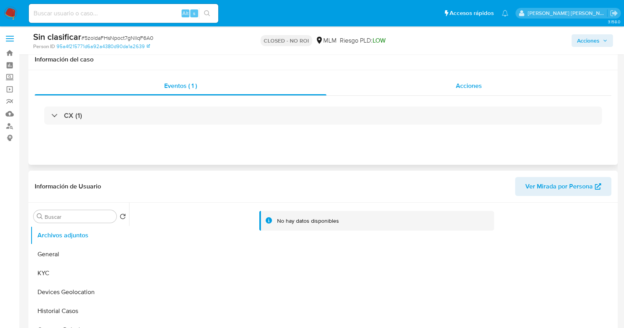
scroll to position [98, 0]
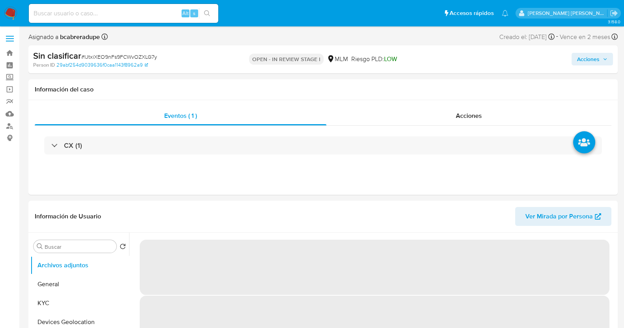
select select "10"
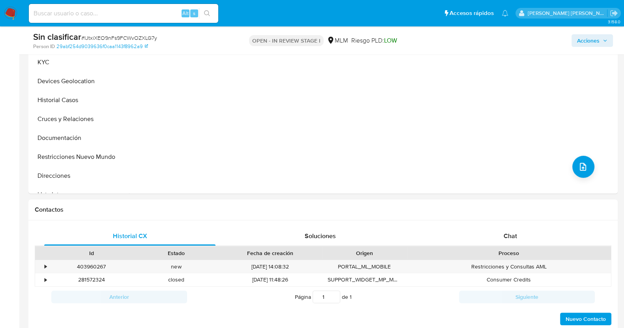
scroll to position [247, 0]
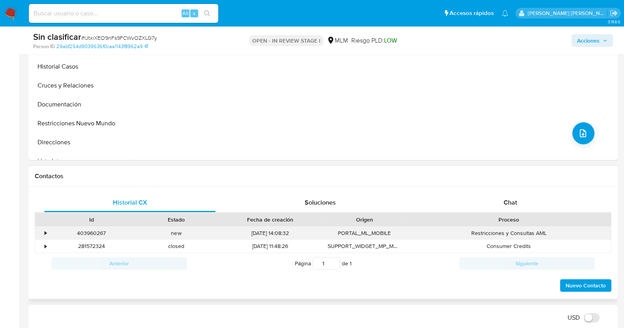
click at [47, 235] on div "•" at bounding box center [42, 233] width 14 height 13
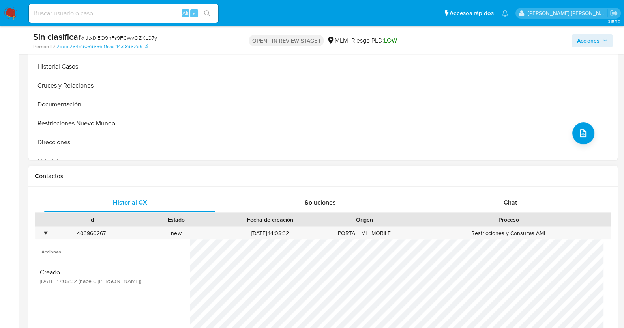
scroll to position [345, 0]
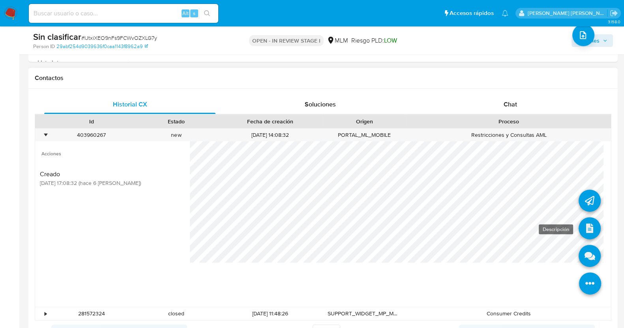
click at [588, 228] on icon at bounding box center [589, 228] width 22 height 22
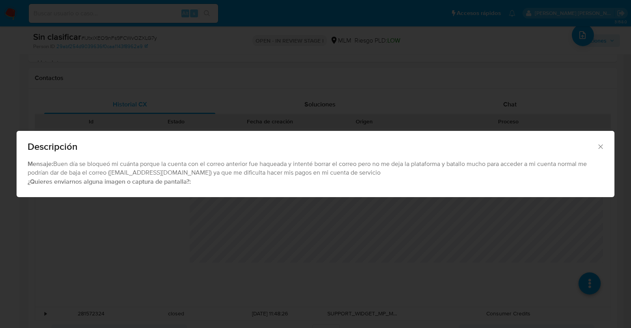
click at [598, 144] on icon "Cerrar" at bounding box center [601, 147] width 8 height 8
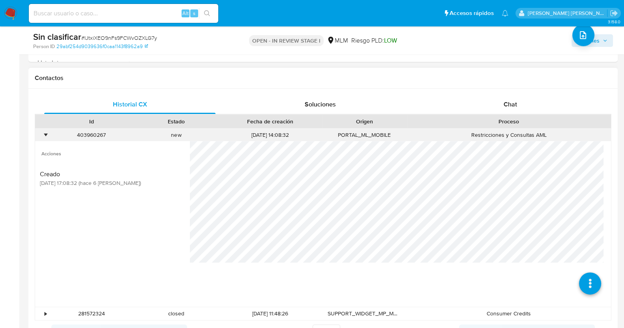
click at [45, 132] on div "•" at bounding box center [46, 134] width 2 height 7
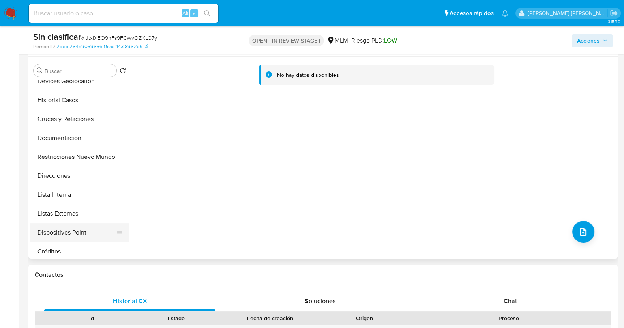
scroll to position [0, 0]
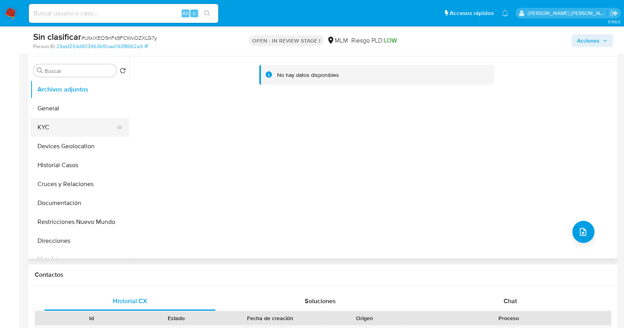
click at [64, 129] on button "KYC" at bounding box center [76, 127] width 92 height 19
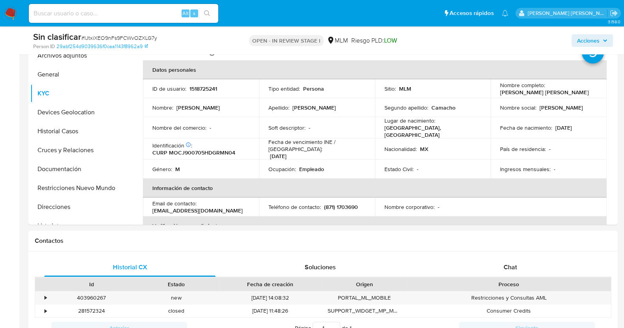
scroll to position [197, 0]
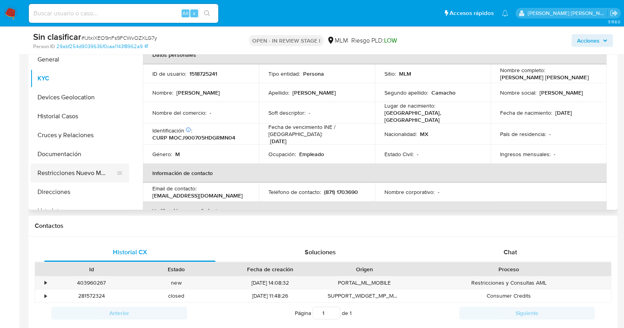
click at [75, 170] on button "Restricciones Nuevo Mundo" at bounding box center [76, 173] width 92 height 19
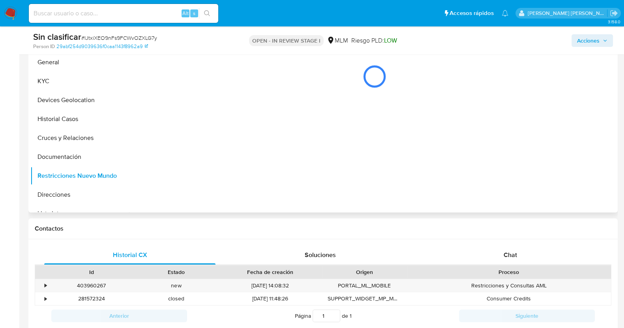
scroll to position [148, 0]
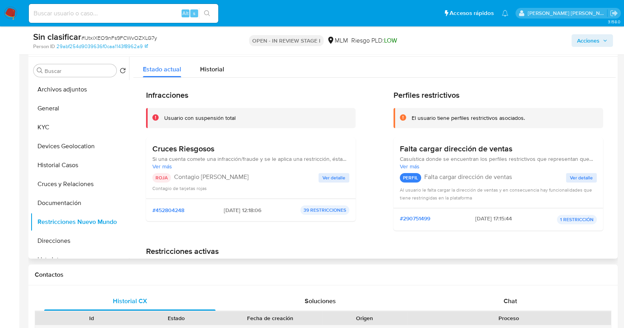
click at [320, 178] on button "Ver detalle" at bounding box center [333, 177] width 31 height 9
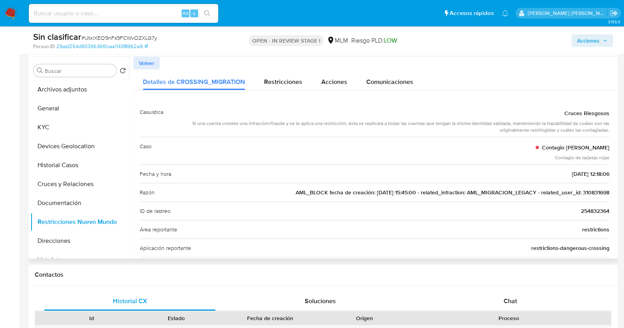
click at [589, 190] on span "AML_BLOCK fecha de creación: 14/02/2022 15:45:00 - related_infraction: AML_MIGR…" at bounding box center [453, 193] width 314 height 8
click at [107, 36] on span "# IJtxiXEO9nFs9FCWvOZXLG7y" at bounding box center [119, 38] width 76 height 8
copy span "IJtxiXEO9nFs9FCWvOZXLG7y"
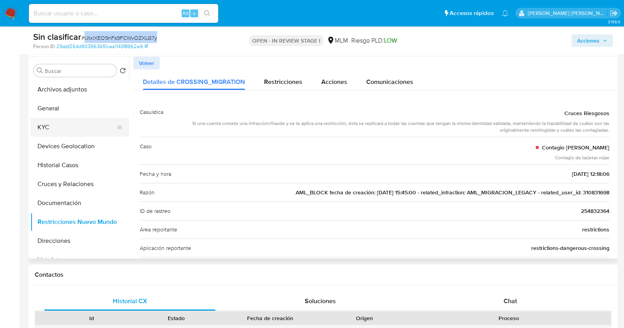
click at [53, 129] on button "KYC" at bounding box center [76, 127] width 92 height 19
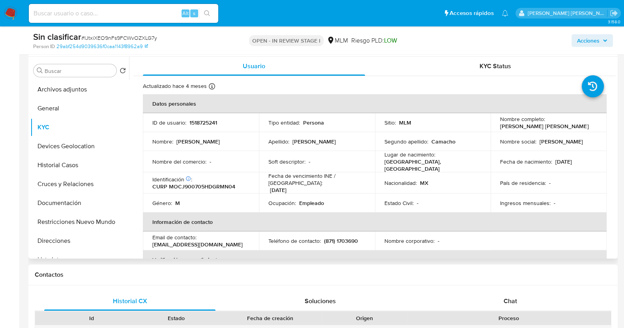
click at [207, 124] on p "1518725241" at bounding box center [203, 122] width 28 height 7
copy p "1518725241"
drag, startPoint x: 494, startPoint y: 125, endPoint x: 591, endPoint y: 126, distance: 96.7
click at [591, 126] on td "Nombre completo : Juan Manuel Morales Camacho" at bounding box center [548, 122] width 116 height 19
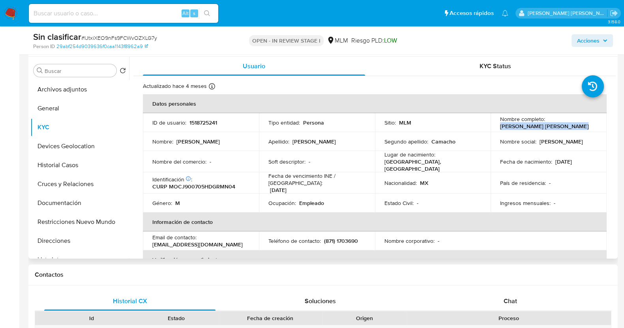
copy p "Juan Manuel Morales Camacho"
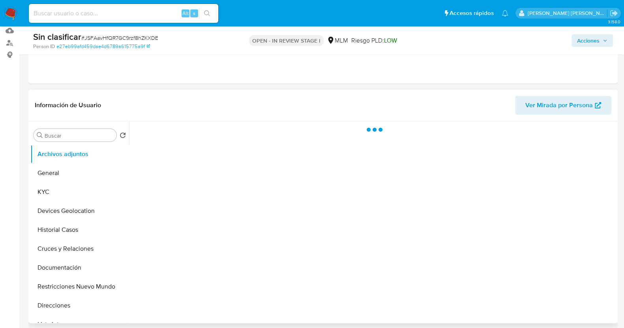
scroll to position [98, 0]
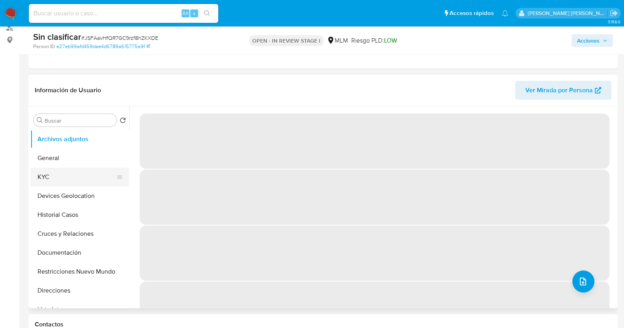
select select "10"
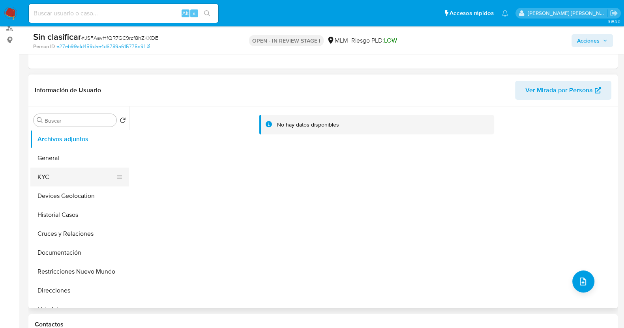
click at [49, 176] on button "KYC" at bounding box center [76, 177] width 92 height 19
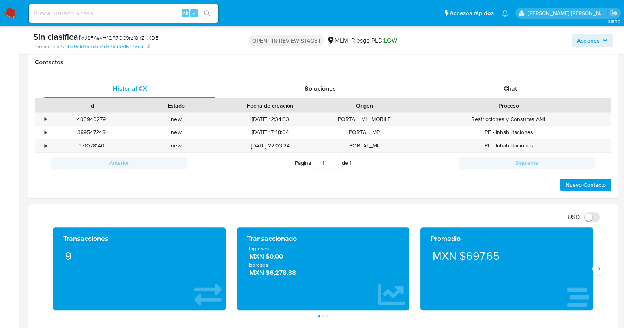
scroll to position [345, 0]
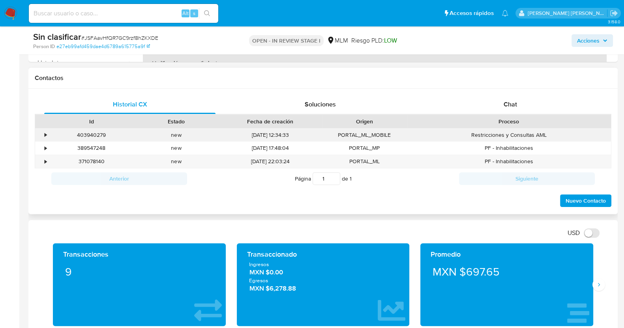
click at [43, 134] on div "•" at bounding box center [42, 135] width 14 height 13
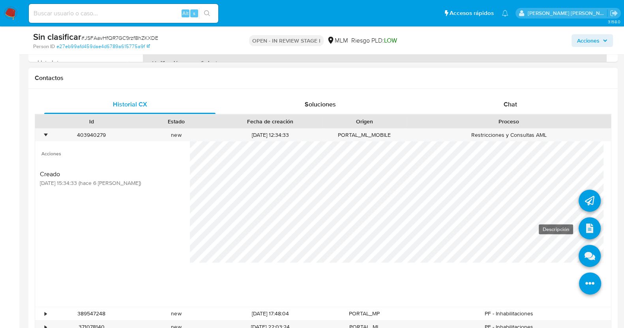
click at [588, 228] on icon at bounding box center [589, 228] width 22 height 22
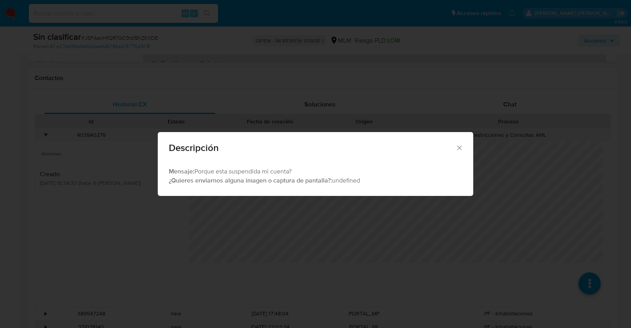
click at [458, 148] on icon "Cerrar" at bounding box center [460, 148] width 8 height 8
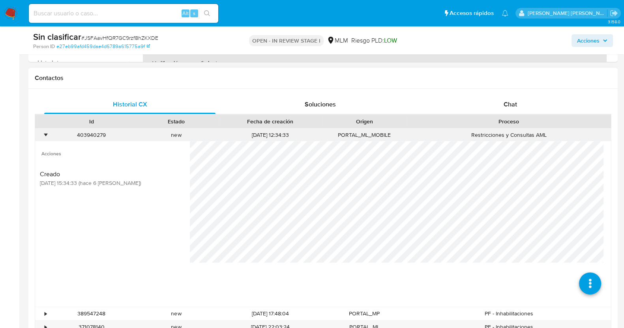
click at [45, 132] on div "•" at bounding box center [46, 134] width 2 height 7
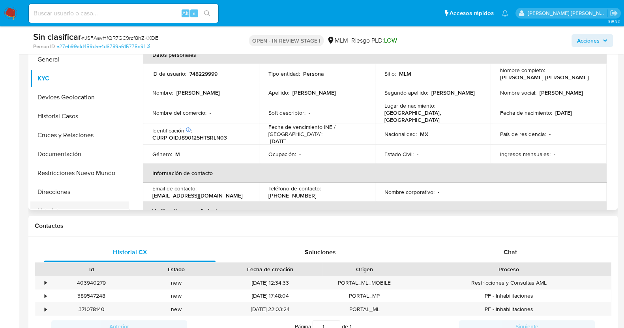
scroll to position [98, 0]
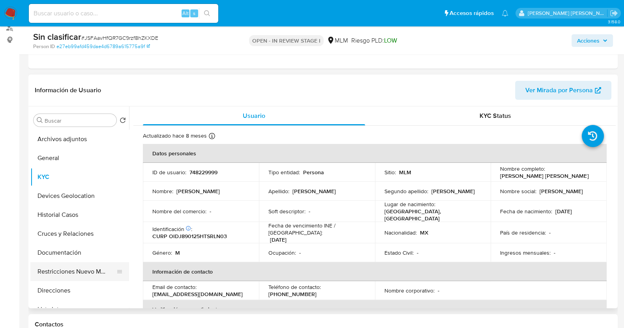
drag, startPoint x: 82, startPoint y: 271, endPoint x: 85, endPoint y: 267, distance: 4.6
click at [83, 271] on button "Restricciones Nuevo Mundo" at bounding box center [76, 271] width 92 height 19
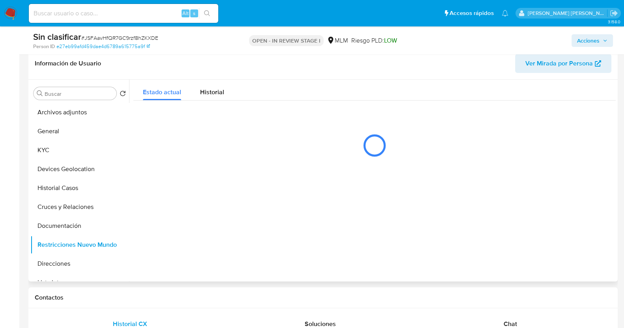
scroll to position [148, 0]
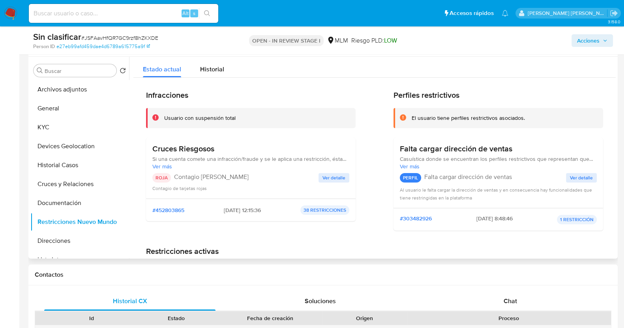
click at [338, 176] on span "Ver detalle" at bounding box center [333, 178] width 23 height 8
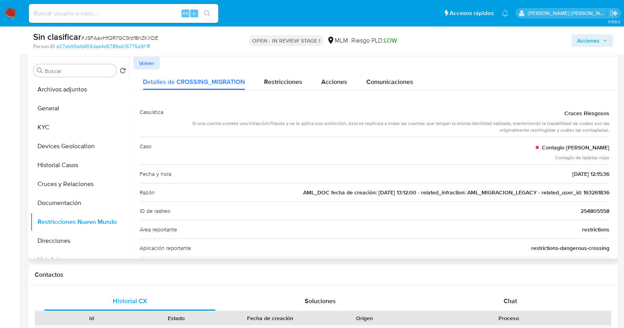
click at [597, 194] on span "AML_DOC fecha de creación: 08/09/2020 13:12:00 - related_infraction: AML_MIGRAC…" at bounding box center [456, 193] width 306 height 8
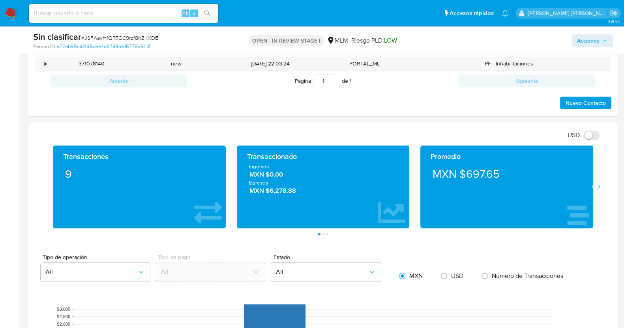
scroll to position [444, 0]
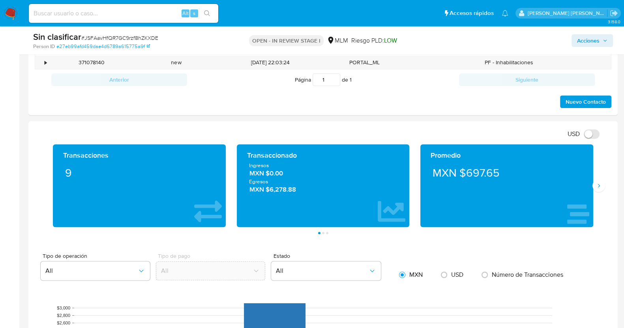
click at [602, 190] on div "Transacciones 9 Transaccionado Ingresos MXN $0.00 Egresos MXN $6,278.88 Promedi…" at bounding box center [323, 189] width 577 height 90
click at [602, 186] on button "Siguiente" at bounding box center [598, 186] width 13 height 13
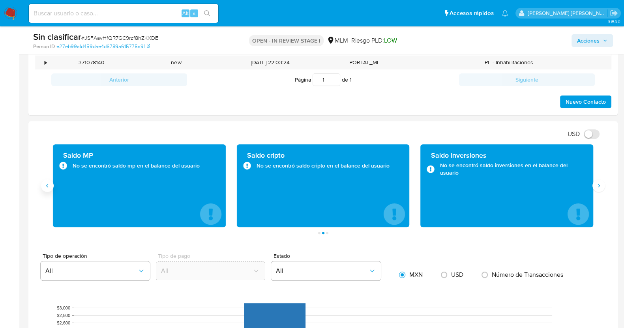
click at [49, 189] on button "Anterior" at bounding box center [47, 186] width 13 height 13
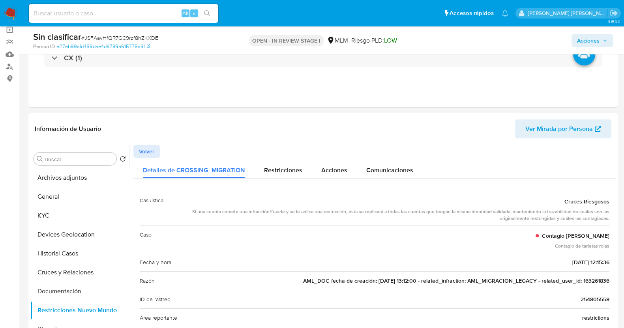
scroll to position [0, 0]
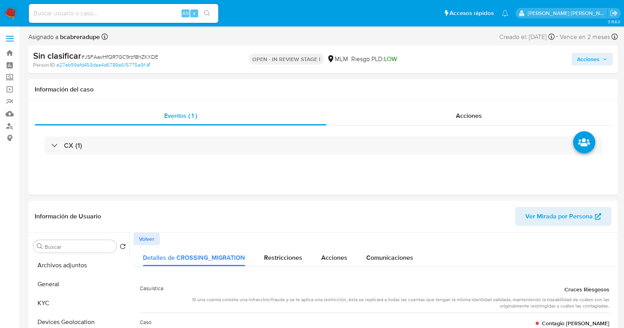
drag, startPoint x: 587, startPoint y: 60, endPoint x: 566, endPoint y: 62, distance: 20.6
click at [588, 60] on span "Acciones" at bounding box center [588, 59] width 22 height 13
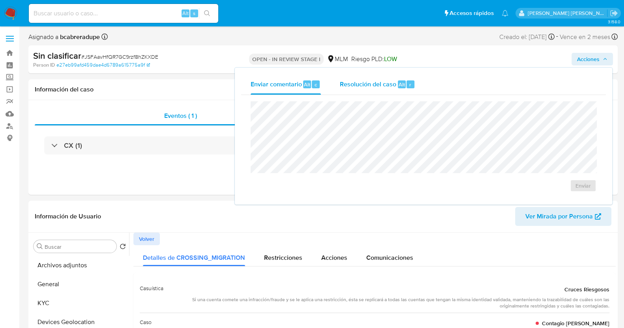
click at [386, 80] on span "Resolución del caso" at bounding box center [368, 84] width 56 height 9
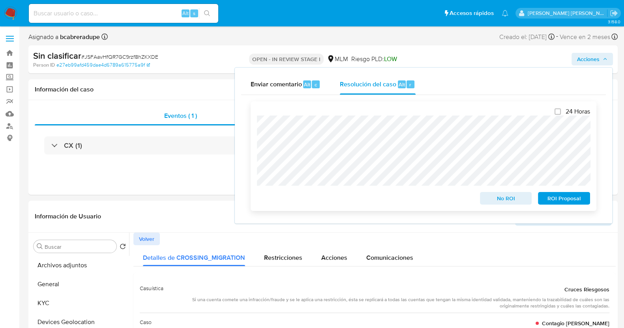
click at [513, 202] on span "No ROI" at bounding box center [505, 198] width 41 height 11
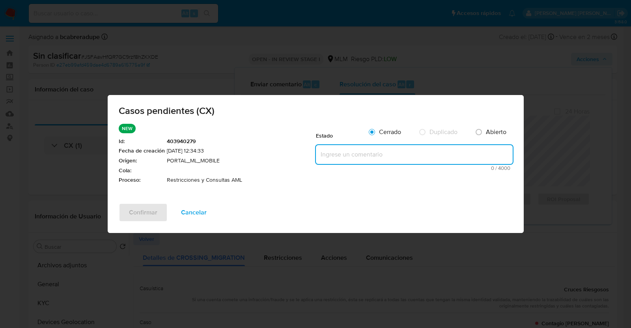
click at [401, 150] on textarea at bounding box center [414, 154] width 197 height 19
paste textarea "SE VALIDA CASO CX, CLIENTE CUENTA CON RESTRICCION POR FONDEOS INUSUALES. SE MAN…"
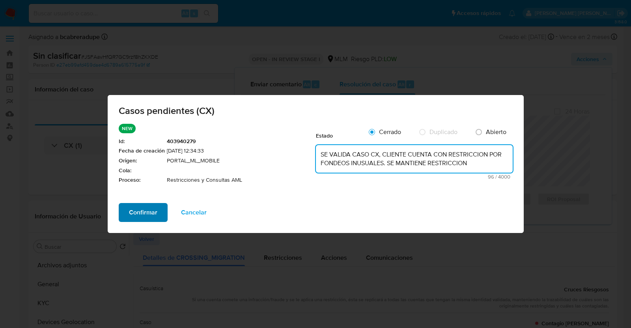
type textarea "SE VALIDA CASO CX, CLIENTE CUENTA CON RESTRICCION POR FONDEOS INUSUALES. SE MAN…"
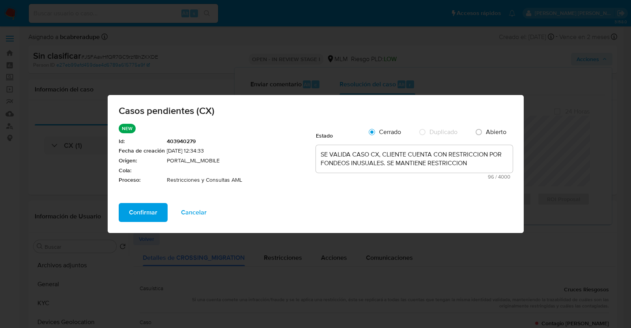
click at [134, 213] on span "Confirmar" at bounding box center [143, 212] width 28 height 17
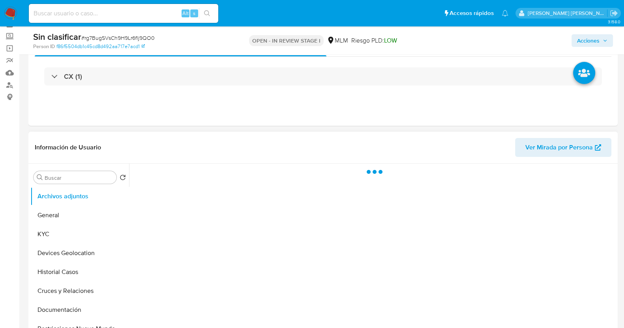
scroll to position [98, 0]
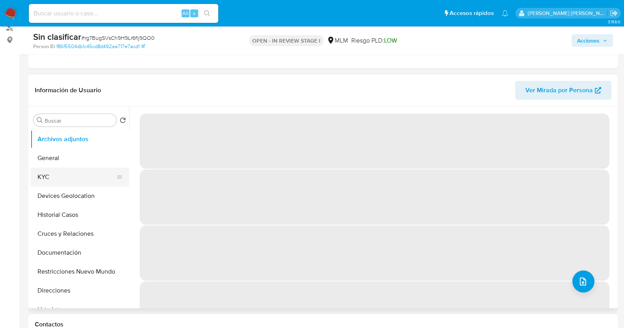
select select "10"
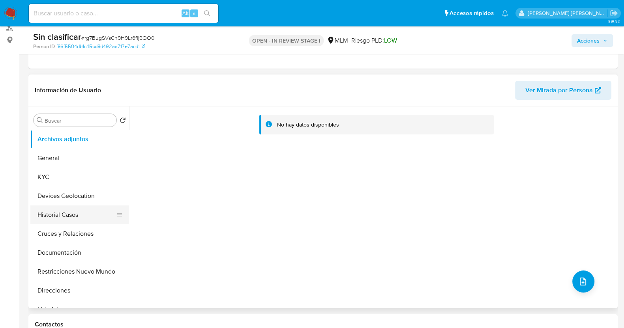
click at [73, 213] on button "Historial Casos" at bounding box center [76, 215] width 92 height 19
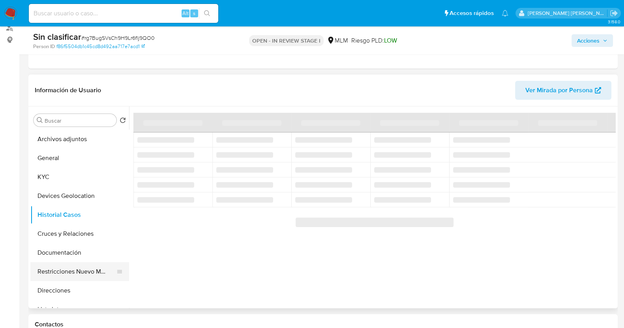
drag, startPoint x: 70, startPoint y: 266, endPoint x: 77, endPoint y: 262, distance: 7.8
click at [71, 266] on button "Restricciones Nuevo Mundo" at bounding box center [76, 271] width 92 height 19
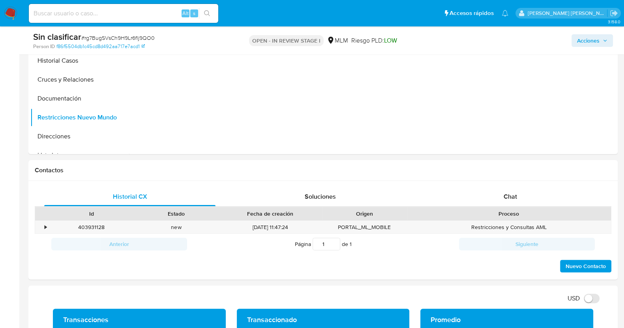
scroll to position [296, 0]
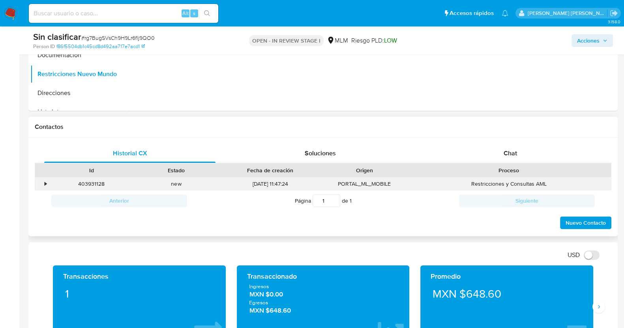
click at [47, 184] on div "•" at bounding box center [42, 184] width 14 height 13
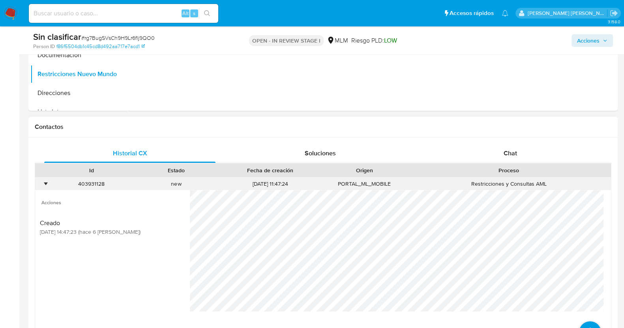
scroll to position [394, 0]
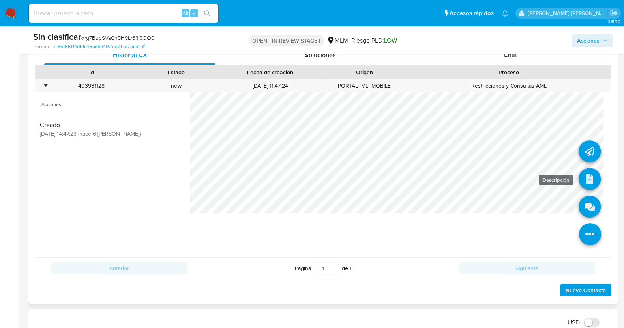
click at [583, 174] on icon at bounding box center [589, 179] width 22 height 22
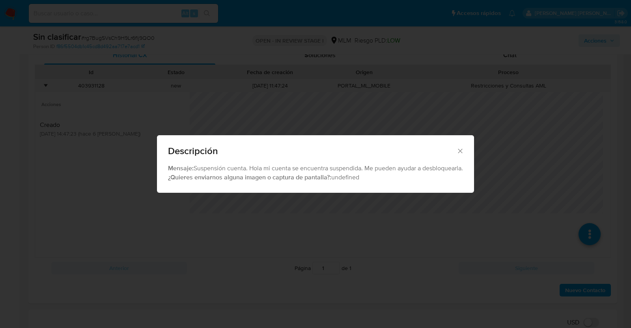
click at [462, 150] on icon "Cerrar" at bounding box center [461, 151] width 8 height 8
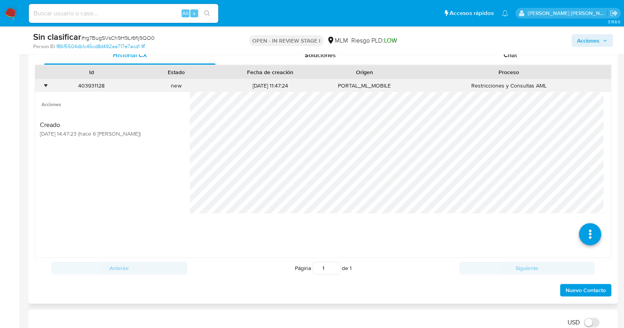
click at [45, 84] on div "•" at bounding box center [46, 85] width 2 height 7
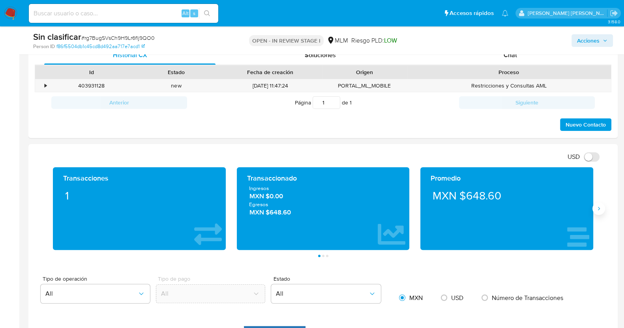
click at [601, 206] on icon "Siguiente" at bounding box center [598, 209] width 6 height 6
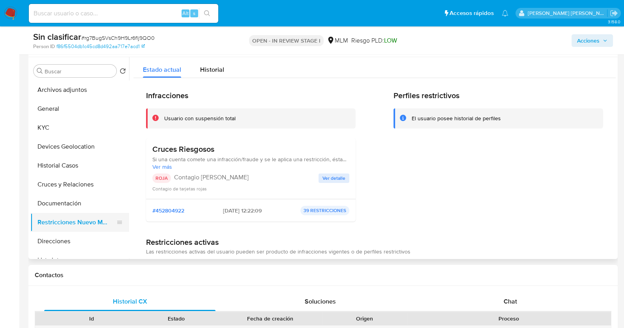
scroll to position [98, 0]
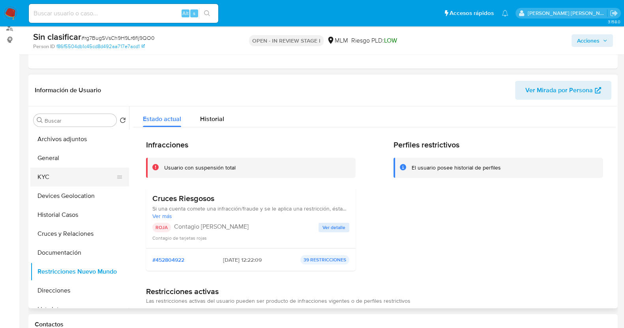
click at [75, 178] on button "KYC" at bounding box center [76, 177] width 92 height 19
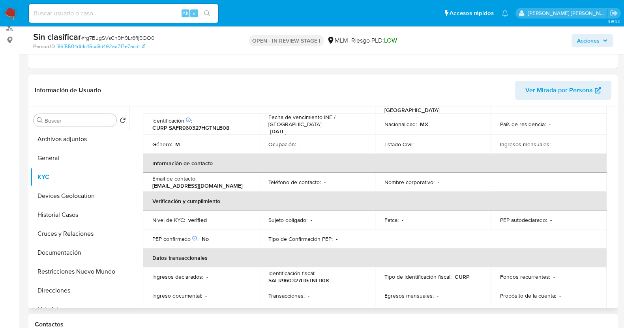
scroll to position [0, 0]
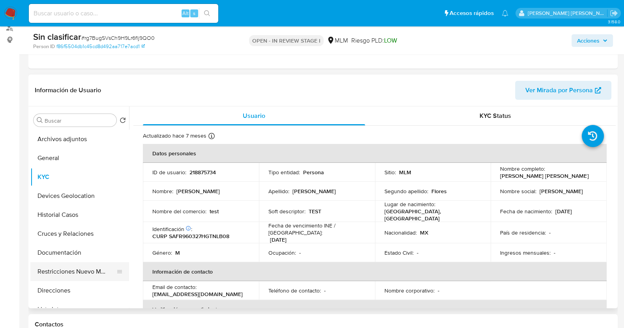
click at [83, 266] on button "Restricciones Nuevo Mundo" at bounding box center [76, 271] width 92 height 19
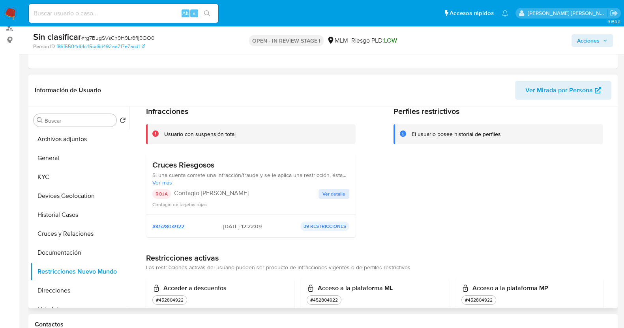
scroll to position [49, 0]
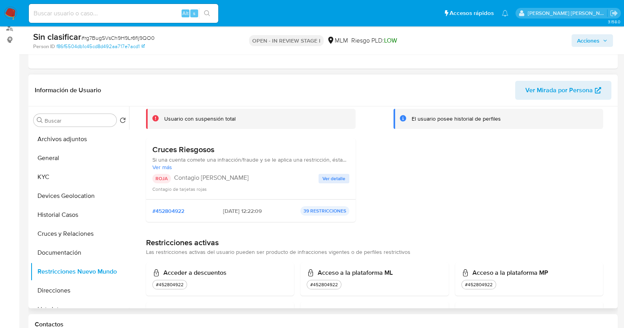
click at [335, 182] on span "Ver detalle" at bounding box center [333, 179] width 23 height 8
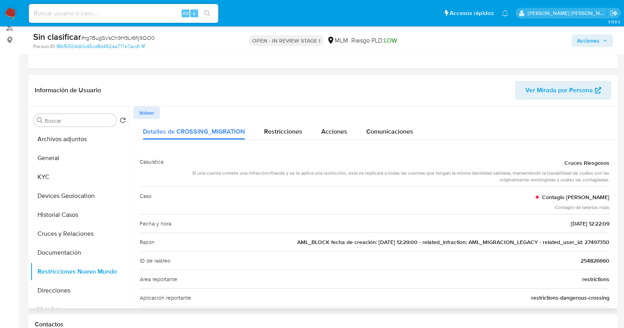
click at [594, 240] on span "AML_BLOCK fecha de creación: 17/06/2022 12:29:00 - related_infraction: AML_MIGR…" at bounding box center [453, 242] width 312 height 8
drag, startPoint x: 74, startPoint y: 179, endPoint x: 97, endPoint y: 157, distance: 31.5
click at [75, 178] on button "KYC" at bounding box center [79, 177] width 99 height 19
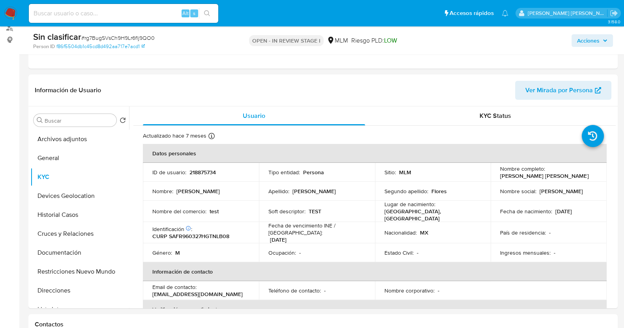
click at [598, 38] on span "Acciones" at bounding box center [588, 40] width 22 height 13
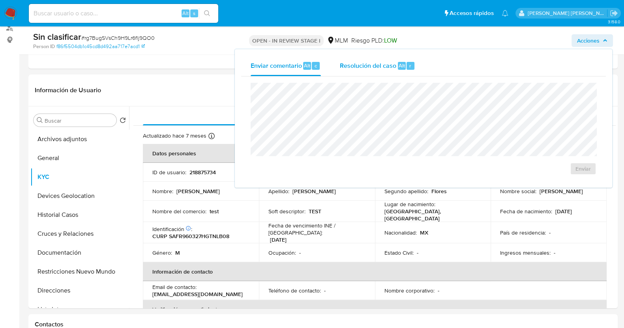
click at [384, 65] on span "Resolución del caso" at bounding box center [368, 65] width 56 height 9
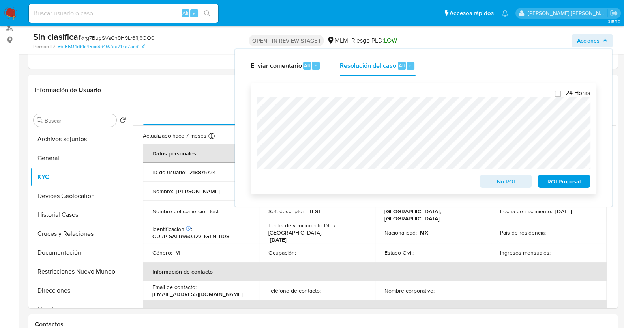
click at [254, 107] on div "24 Horas No ROI ROI Proposal" at bounding box center [424, 138] width 346 height 111
click at [508, 183] on span "No ROI" at bounding box center [505, 181] width 41 height 11
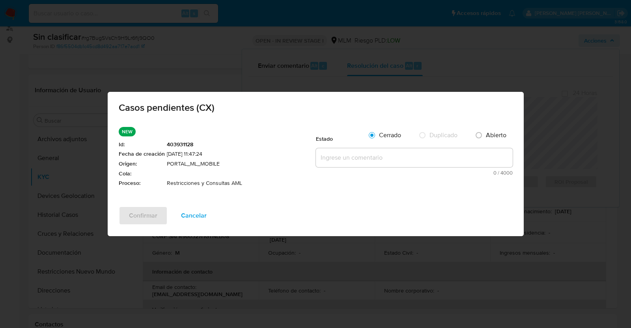
click at [355, 161] on textarea at bounding box center [414, 157] width 197 height 19
paste textarea "SE VALIDA CASO CX, CLIENTE CUENTA CON RESTRICCION DEBIDO A REPORTE POR PARTE DE…"
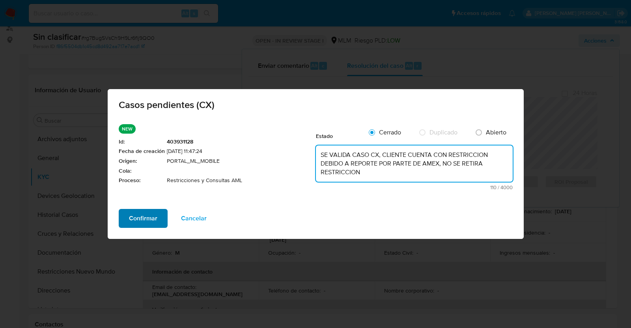
type textarea "SE VALIDA CASO CX, CLIENTE CUENTA CON RESTRICCION DEBIDO A REPORTE POR PARTE DE…"
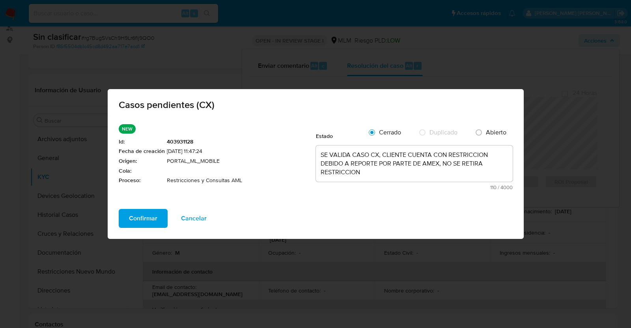
click at [149, 219] on span "Confirmar" at bounding box center [143, 218] width 28 height 17
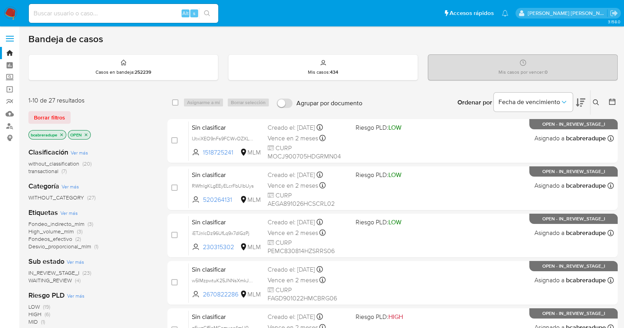
click at [47, 172] on span "transactional" at bounding box center [43, 171] width 30 height 8
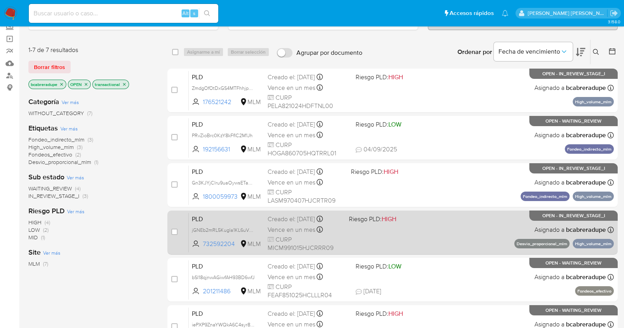
scroll to position [98, 0]
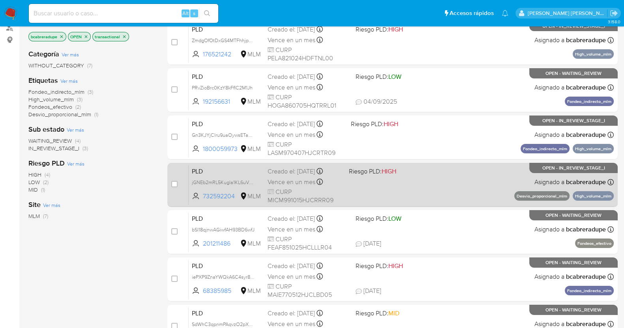
click at [278, 168] on div "Creado el: 12/08/2025 Creado el: 12/08/2025 02:08:45" at bounding box center [305, 171] width 75 height 9
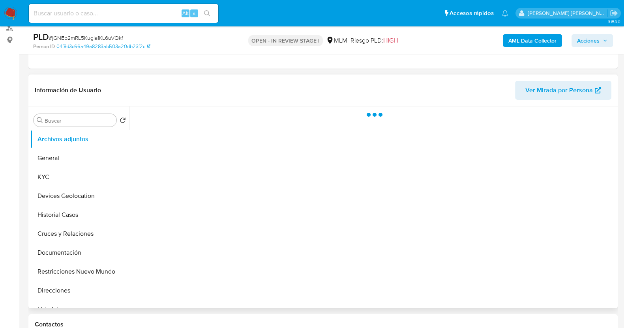
scroll to position [98, 0]
click at [40, 173] on button "KYC" at bounding box center [76, 177] width 92 height 19
select select "10"
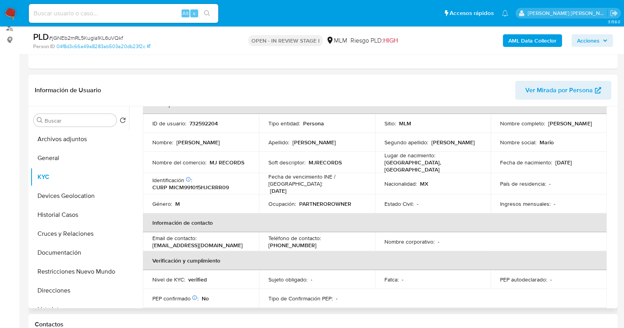
scroll to position [0, 0]
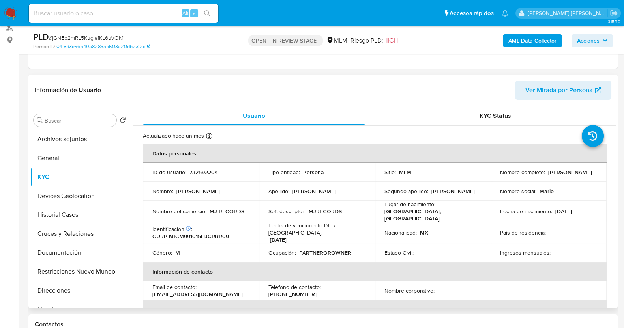
click at [213, 174] on p "732592204" at bounding box center [203, 172] width 28 height 7
copy p "732592204"
click at [71, 215] on button "Historial Casos" at bounding box center [76, 215] width 92 height 19
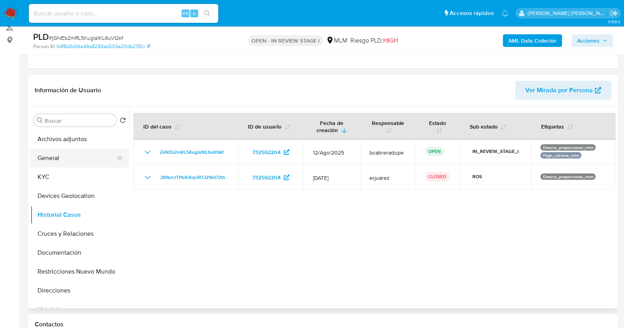
drag, startPoint x: 71, startPoint y: 159, endPoint x: 85, endPoint y: 159, distance: 13.8
click at [72, 159] on button "General" at bounding box center [76, 158] width 92 height 19
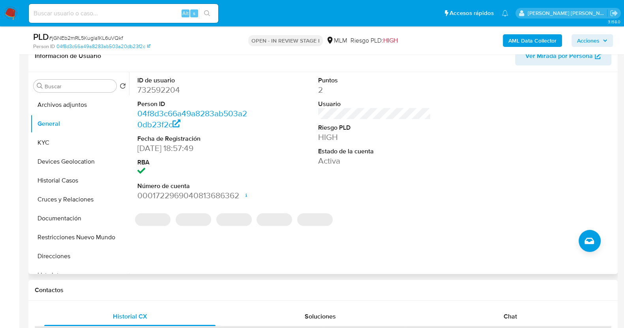
scroll to position [148, 0]
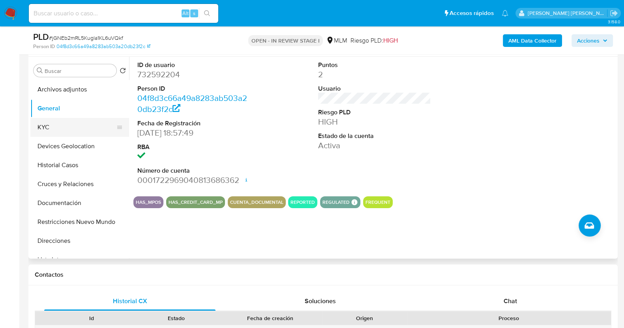
click at [73, 128] on button "KYC" at bounding box center [76, 127] width 92 height 19
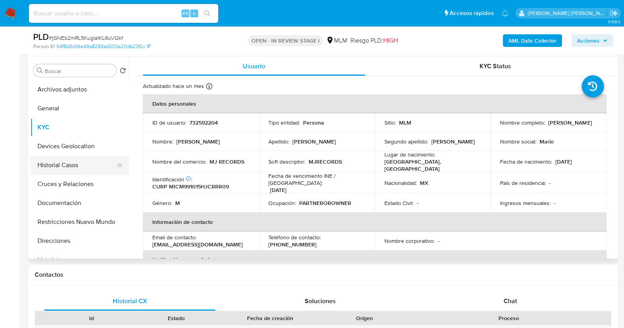
click at [66, 163] on button "Historial Casos" at bounding box center [76, 165] width 92 height 19
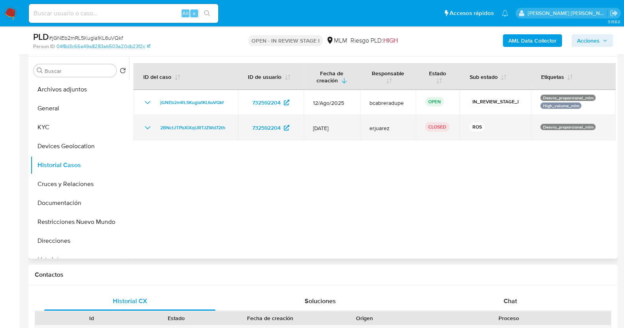
click at [145, 129] on icon "Mostrar/Ocultar" at bounding box center [147, 127] width 9 height 9
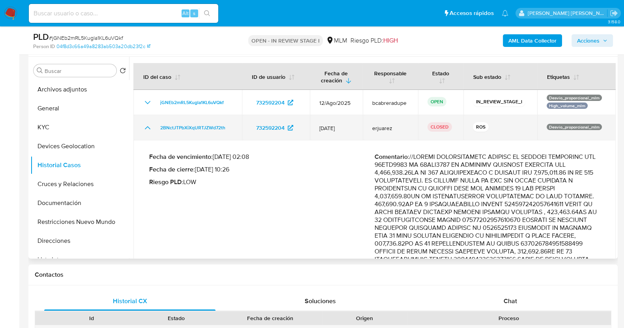
click at [145, 129] on icon "Mostrar/Ocultar" at bounding box center [148, 127] width 6 height 3
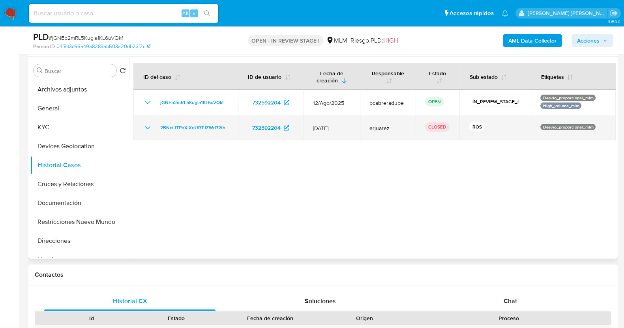
click at [143, 127] on icon "Mostrar/Ocultar" at bounding box center [147, 127] width 9 height 9
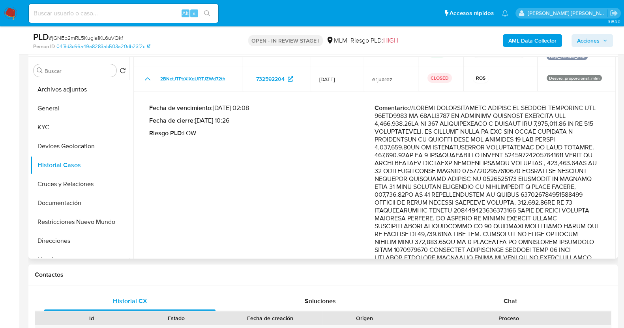
scroll to position [0, 0]
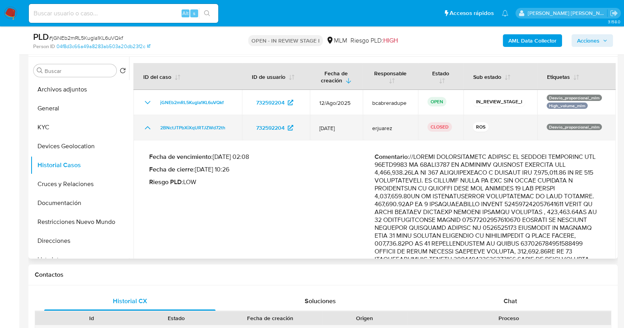
click at [150, 126] on icon "Mostrar/Ocultar" at bounding box center [147, 127] width 9 height 9
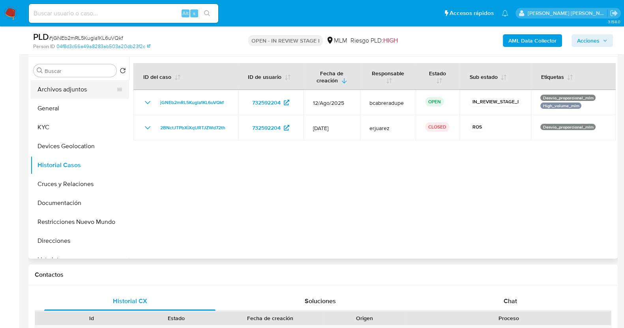
click at [73, 90] on button "Archivos adjuntos" at bounding box center [76, 89] width 92 height 19
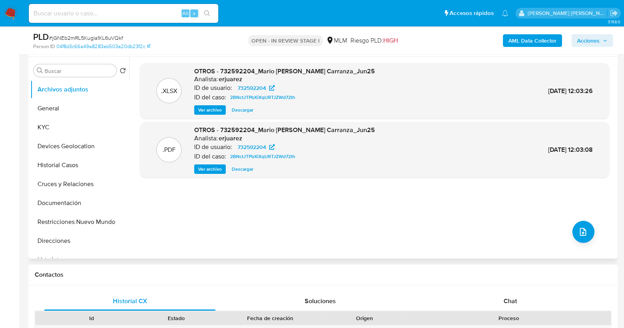
click at [241, 169] on span "Descargar" at bounding box center [243, 169] width 22 height 8
click at [54, 130] on button "KYC" at bounding box center [76, 127] width 92 height 19
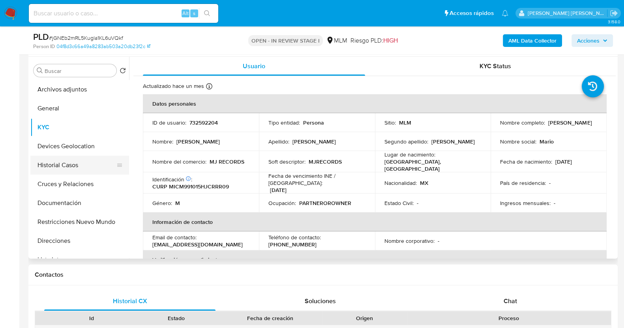
click at [85, 157] on button "Historial Casos" at bounding box center [76, 165] width 92 height 19
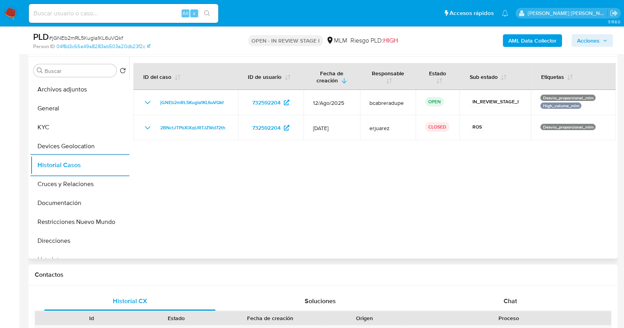
drag, startPoint x: 385, startPoint y: 183, endPoint x: 380, endPoint y: 183, distance: 4.7
click at [384, 183] on div at bounding box center [372, 158] width 487 height 202
click at [56, 131] on button "KYC" at bounding box center [76, 127] width 92 height 19
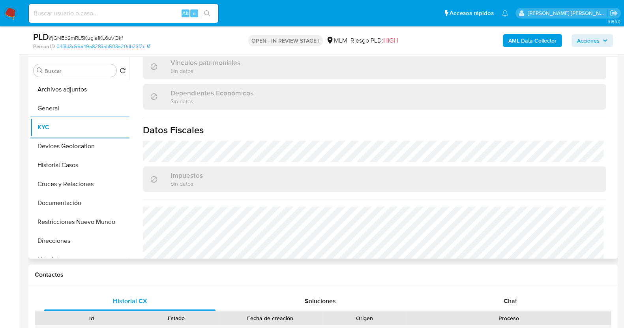
scroll to position [490, 0]
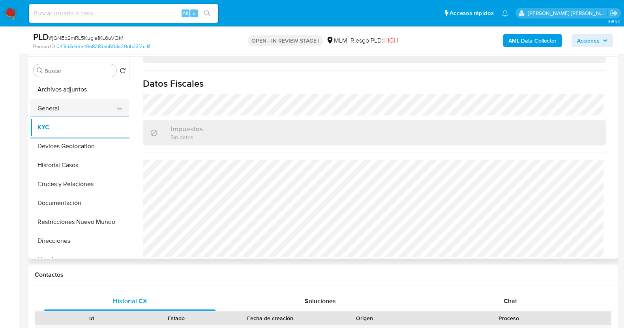
click at [49, 103] on button "General" at bounding box center [76, 108] width 92 height 19
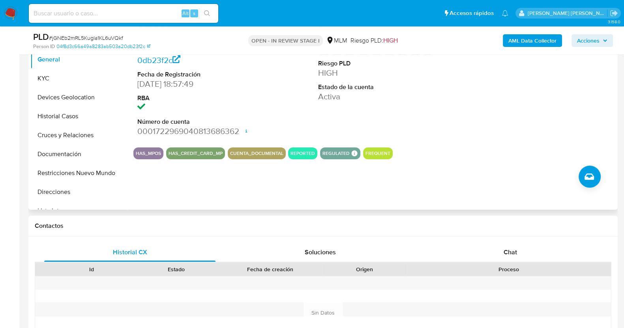
scroll to position [148, 0]
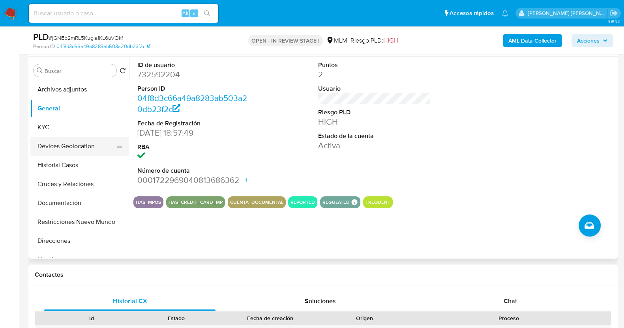
click at [71, 141] on button "Devices Geolocation" at bounding box center [76, 146] width 92 height 19
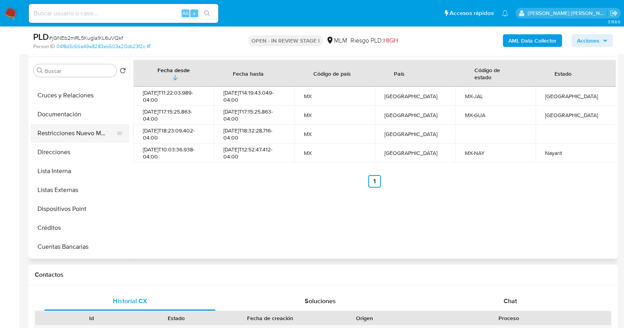
scroll to position [98, 0]
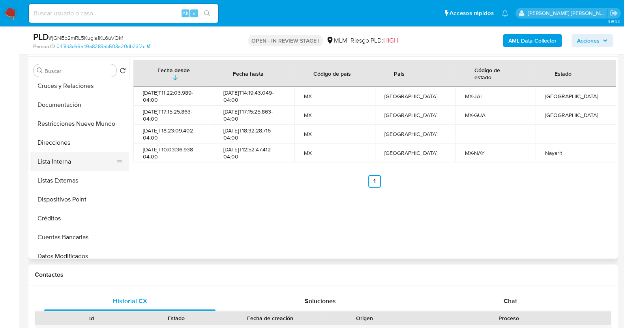
click at [71, 159] on button "Lista Interna" at bounding box center [76, 161] width 92 height 19
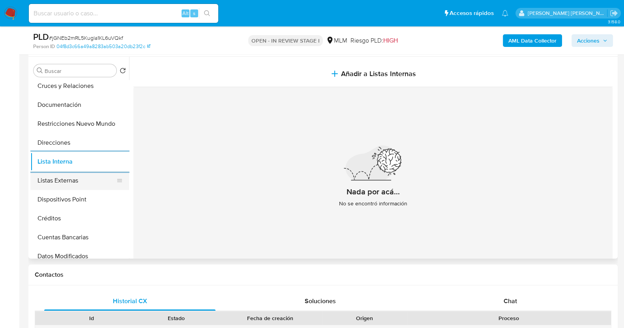
click at [72, 178] on button "Listas Externas" at bounding box center [76, 180] width 92 height 19
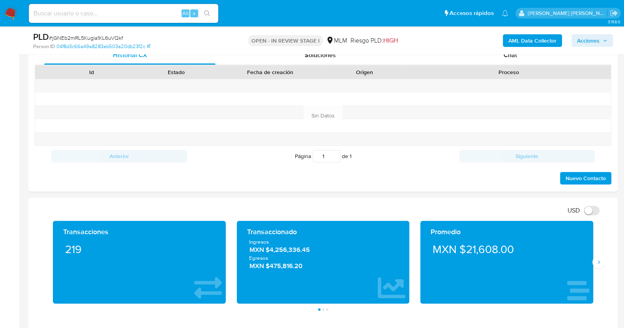
scroll to position [543, 0]
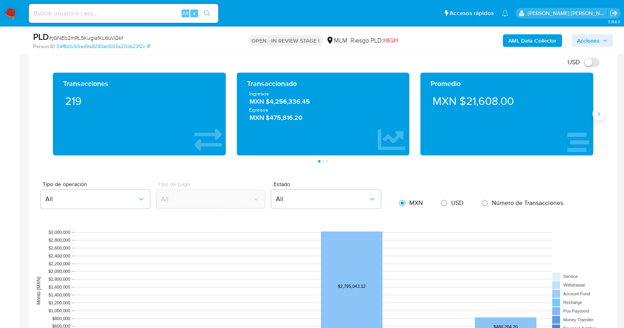
click at [593, 116] on button "Siguiente" at bounding box center [598, 114] width 13 height 13
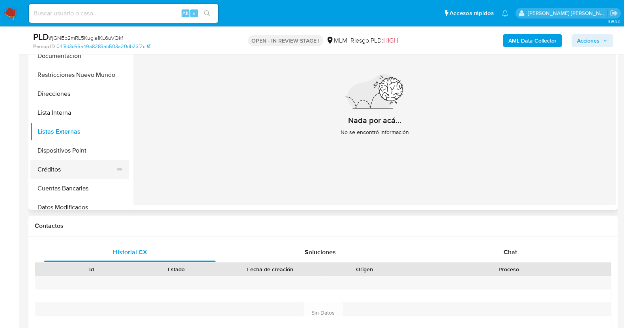
scroll to position [0, 0]
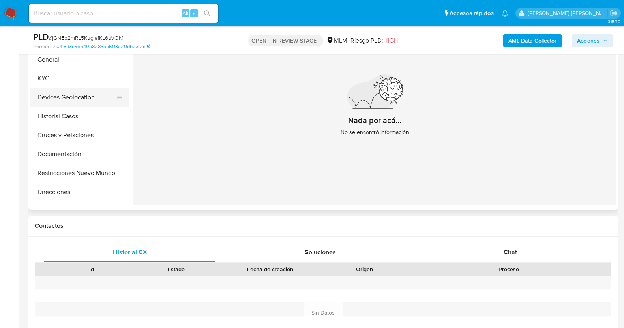
click at [81, 102] on button "Devices Geolocation" at bounding box center [76, 97] width 92 height 19
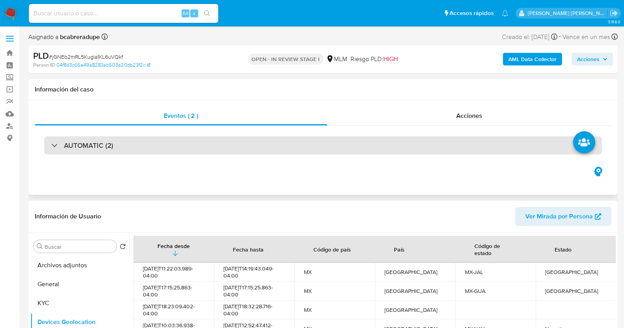
click at [51, 146] on div "AUTOMATIC (2)" at bounding box center [82, 145] width 62 height 9
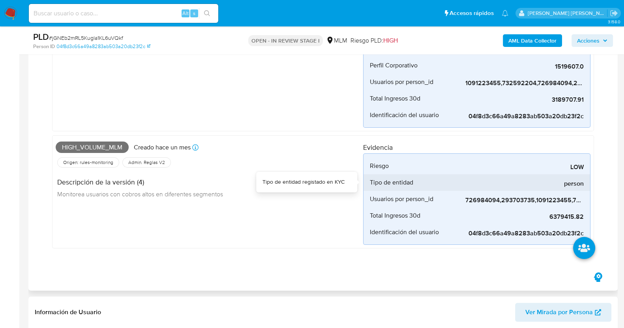
scroll to position [197, 0]
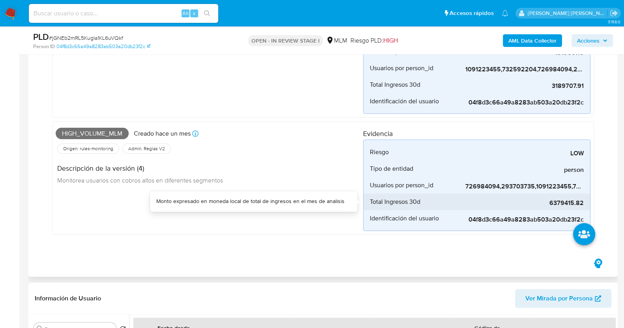
drag, startPoint x: 552, startPoint y: 204, endPoint x: 584, endPoint y: 204, distance: 31.6
click at [584, 204] on span "6379415.82" at bounding box center [524, 203] width 118 height 8
drag, startPoint x: 551, startPoint y: 204, endPoint x: 584, endPoint y: 207, distance: 32.4
click at [584, 207] on div "6379415.82" at bounding box center [524, 202] width 118 height 17
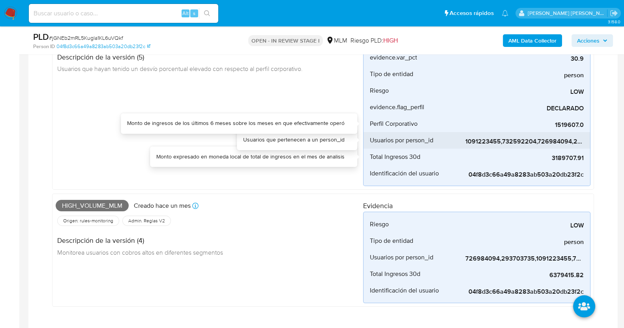
scroll to position [98, 0]
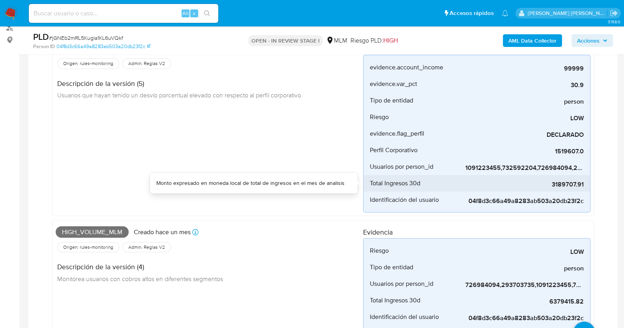
drag, startPoint x: 553, startPoint y: 185, endPoint x: 586, endPoint y: 185, distance: 33.1
click at [586, 185] on li "Total Ingresos 30d 3189707.91" at bounding box center [476, 183] width 227 height 17
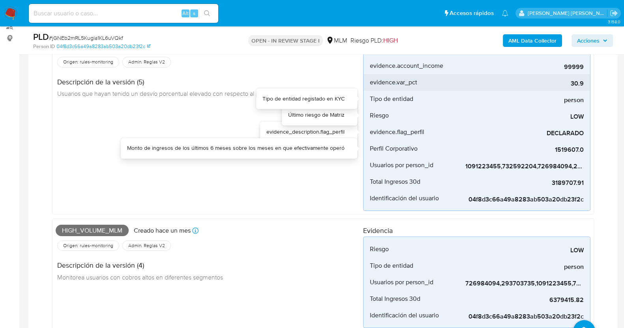
scroll to position [49, 0]
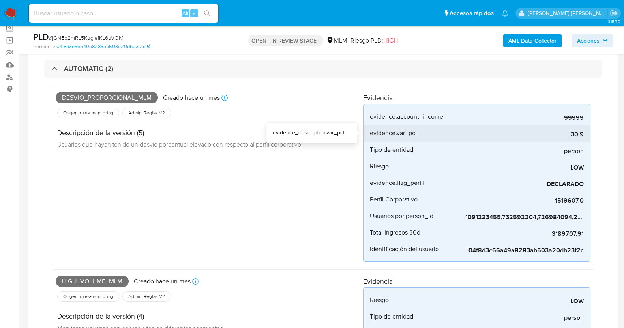
drag, startPoint x: 577, startPoint y: 135, endPoint x: 587, endPoint y: 136, distance: 10.3
click at [587, 136] on li "evidence.var_pct 30.9" at bounding box center [476, 133] width 227 height 17
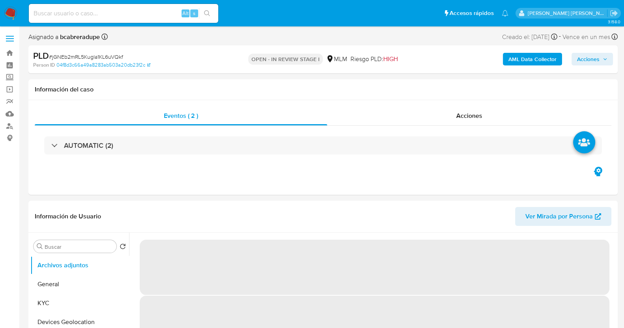
select select "10"
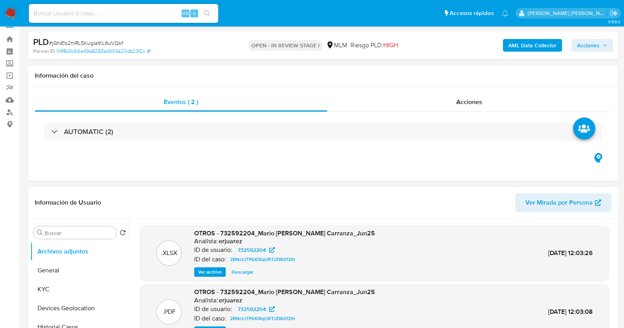
scroll to position [98, 0]
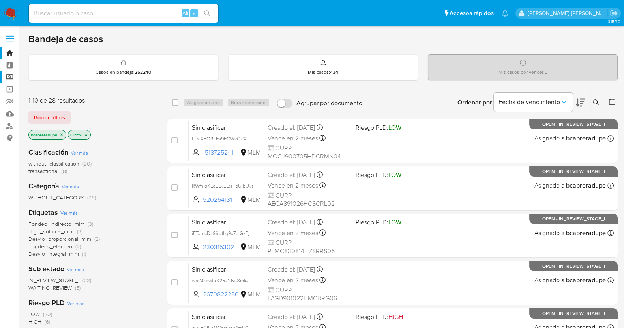
click at [13, 79] on label "Screening" at bounding box center [47, 77] width 94 height 12
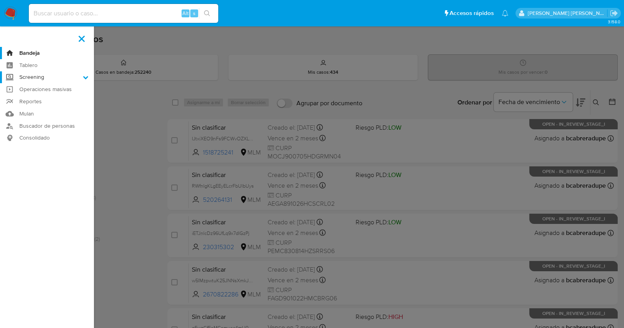
click at [0, 0] on input "Screening" at bounding box center [0, 0] width 0 height 0
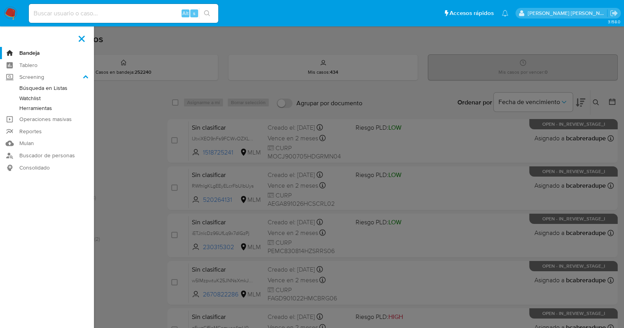
click at [45, 108] on link "Herramientas" at bounding box center [47, 108] width 94 height 10
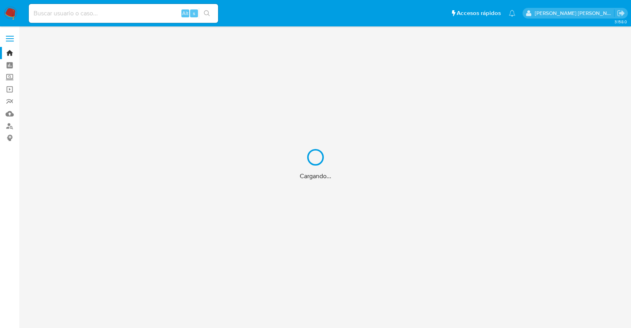
click at [147, 13] on div "Cargando..." at bounding box center [315, 164] width 631 height 328
click at [149, 16] on div "Cargando..." at bounding box center [315, 164] width 631 height 328
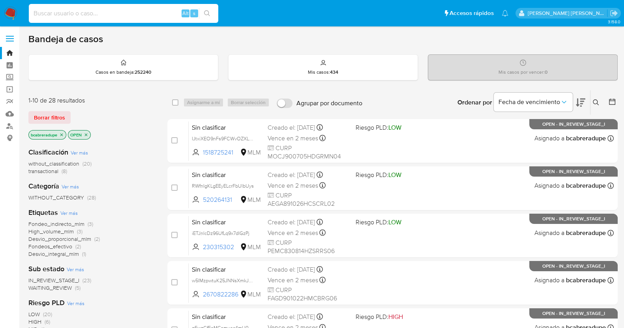
click at [148, 16] on input at bounding box center [123, 13] width 189 height 10
paste input "1100267472"
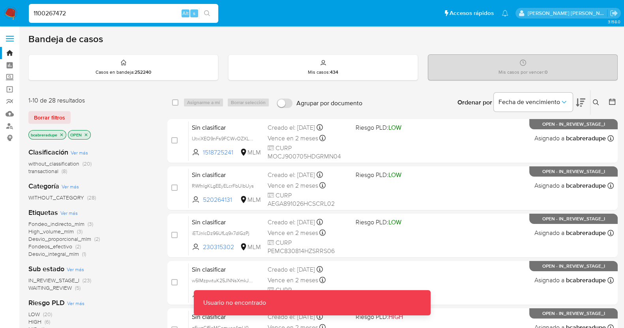
click at [148, 16] on input "1100267472" at bounding box center [123, 13] width 189 height 10
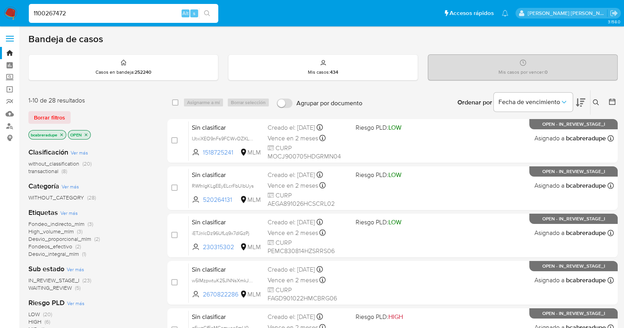
type input "1100267472"
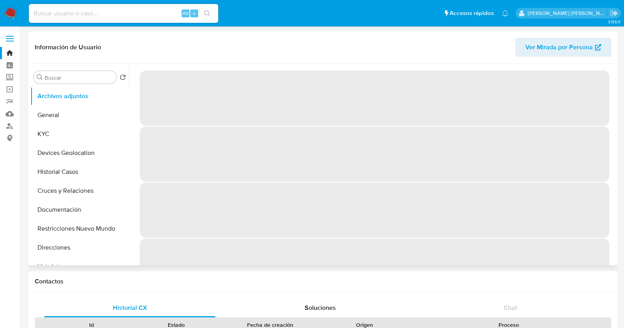
select select "10"
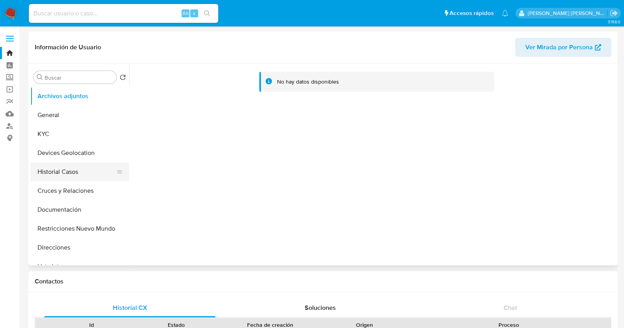
click at [79, 174] on button "Historial Casos" at bounding box center [76, 172] width 92 height 19
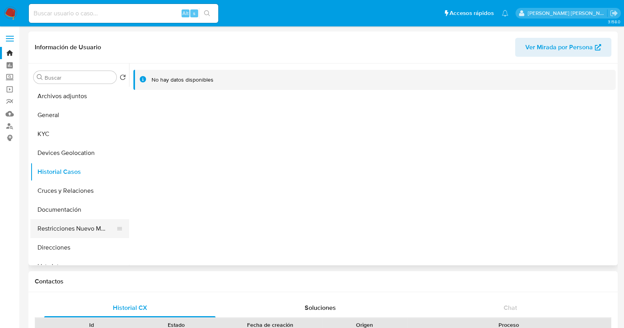
click at [75, 228] on button "Restricciones Nuevo Mundo" at bounding box center [76, 228] width 92 height 19
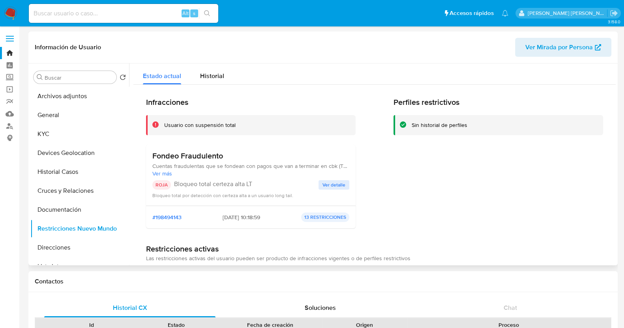
click at [331, 189] on span "Ver detalle" at bounding box center [333, 185] width 23 height 8
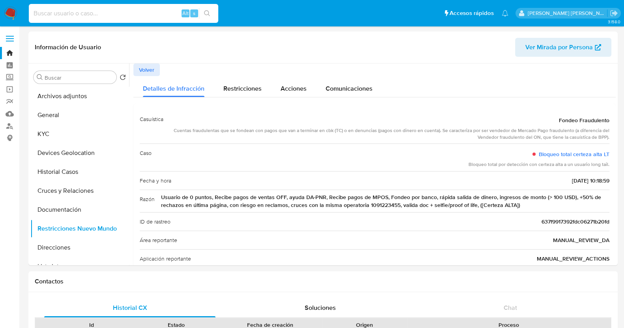
click at [121, 11] on input at bounding box center [123, 13] width 189 height 10
paste input "2085428594"
type input "2085428594"
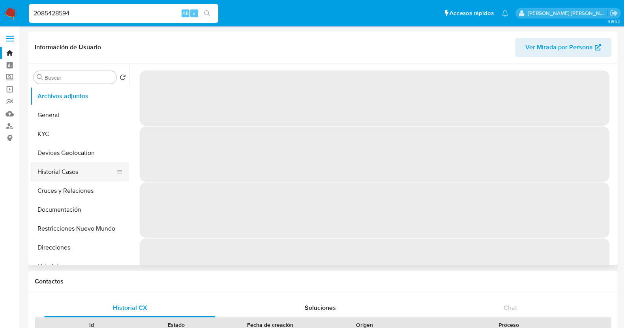
select select "10"
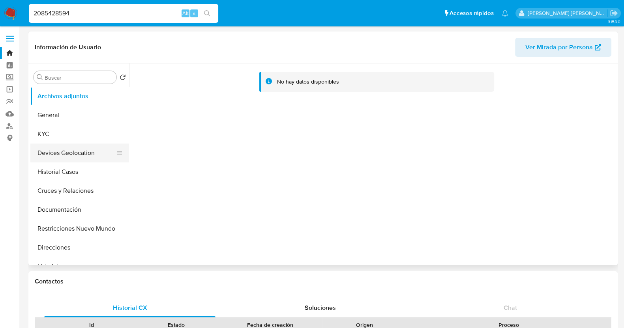
drag, startPoint x: 66, startPoint y: 170, endPoint x: 82, endPoint y: 153, distance: 23.5
click at [66, 170] on button "Historial Casos" at bounding box center [79, 172] width 99 height 19
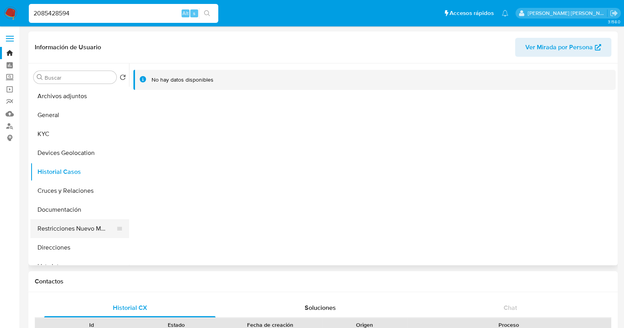
click at [98, 230] on button "Restricciones Nuevo Mundo" at bounding box center [76, 228] width 92 height 19
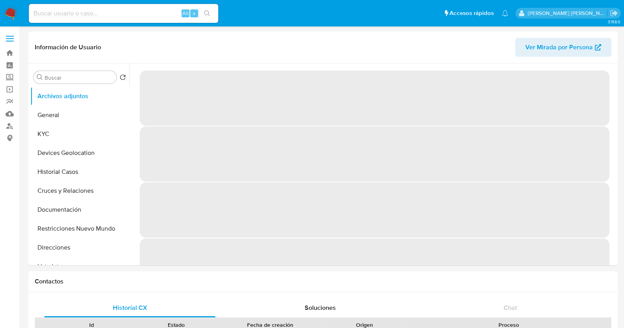
select select "10"
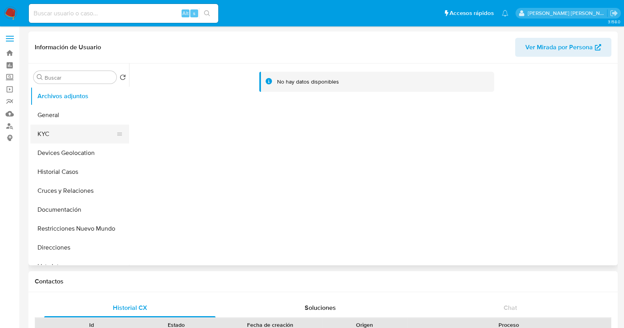
click at [56, 137] on button "KYC" at bounding box center [76, 134] width 92 height 19
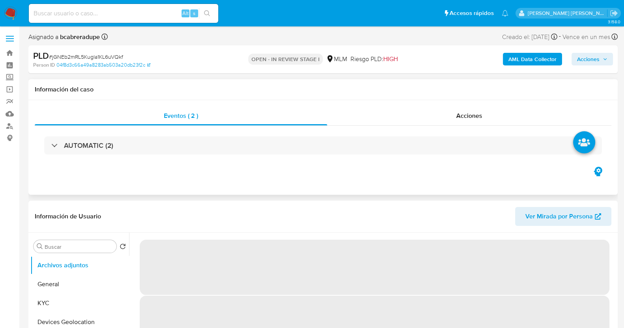
select select "10"
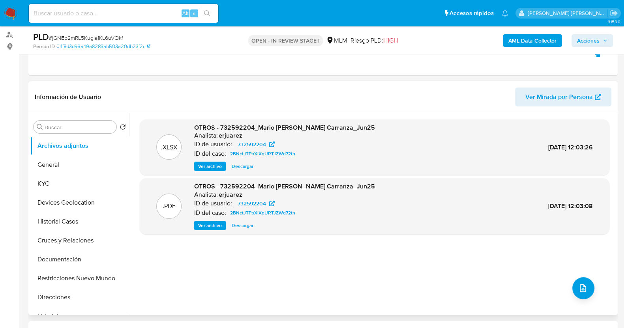
scroll to position [98, 0]
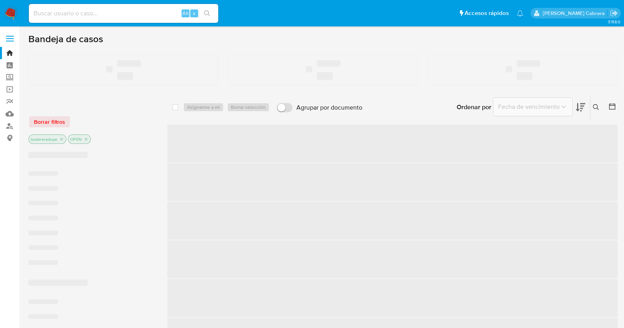
click at [74, 15] on input at bounding box center [123, 13] width 189 height 10
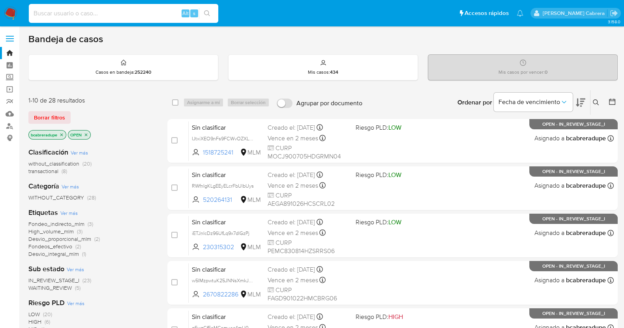
paste input "1678706757"
type input "1678706757"
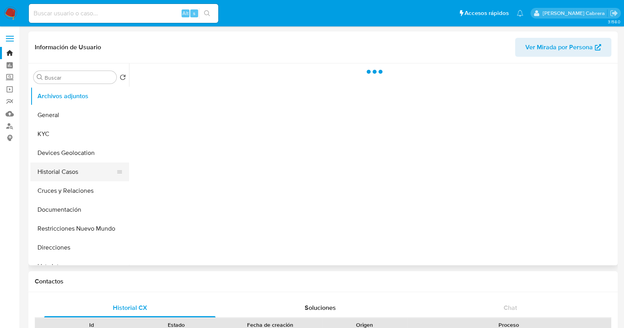
click at [77, 173] on button "Historial Casos" at bounding box center [76, 172] width 92 height 19
select select "10"
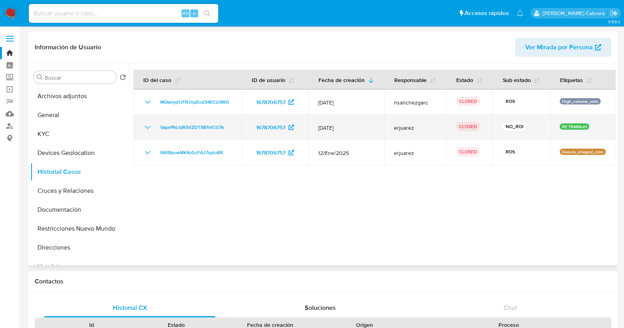
click at [146, 130] on icon "Mostrar/Ocultar" at bounding box center [147, 127] width 9 height 9
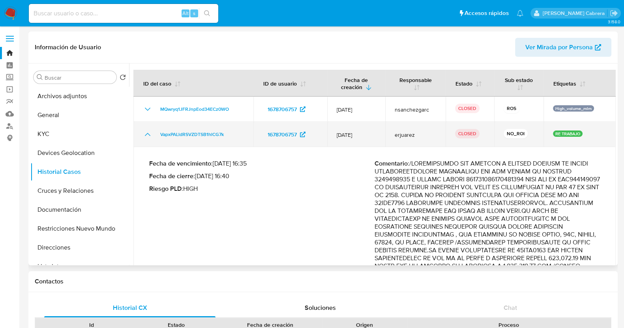
click at [147, 130] on icon "Mostrar/Ocultar" at bounding box center [147, 134] width 9 height 9
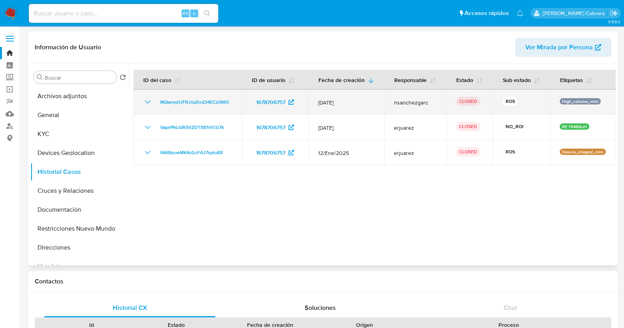
click at [148, 103] on icon "Mostrar/Ocultar" at bounding box center [148, 102] width 6 height 3
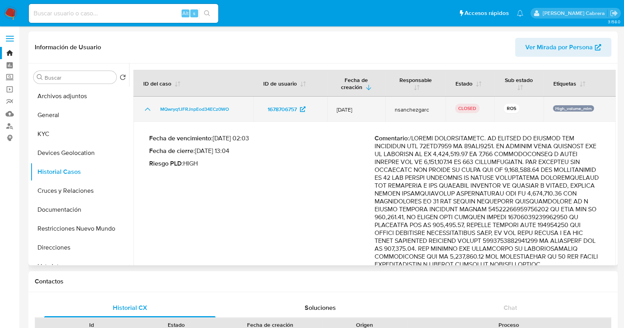
click at [148, 103] on td "MQwryq1JFRJnpEod34ECz0WO" at bounding box center [193, 109] width 120 height 25
click at [150, 109] on icon "Mostrar/Ocultar" at bounding box center [147, 109] width 9 height 9
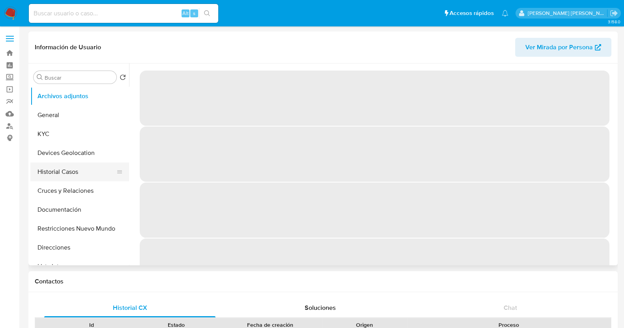
select select "10"
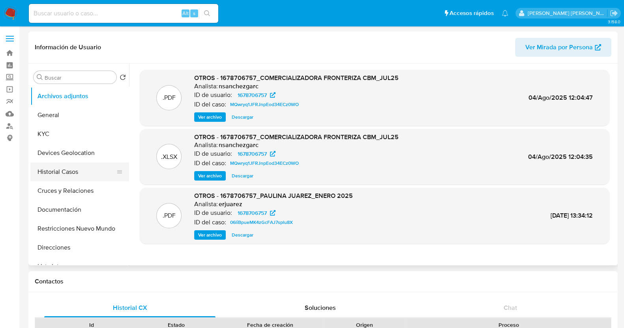
click at [75, 174] on button "Historial Casos" at bounding box center [76, 172] width 92 height 19
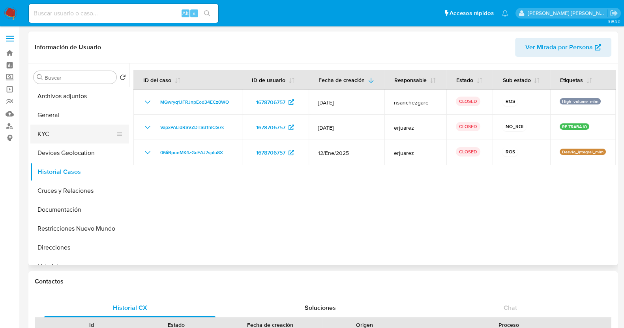
click at [60, 133] on button "KYC" at bounding box center [76, 134] width 92 height 19
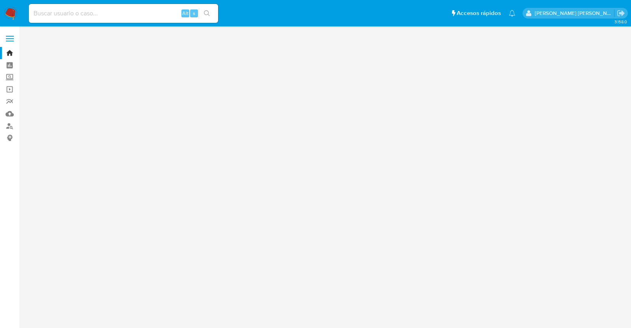
click at [110, 12] on input at bounding box center [123, 13] width 189 height 10
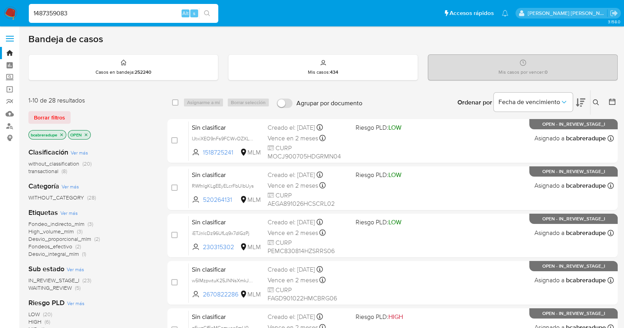
type input "1487359083"
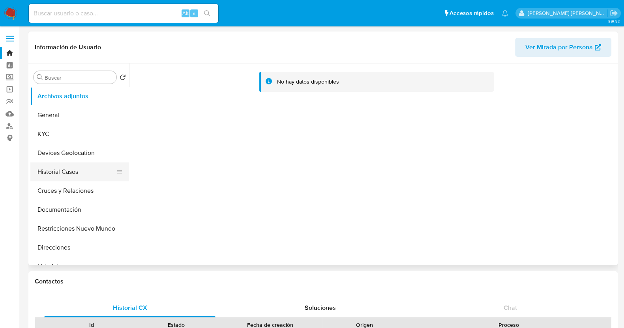
select select "10"
click at [71, 168] on button "Historial Casos" at bounding box center [76, 172] width 92 height 19
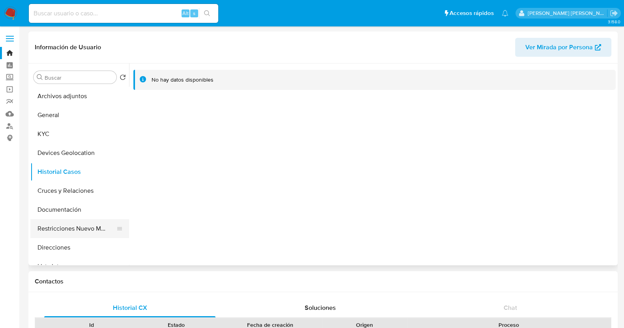
click at [89, 230] on button "Restricciones Nuevo Mundo" at bounding box center [76, 228] width 92 height 19
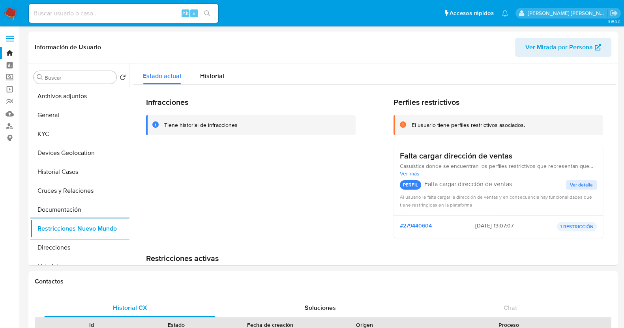
click at [120, 7] on div "Alt s" at bounding box center [123, 13] width 189 height 19
click at [122, 13] on input at bounding box center [123, 13] width 189 height 10
paste input "235593879"
type input "235593879"
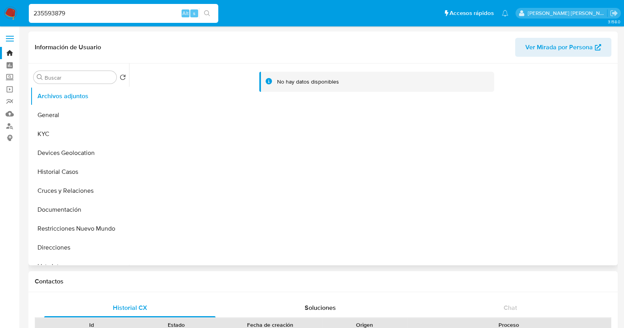
select select "10"
drag, startPoint x: 53, startPoint y: 174, endPoint x: 69, endPoint y: 171, distance: 16.1
click at [56, 174] on button "Historial Casos" at bounding box center [76, 172] width 92 height 19
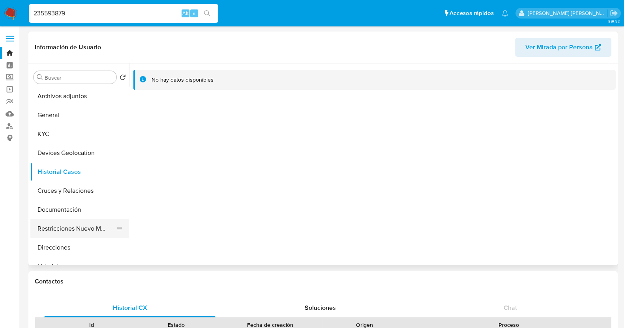
click at [88, 228] on button "Restricciones Nuevo Mundo" at bounding box center [76, 228] width 92 height 19
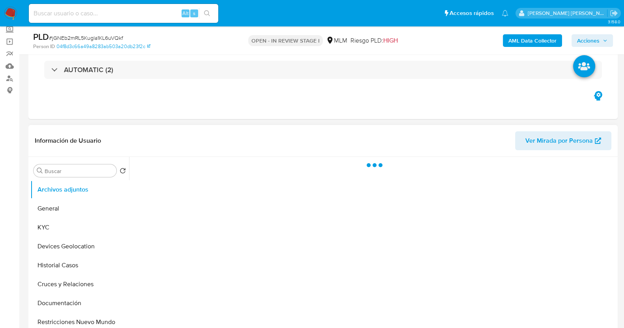
scroll to position [49, 0]
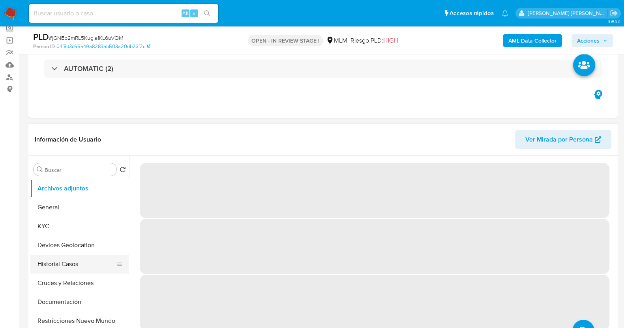
click at [45, 258] on button "Historial Casos" at bounding box center [76, 264] width 92 height 19
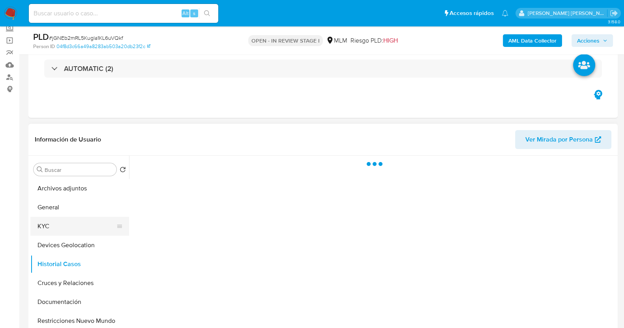
select select "10"
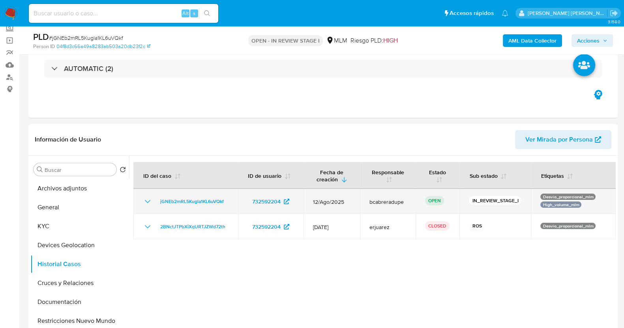
scroll to position [98, 0]
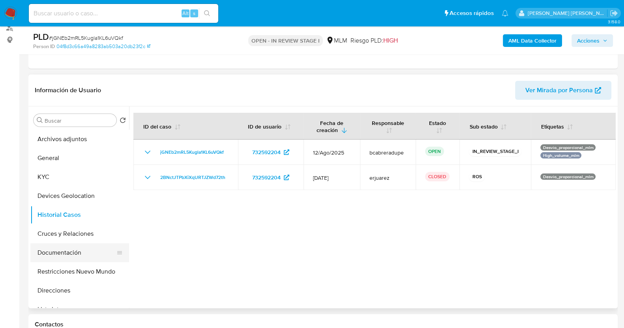
click at [61, 253] on button "Documentación" at bounding box center [76, 252] width 92 height 19
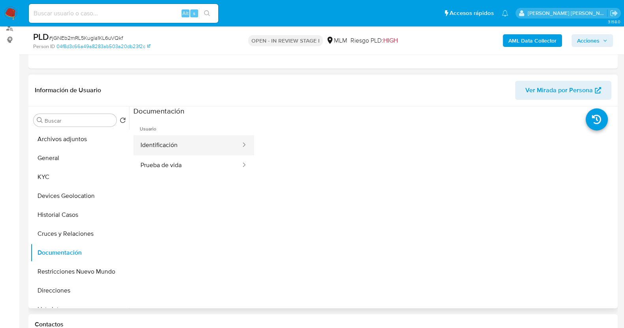
click at [200, 149] on button "Identificación" at bounding box center [187, 145] width 108 height 20
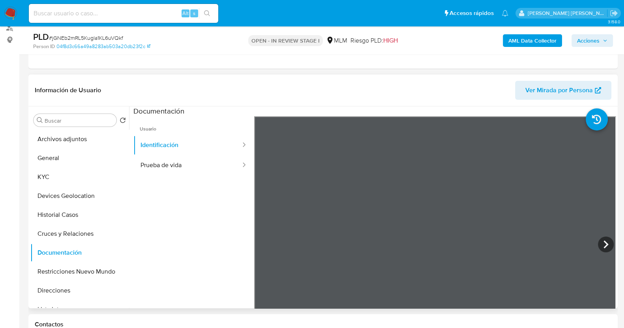
scroll to position [0, 0]
click at [211, 168] on button "Prueba de vida" at bounding box center [187, 165] width 108 height 20
click at [77, 176] on button "KYC" at bounding box center [76, 177] width 92 height 19
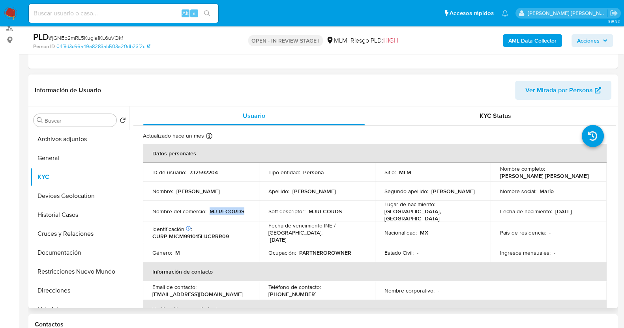
drag, startPoint x: 209, startPoint y: 210, endPoint x: 252, endPoint y: 212, distance: 42.6
click at [252, 212] on td "Nombre del comercio : MJ RECORDS" at bounding box center [201, 211] width 116 height 21
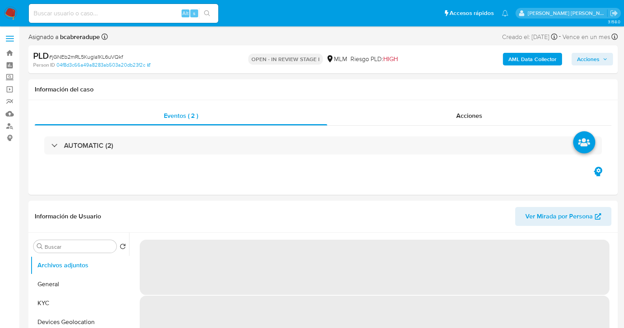
select select "10"
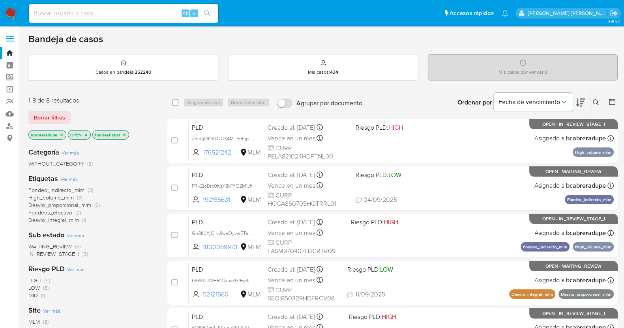
click at [123, 133] on icon "close-filter" at bounding box center [124, 135] width 5 height 5
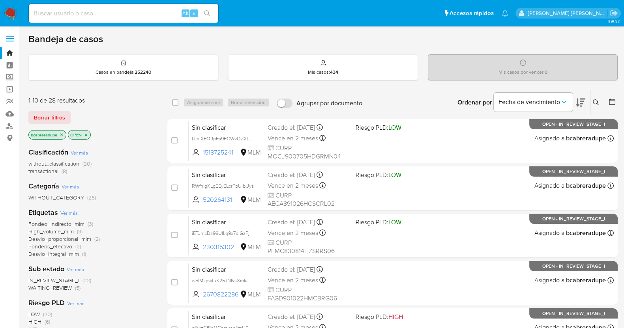
click at [60, 161] on span "without_classification" at bounding box center [53, 164] width 51 height 8
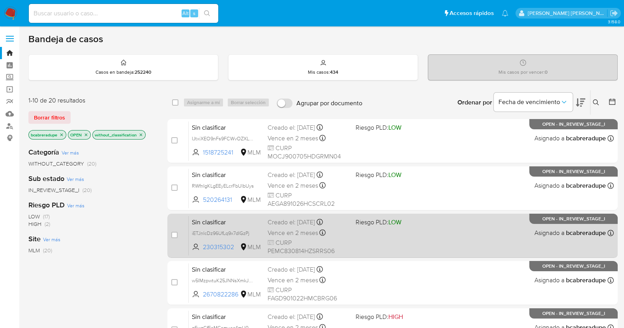
click at [283, 225] on div "Creado el: [DATE] Creado el: [DATE] 21:57:00" at bounding box center [309, 222] width 82 height 9
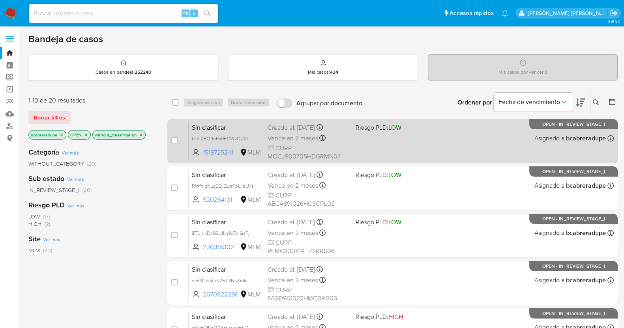
click at [298, 131] on div "Sin clasificar IJtxiXEO9nFs9FCWvOZXLG7y 1518725241 MLM Riesgo PLD: LOW Creado e…" at bounding box center [401, 141] width 425 height 40
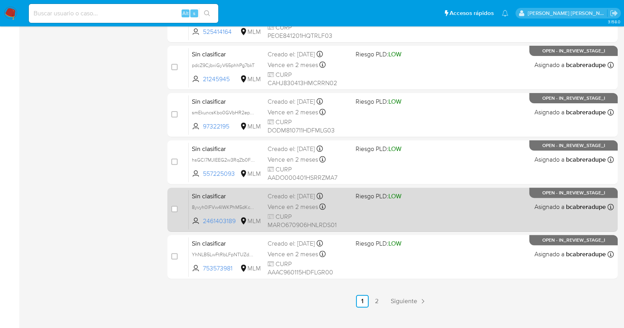
scroll to position [322, 0]
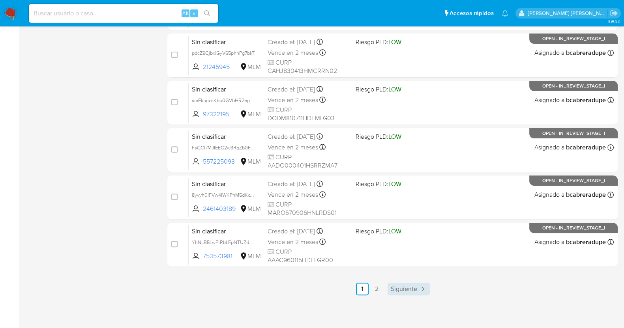
click at [421, 287] on icon "Paginación" at bounding box center [423, 289] width 8 height 8
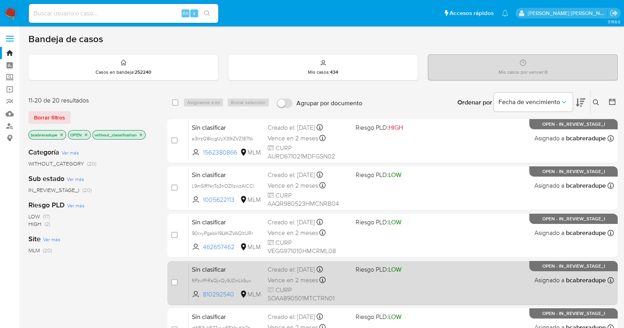
click at [301, 271] on div "Creado el: [DATE] Creado el: [DATE] 20:56:40" at bounding box center [309, 270] width 82 height 9
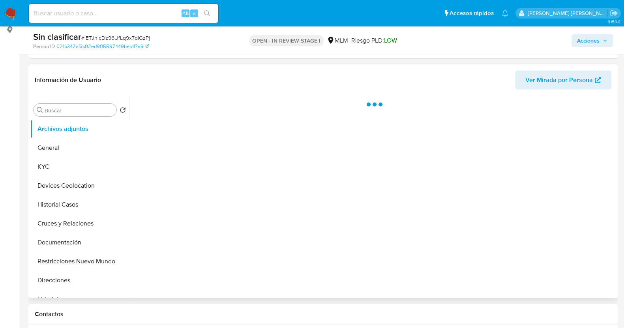
scroll to position [148, 0]
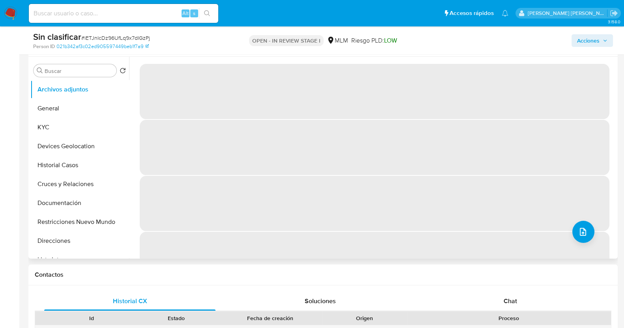
select select "10"
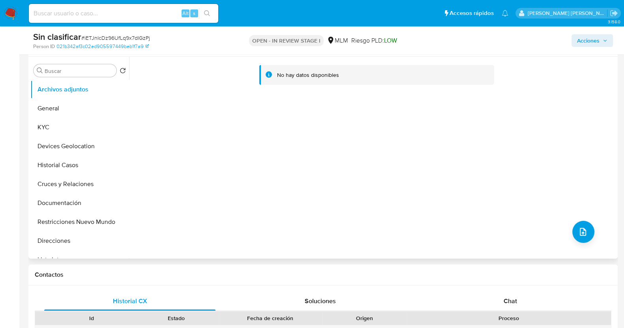
click at [94, 219] on button "Restricciones Nuevo Mundo" at bounding box center [79, 222] width 99 height 19
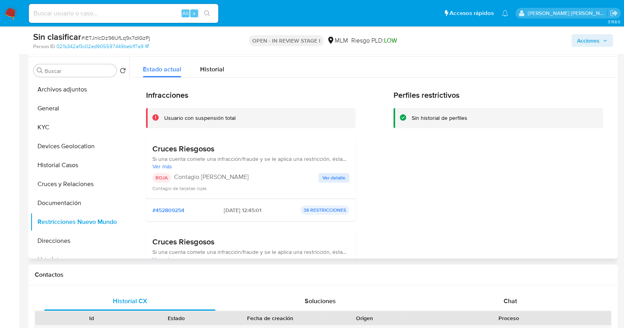
click at [329, 178] on span "Ver detalle" at bounding box center [333, 178] width 23 height 8
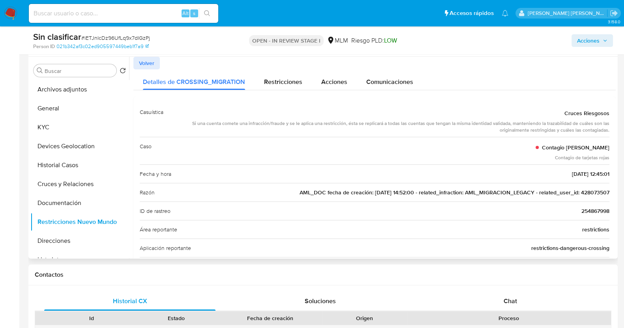
click at [599, 192] on span "AML_DOC fecha de creación: 23/04/2020 14:52:00 - related_infraction: AML_MIGRAC…" at bounding box center [455, 193] width 310 height 8
drag, startPoint x: 60, startPoint y: 125, endPoint x: 81, endPoint y: 128, distance: 21.8
click at [60, 125] on button "KYC" at bounding box center [76, 127] width 92 height 19
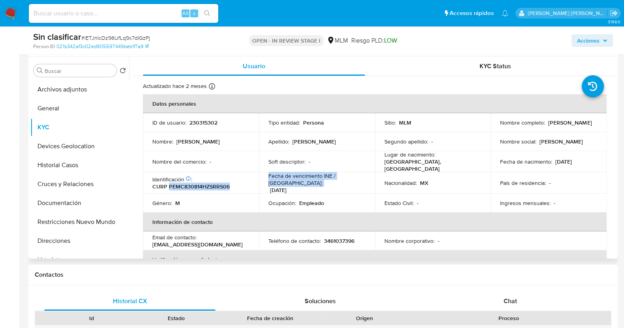
drag, startPoint x: 169, startPoint y: 183, endPoint x: 264, endPoint y: 182, distance: 95.1
click at [264, 182] on tr "Identificación CIC: 227292237 : CURP PEMC830814HZSRRS06 Fecha de vencimiento IN…" at bounding box center [375, 182] width 464 height 21
click at [217, 185] on p "CURP PEMC830814HZSRRS06" at bounding box center [190, 186] width 77 height 7
click at [253, 159] on td "Nombre del comercio : -" at bounding box center [201, 161] width 116 height 21
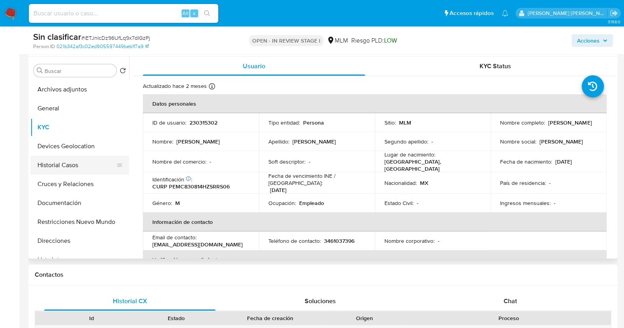
click at [81, 165] on button "Historial Casos" at bounding box center [76, 165] width 92 height 19
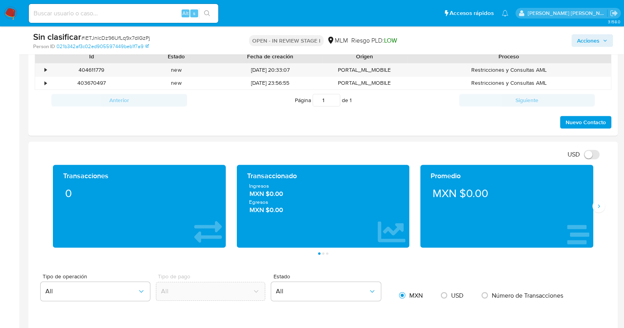
scroll to position [394, 0]
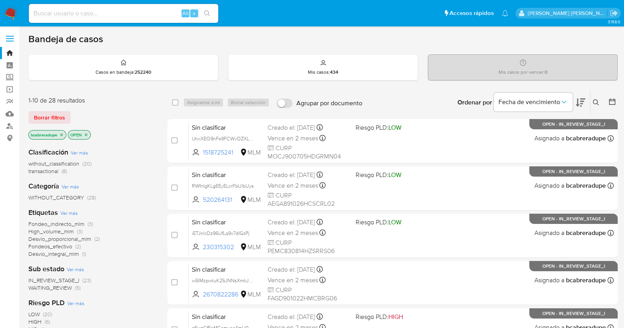
click at [100, 11] on input at bounding box center [123, 13] width 189 height 10
paste input "428073507"
type input "428073507"
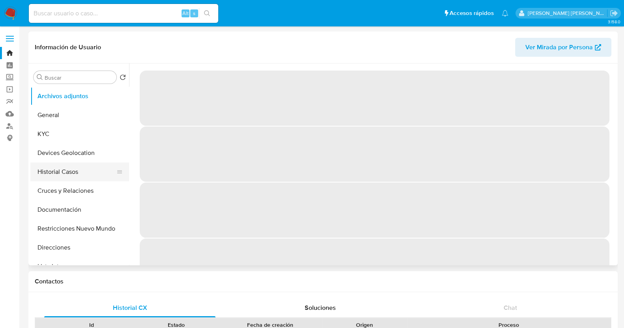
click at [76, 165] on button "Historial Casos" at bounding box center [76, 172] width 92 height 19
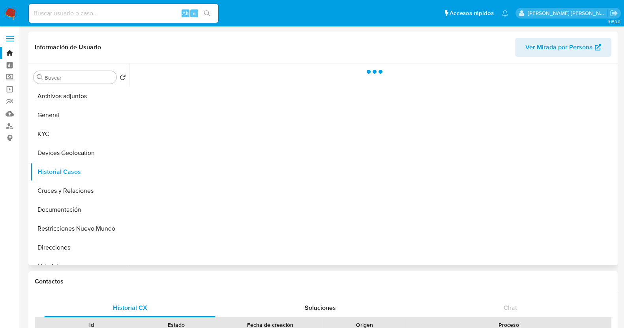
select select "10"
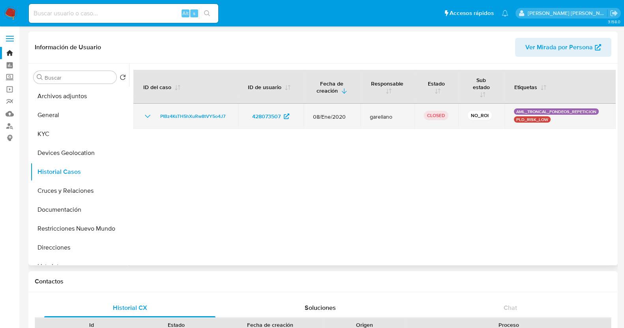
click at [143, 117] on icon "Mostrar/Ocultar" at bounding box center [147, 116] width 9 height 9
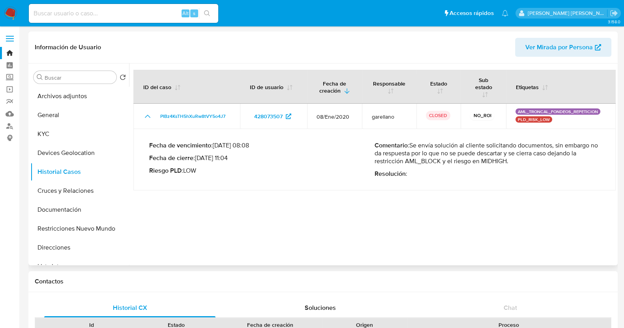
drag, startPoint x: 396, startPoint y: 161, endPoint x: 522, endPoint y: 168, distance: 126.1
click at [522, 168] on div "Comentario : Se envía solución al cliente solicitando documentos, sin embargo n…" at bounding box center [486, 160] width 225 height 36
click at [439, 176] on p "Resolución :" at bounding box center [486, 174] width 225 height 8
click at [58, 135] on button "KYC" at bounding box center [76, 134] width 92 height 19
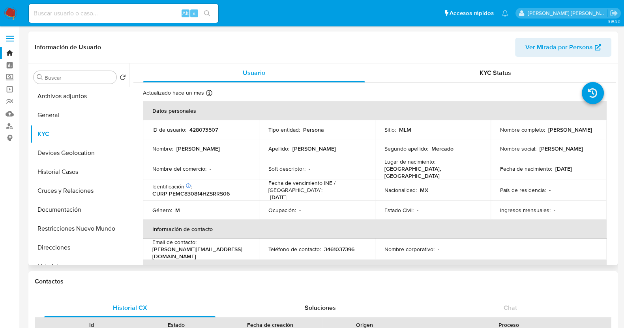
click at [188, 192] on p "CURP PEMC830814HZSRRS06" at bounding box center [190, 193] width 77 height 7
click at [79, 172] on button "Historial Casos" at bounding box center [76, 172] width 92 height 19
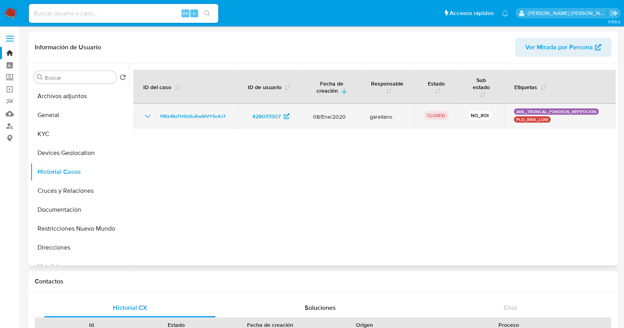
click at [145, 112] on icon "Mostrar/Ocultar" at bounding box center [147, 116] width 9 height 9
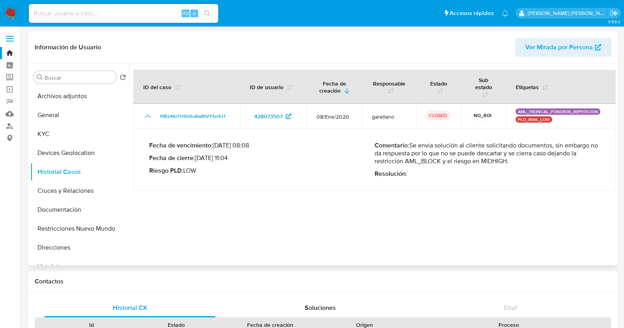
click at [241, 219] on div at bounding box center [372, 165] width 487 height 202
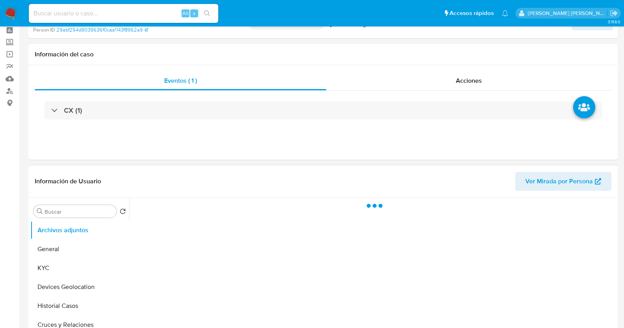
scroll to position [98, 0]
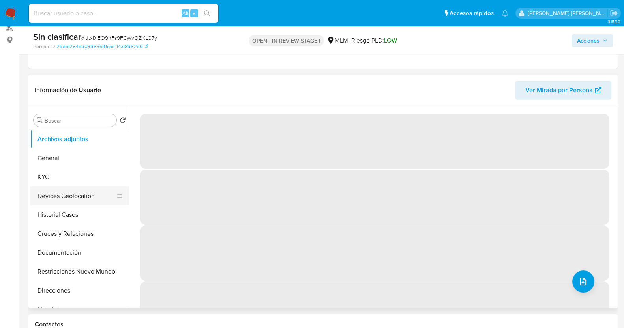
select select "10"
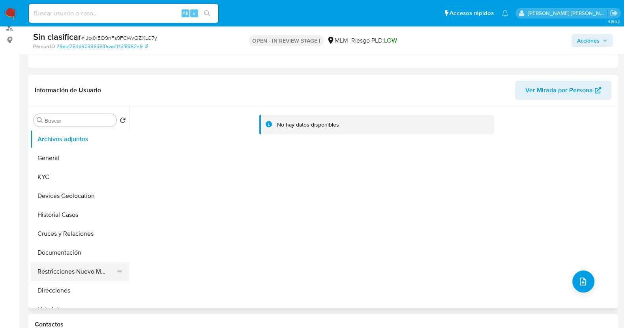
click at [69, 271] on button "Restricciones Nuevo Mundo" at bounding box center [76, 271] width 92 height 19
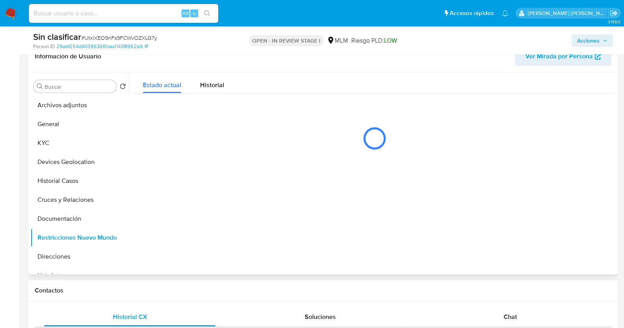
scroll to position [148, 0]
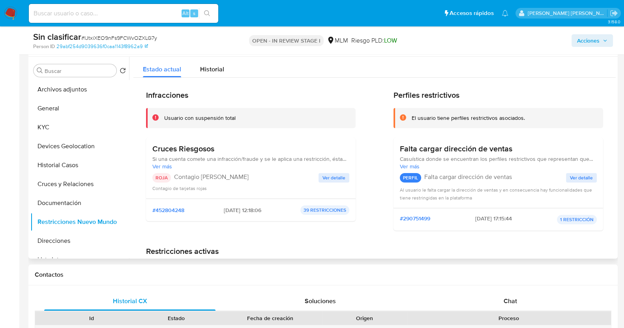
click at [342, 174] on span "Ver detalle" at bounding box center [333, 178] width 23 height 8
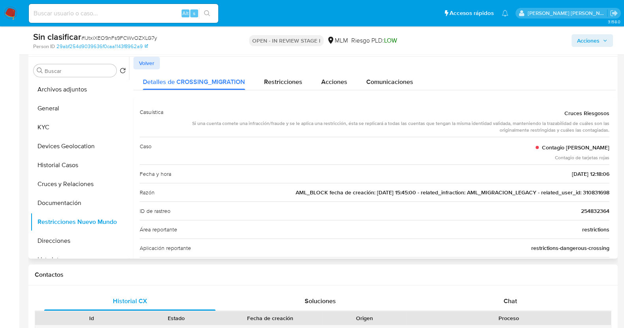
click at [598, 194] on span "AML_BLOCK fecha de creación: 14/02/2022 15:45:00 - related_infraction: AML_MIGR…" at bounding box center [453, 193] width 314 height 8
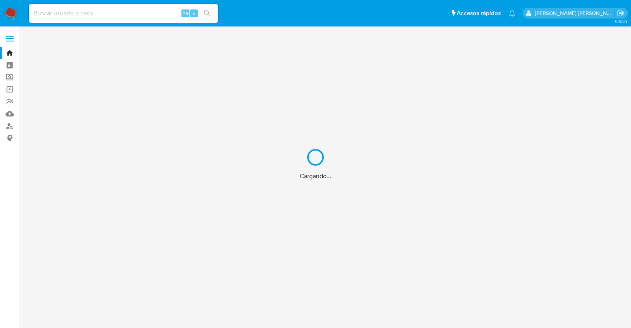
click at [160, 12] on div "Cargando..." at bounding box center [315, 164] width 631 height 328
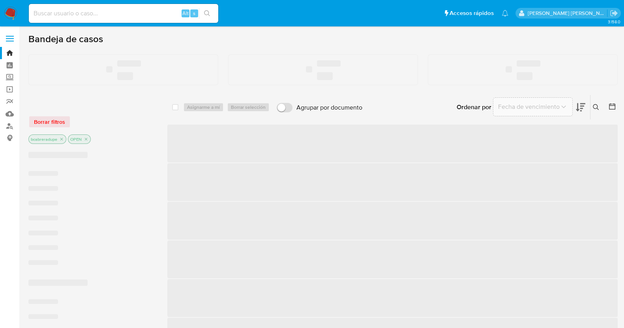
click at [156, 13] on input at bounding box center [123, 13] width 189 height 10
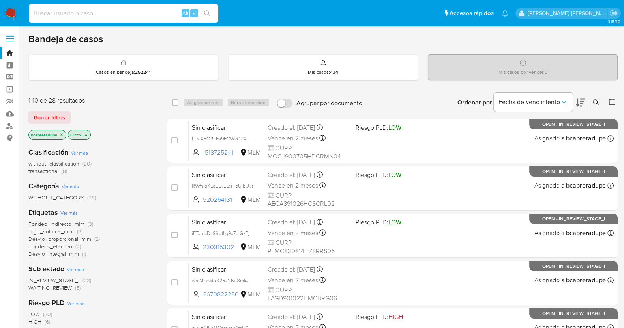
paste input "310831698"
type input "310831698"
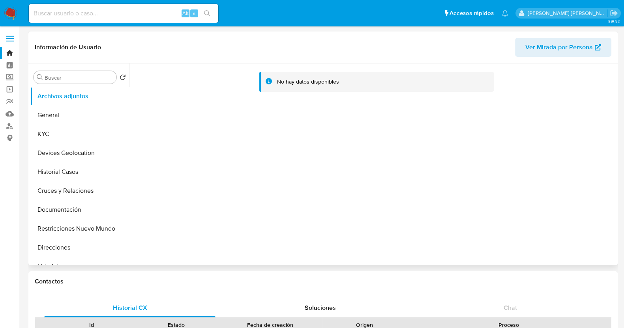
select select "10"
drag, startPoint x: 63, startPoint y: 173, endPoint x: 77, endPoint y: 169, distance: 15.1
click at [63, 173] on button "Historial Casos" at bounding box center [76, 172] width 92 height 19
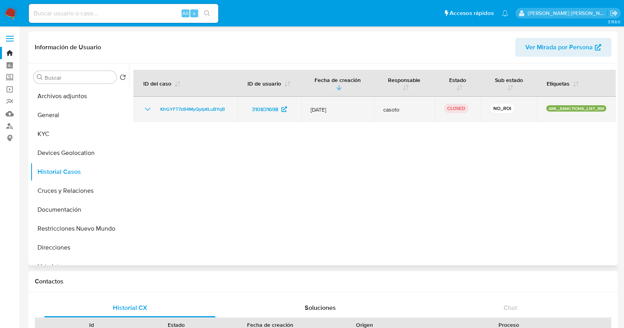
click at [148, 111] on icon "Mostrar/Ocultar" at bounding box center [147, 109] width 9 height 9
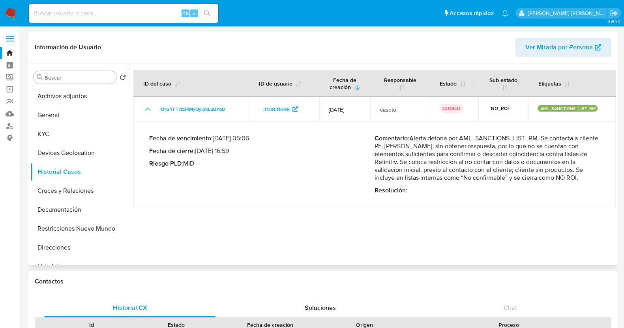
click at [442, 188] on p "Resolución :" at bounding box center [486, 191] width 225 height 8
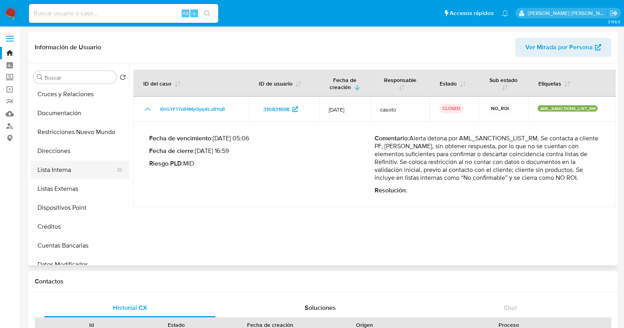
scroll to position [98, 0]
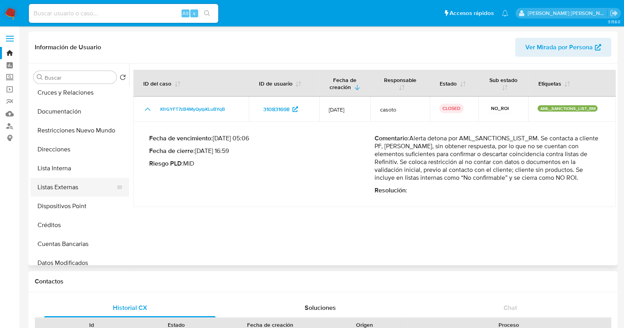
click at [67, 188] on button "Listas Externas" at bounding box center [76, 187] width 92 height 19
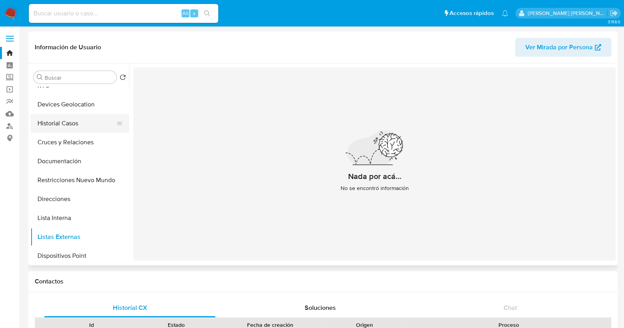
scroll to position [0, 0]
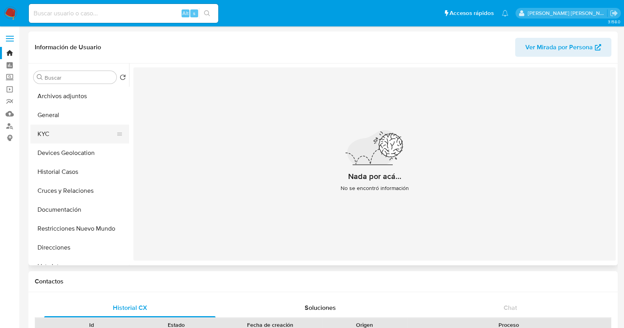
click at [69, 138] on button "KYC" at bounding box center [76, 134] width 92 height 19
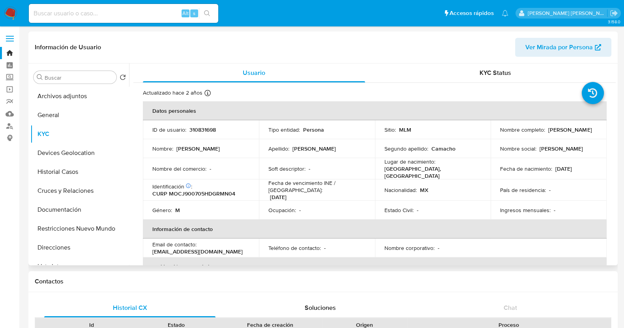
click at [394, 172] on p "MEXICO, DURANGO" at bounding box center [431, 172] width 94 height 14
click at [62, 172] on button "Historial Casos" at bounding box center [76, 172] width 92 height 19
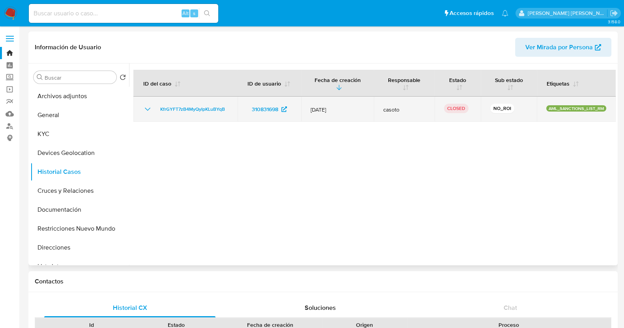
click at [145, 109] on icon "Mostrar/Ocultar" at bounding box center [147, 109] width 9 height 9
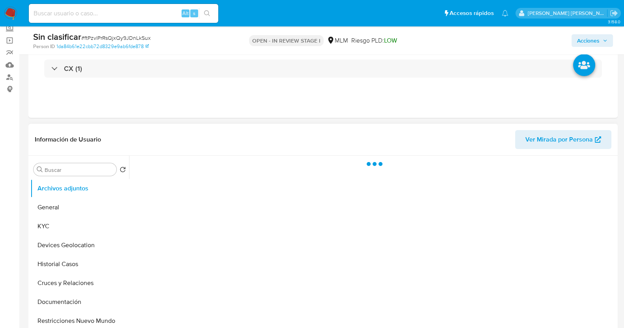
scroll to position [98, 0]
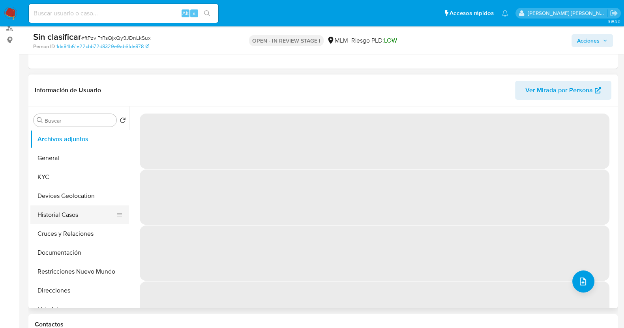
select select "10"
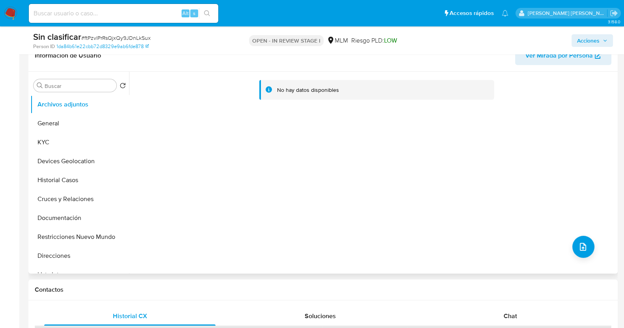
scroll to position [148, 0]
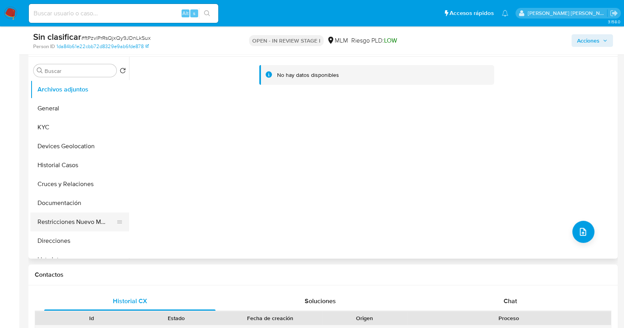
click at [81, 222] on button "Restricciones Nuevo Mundo" at bounding box center [76, 222] width 92 height 19
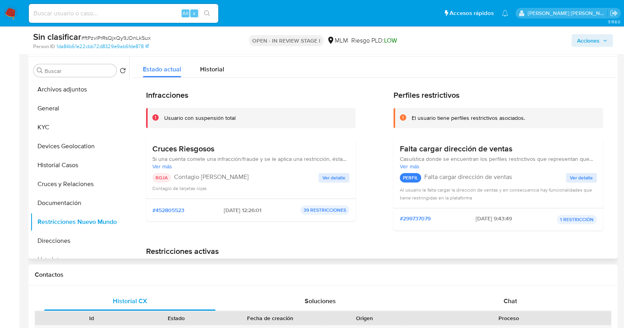
click at [330, 177] on span "Ver detalle" at bounding box center [333, 178] width 23 height 8
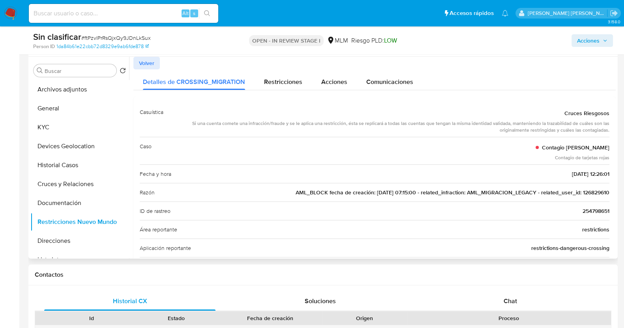
click at [598, 191] on span "AML_BLOCK fecha de creación: [DATE] 07:15:00 - related_infraction: AML_MIGRACIO…" at bounding box center [453, 193] width 314 height 8
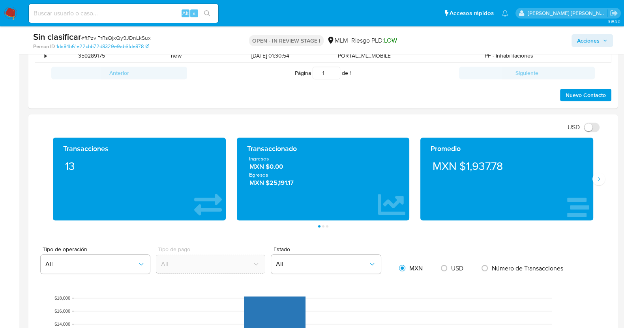
scroll to position [493, 0]
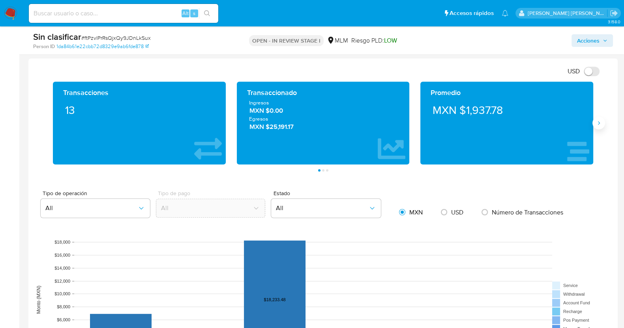
click at [600, 126] on button "Siguiente" at bounding box center [598, 123] width 13 height 13
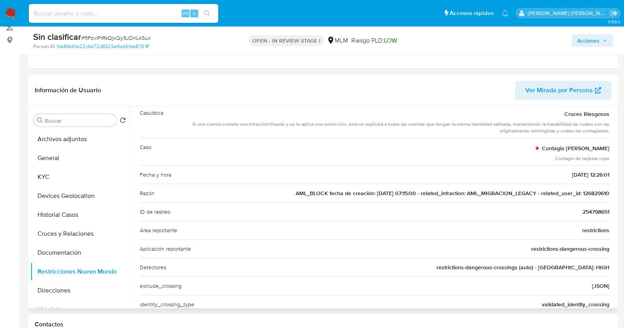
scroll to position [0, 0]
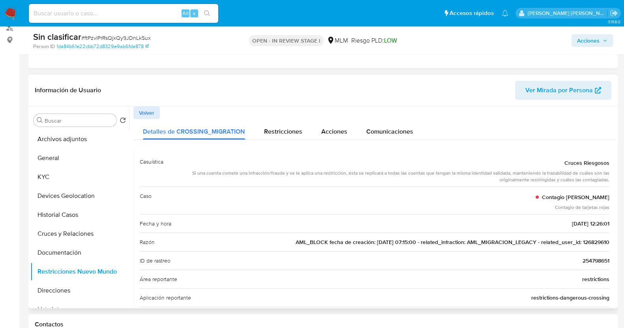
drag, startPoint x: 282, startPoint y: 238, endPoint x: 527, endPoint y: 248, distance: 244.9
click at [527, 248] on div "Razón AML_BLOCK fecha de creación: [DATE] 07:15:00 - related_infraction: AML_MI…" at bounding box center [375, 242] width 470 height 19
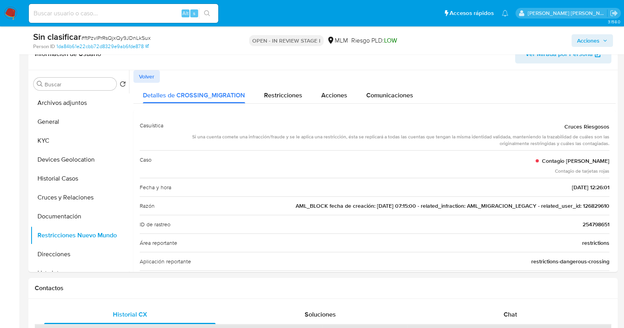
scroll to position [148, 0]
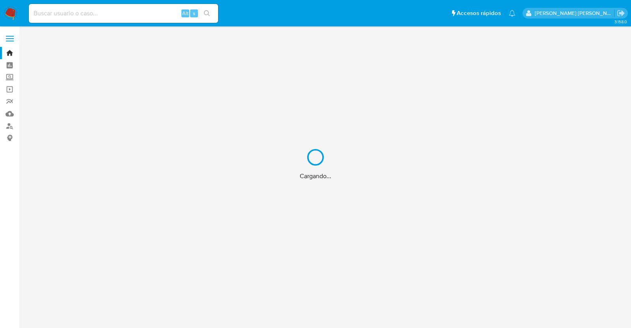
click at [109, 9] on div "Cargando..." at bounding box center [315, 164] width 631 height 328
click at [112, 10] on div "Cargando..." at bounding box center [315, 164] width 631 height 328
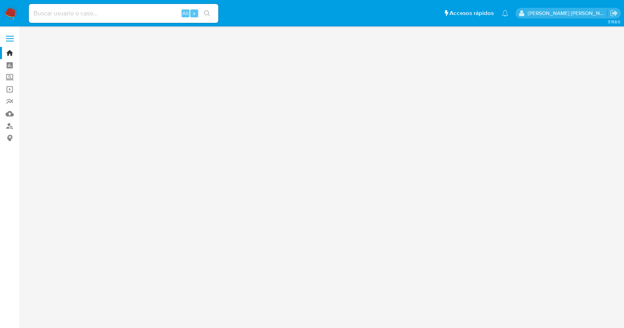
click at [118, 11] on input at bounding box center [123, 13] width 189 height 10
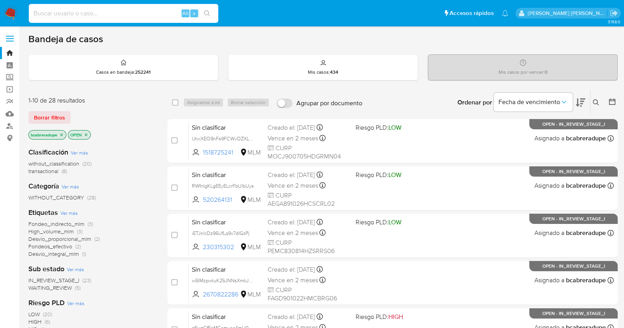
paste input "126829610"
type input "126829610"
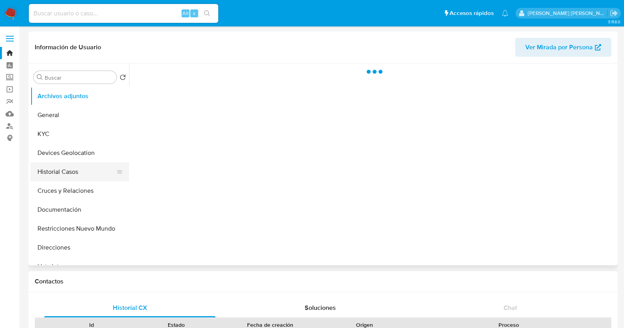
click at [90, 178] on button "Historial Casos" at bounding box center [76, 172] width 92 height 19
select select "10"
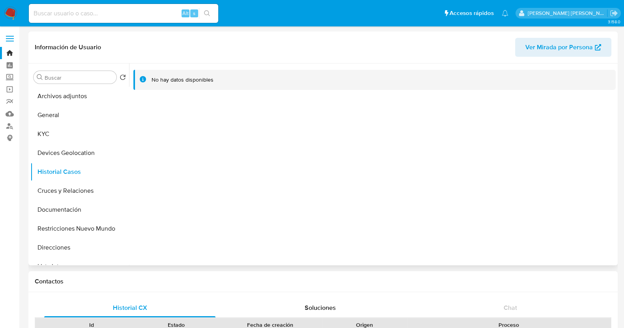
drag, startPoint x: 222, startPoint y: 125, endPoint x: 404, endPoint y: 164, distance: 186.1
click at [404, 164] on div at bounding box center [372, 165] width 487 height 202
click at [80, 226] on button "Restricciones Nuevo Mundo" at bounding box center [76, 228] width 92 height 19
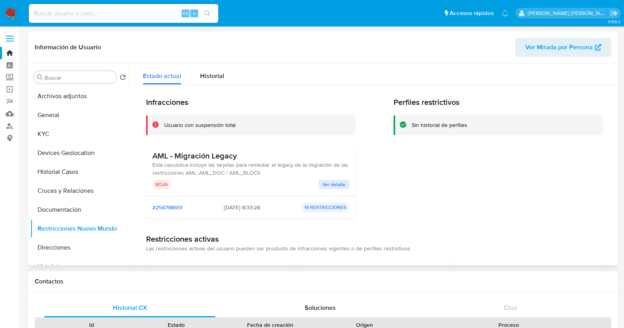
click at [328, 183] on span "Ver detalle" at bounding box center [333, 185] width 23 height 8
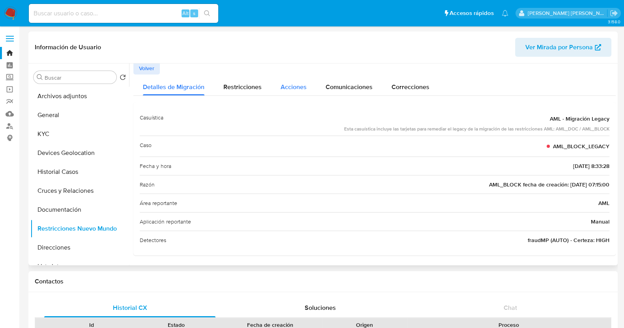
click at [304, 82] on span "Acciones" at bounding box center [294, 86] width 26 height 9
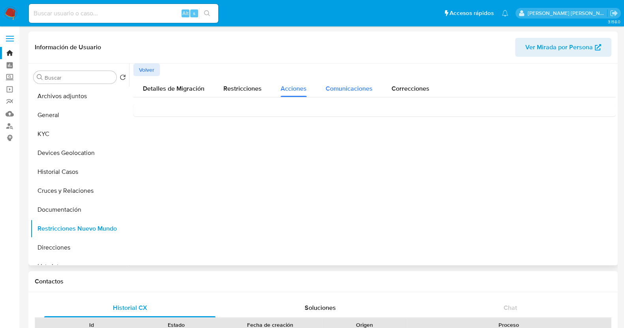
click at [349, 86] on span "Comunicaciones" at bounding box center [349, 88] width 47 height 9
click at [411, 88] on span "Correcciones" at bounding box center [410, 88] width 38 height 9
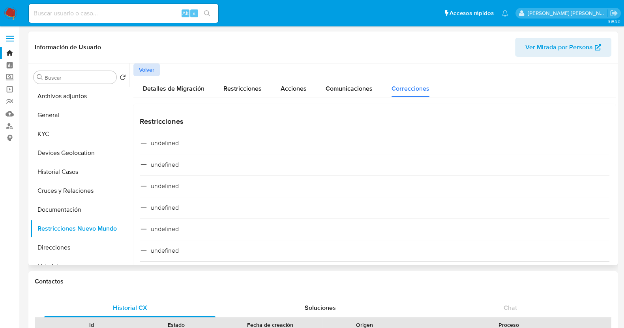
click at [137, 67] on button "Volver" at bounding box center [146, 70] width 26 height 13
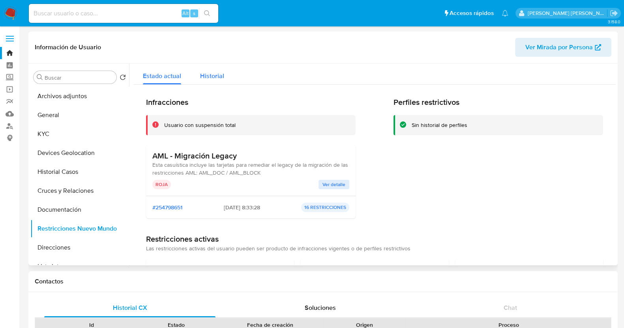
click at [211, 72] on span "Historial" at bounding box center [212, 75] width 24 height 9
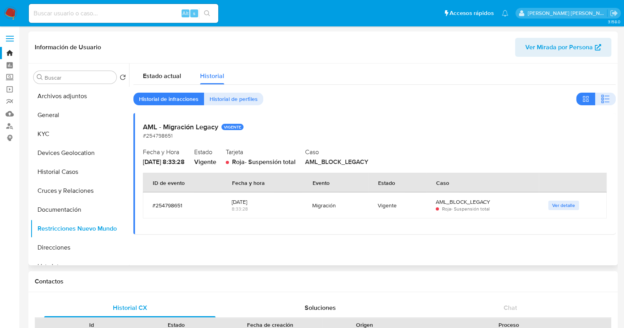
scroll to position [49, 0]
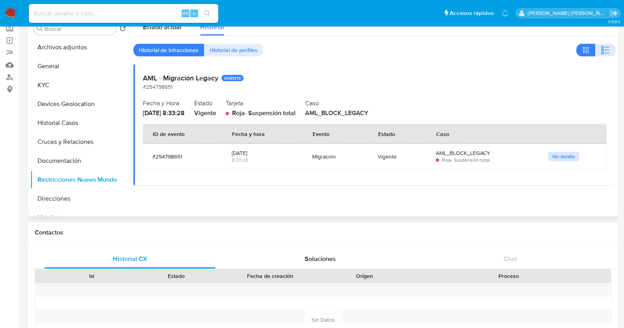
click at [566, 159] on span "Ver detalle" at bounding box center [563, 157] width 23 height 8
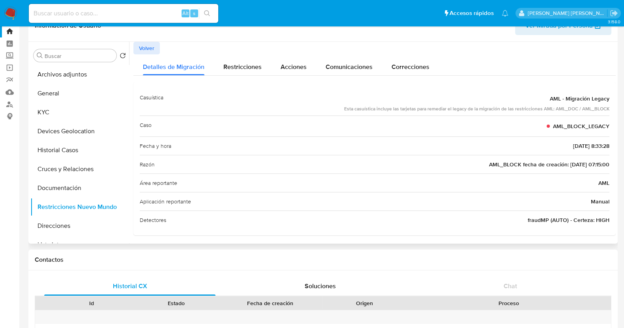
scroll to position [0, 0]
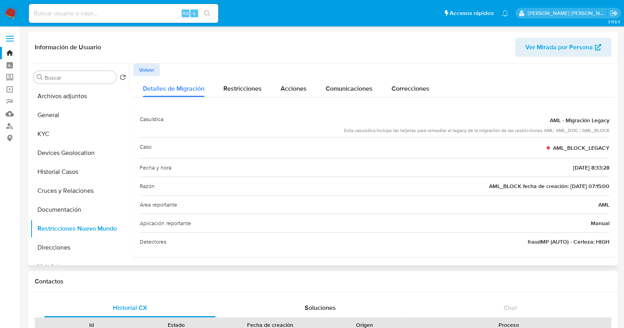
click at [155, 70] on button "Volver" at bounding box center [146, 70] width 26 height 13
